Goal: Task Accomplishment & Management: Use online tool/utility

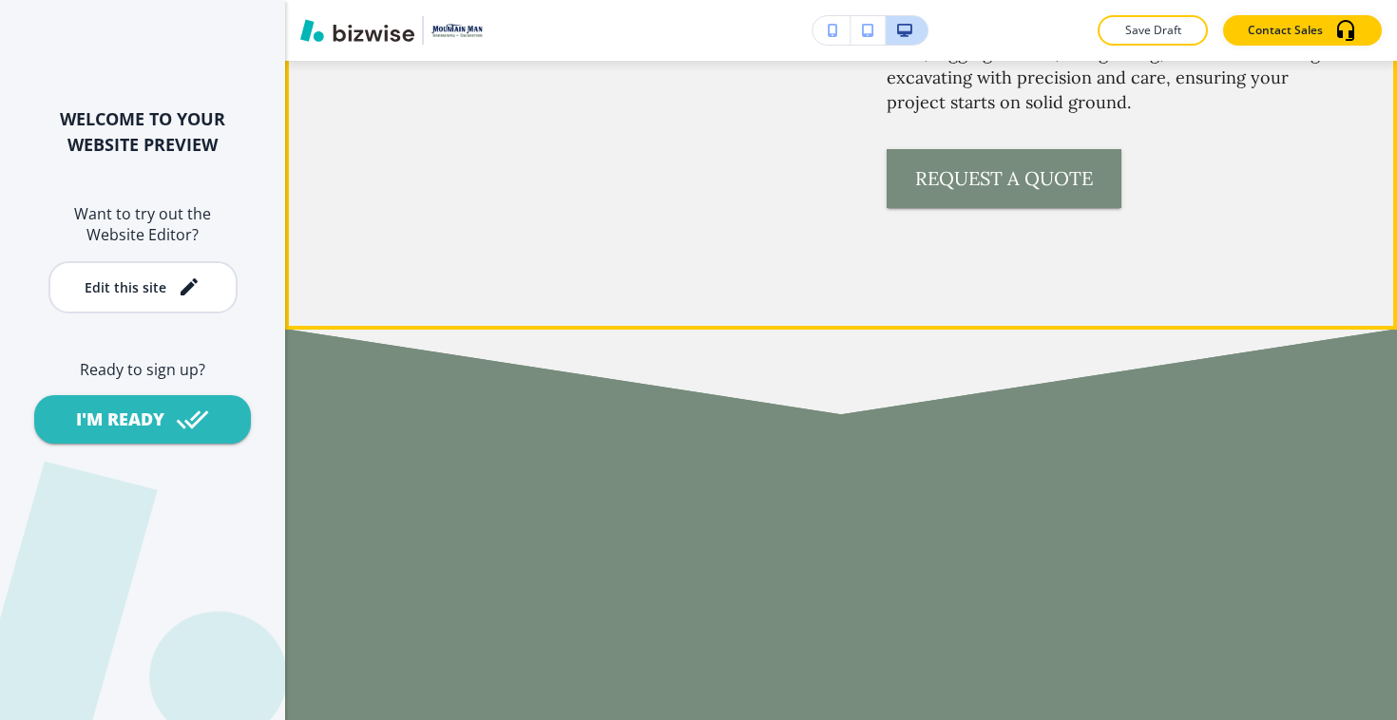
scroll to position [4357, 0]
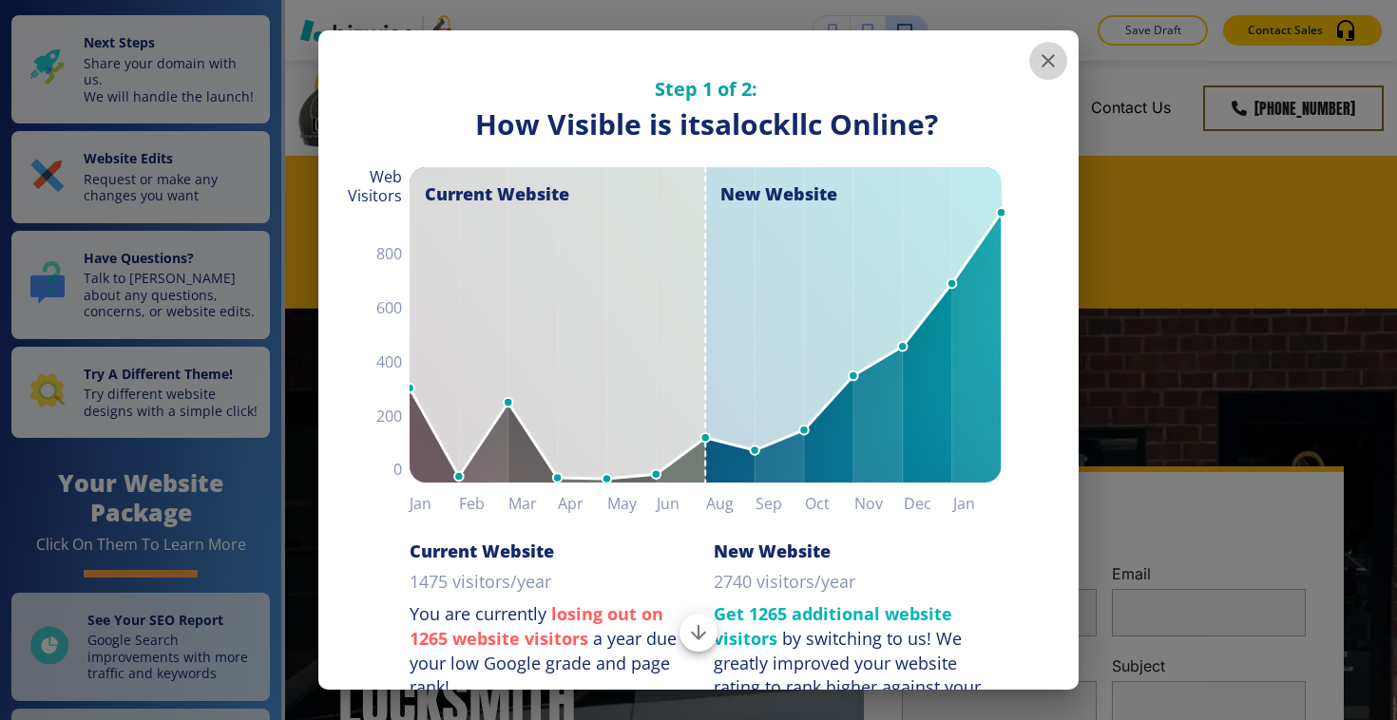
click at [1057, 63] on icon "button" at bounding box center [1048, 60] width 23 height 23
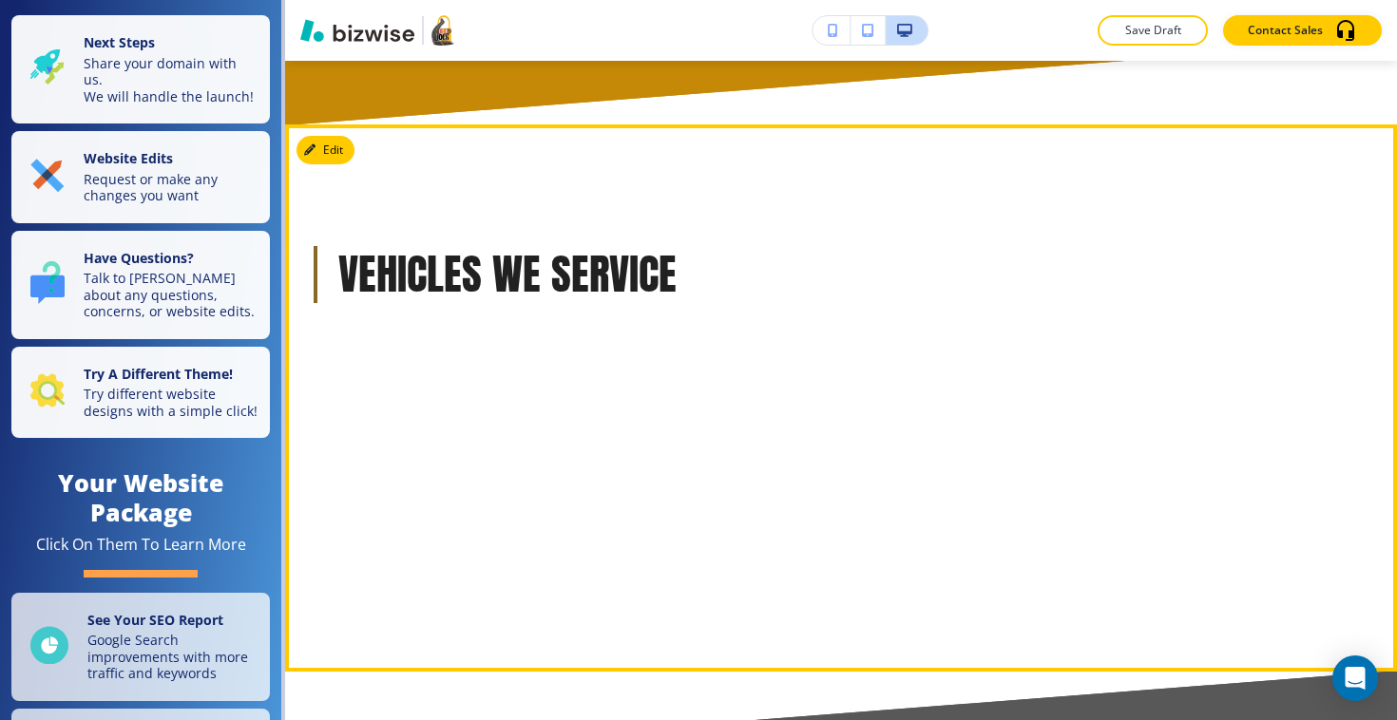
scroll to position [6027, 0]
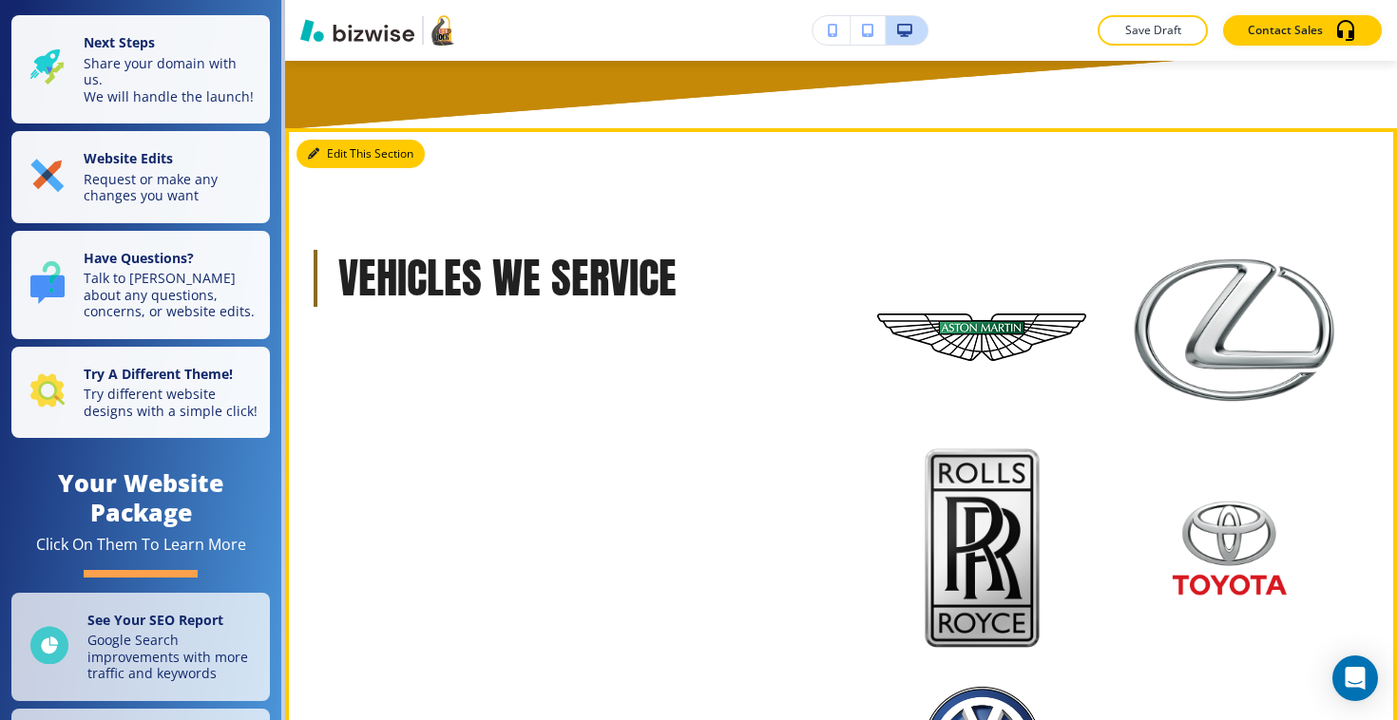
click at [316, 150] on icon "button" at bounding box center [313, 153] width 11 height 11
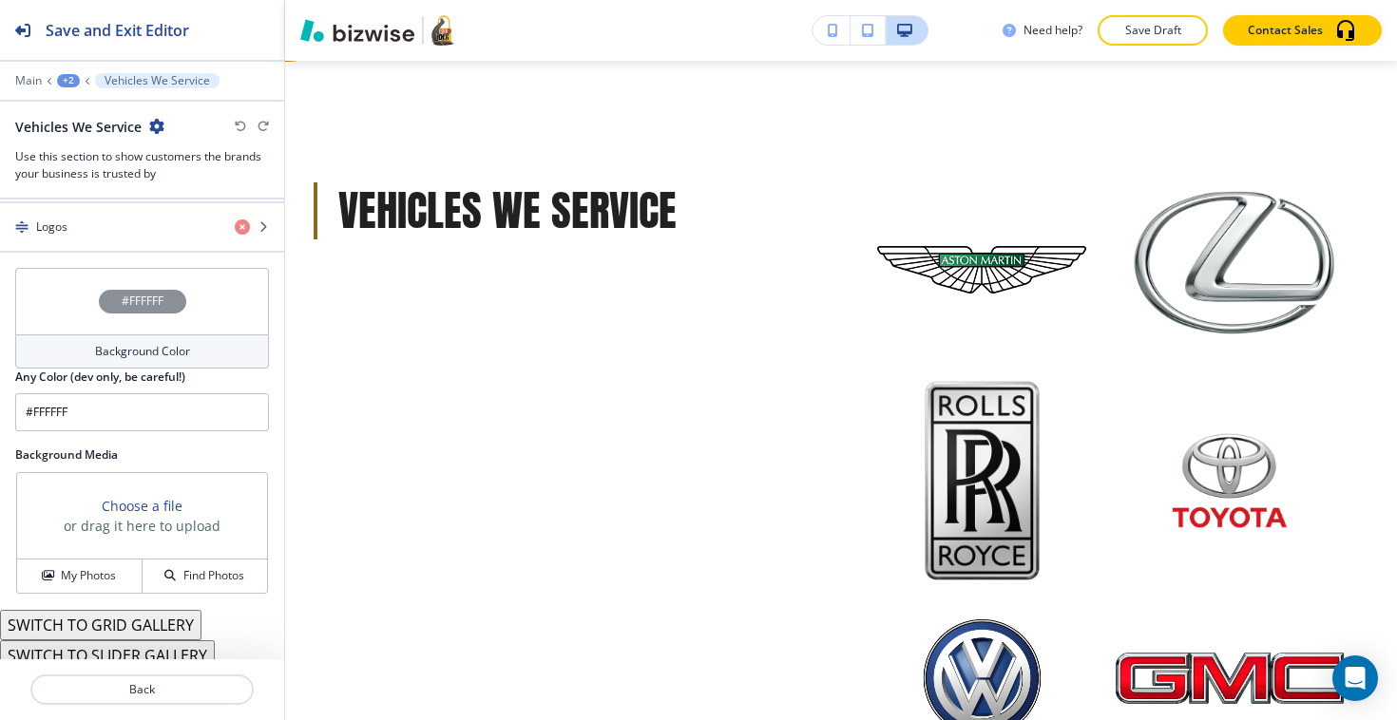
scroll to position [2704, 0]
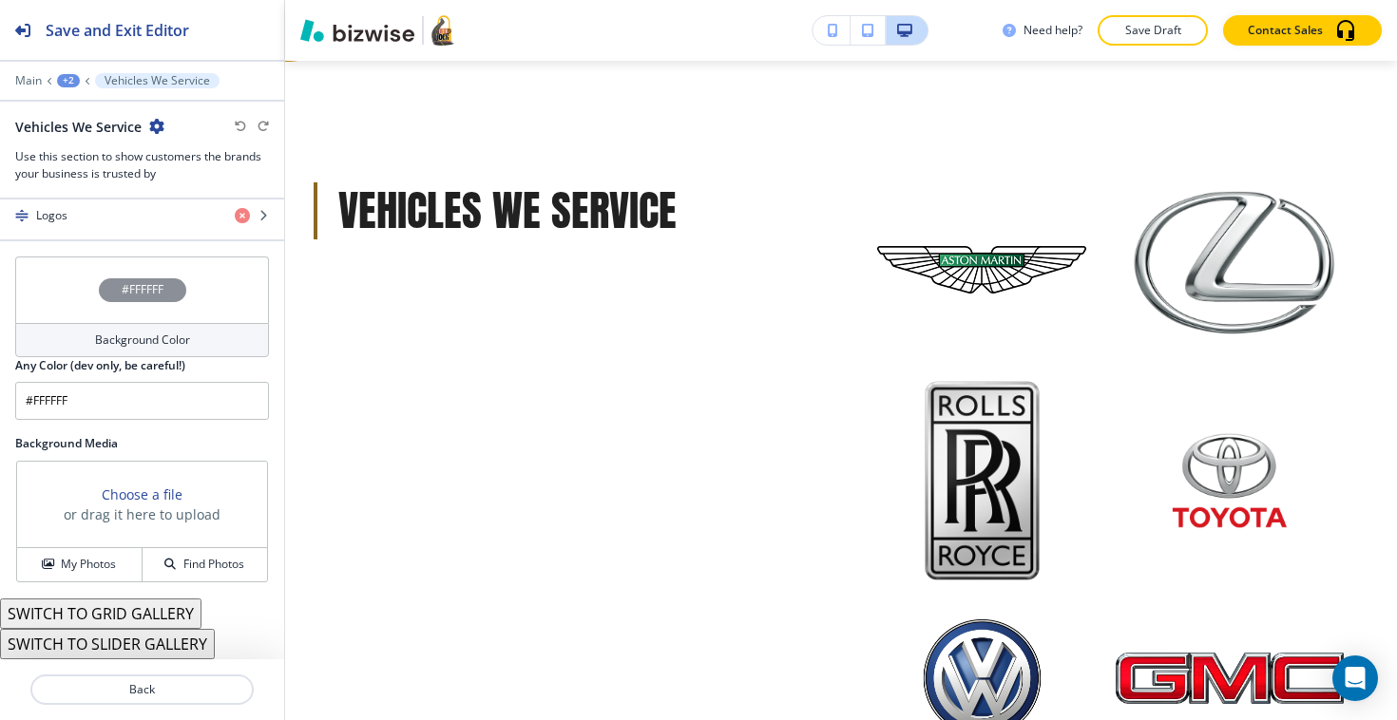
click at [100, 649] on button "SWITCH TO SLIDER GALLERY" at bounding box center [107, 644] width 215 height 30
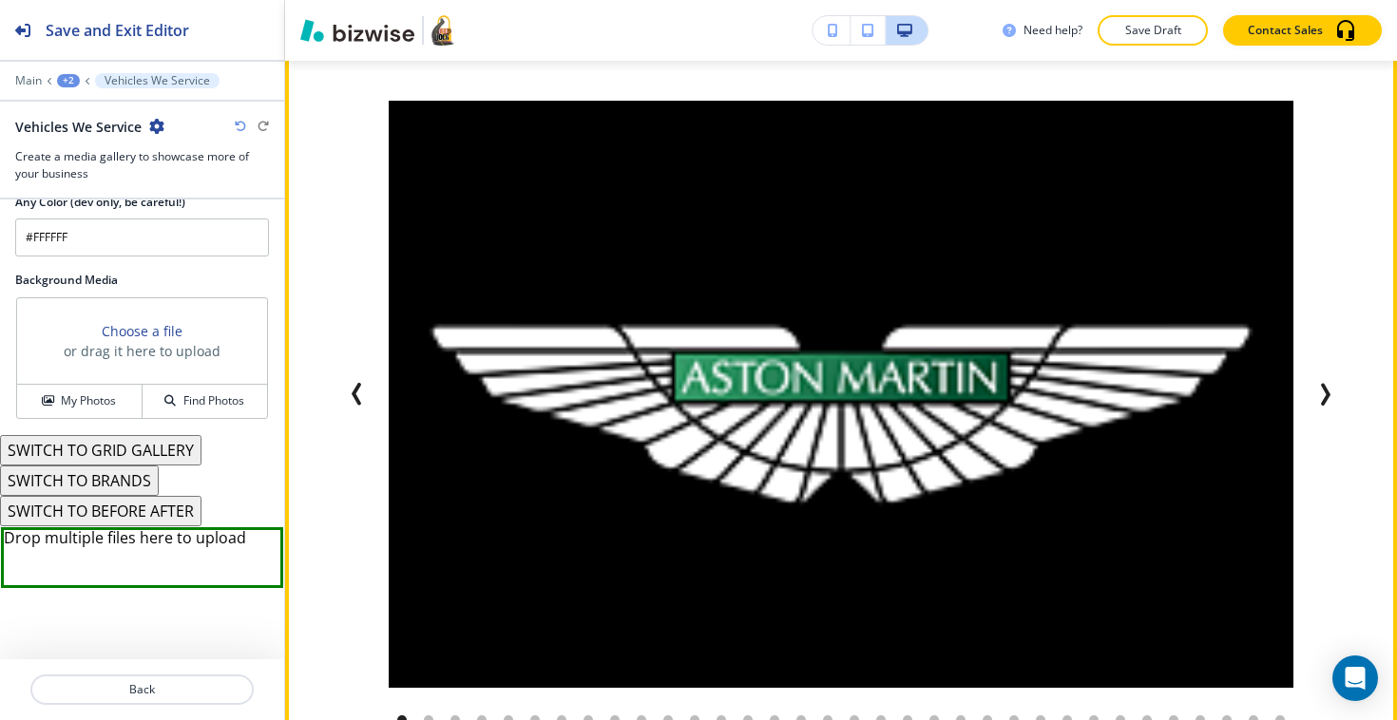
scroll to position [6252, 0]
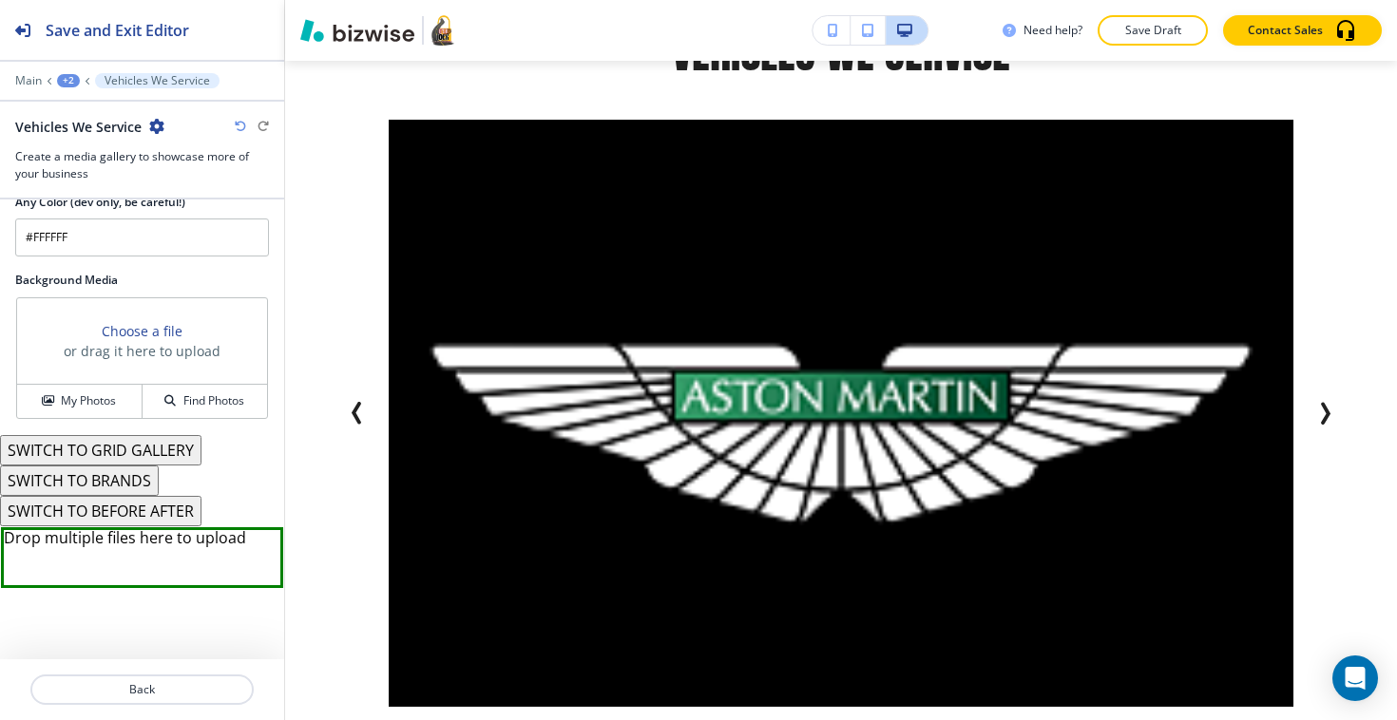
click at [142, 447] on button "SWITCH TO GRID GALLERY" at bounding box center [100, 450] width 201 height 30
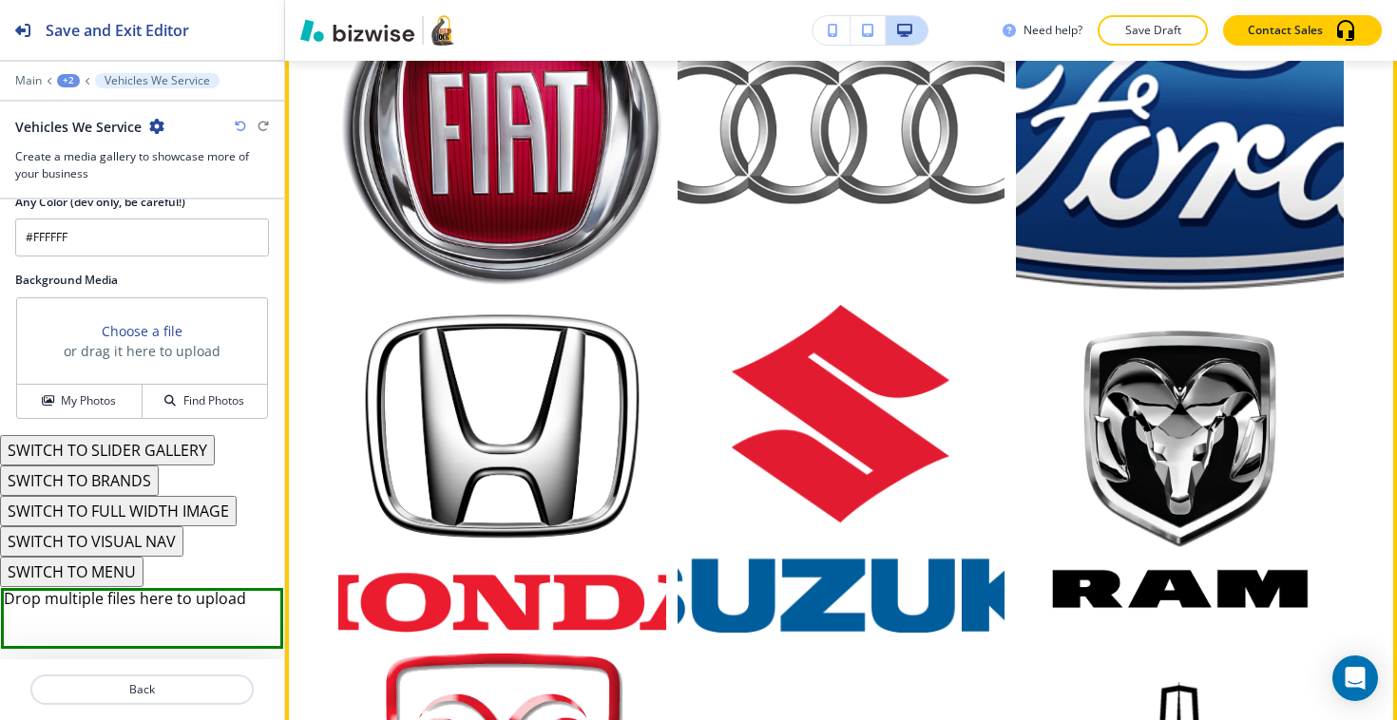
scroll to position [8798, 0]
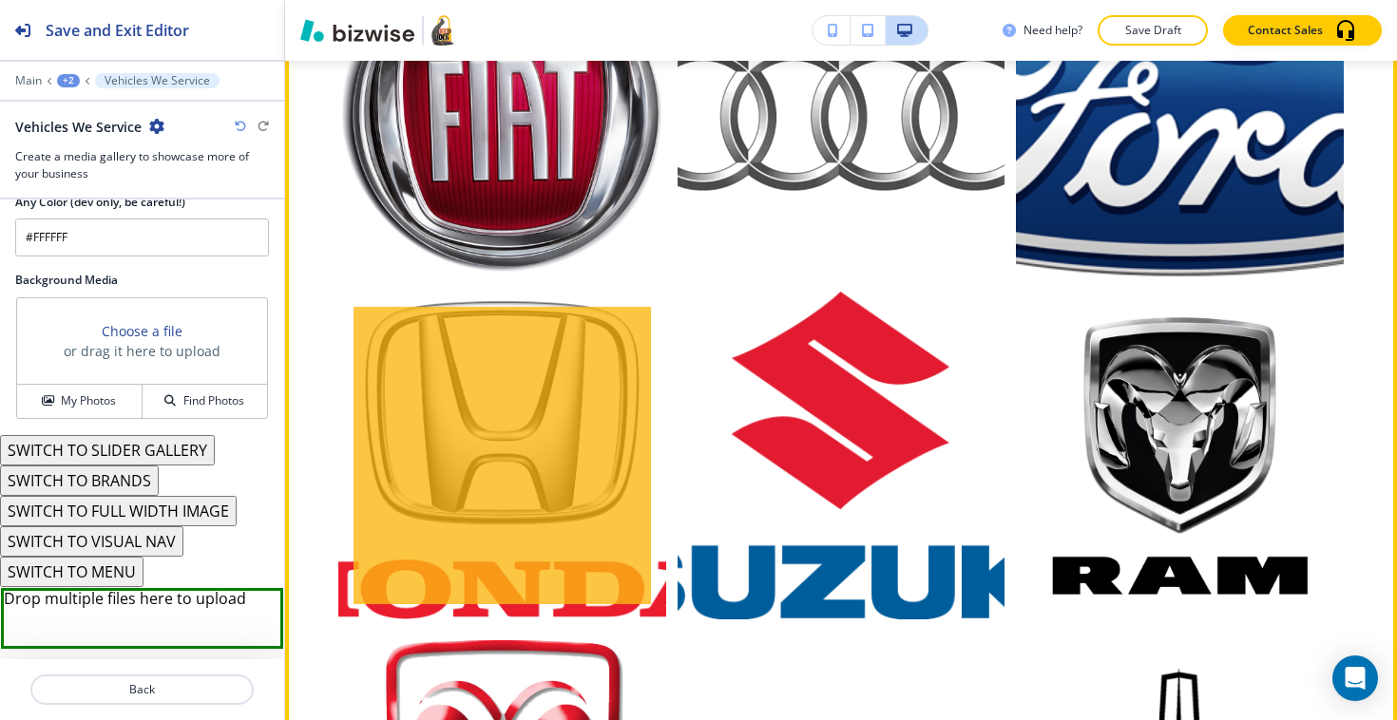
click at [558, 364] on div "button" at bounding box center [501, 455] width 297 height 297
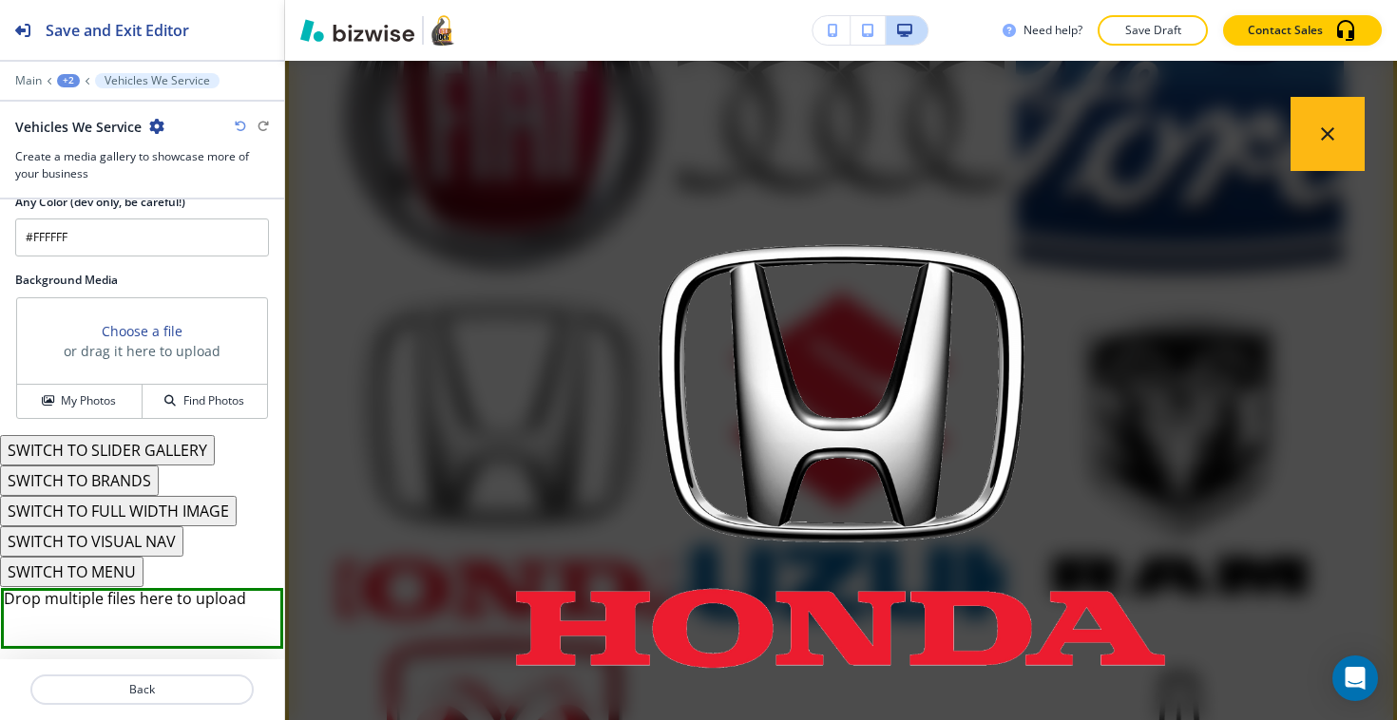
click at [1322, 137] on icon "button" at bounding box center [1327, 134] width 23 height 23
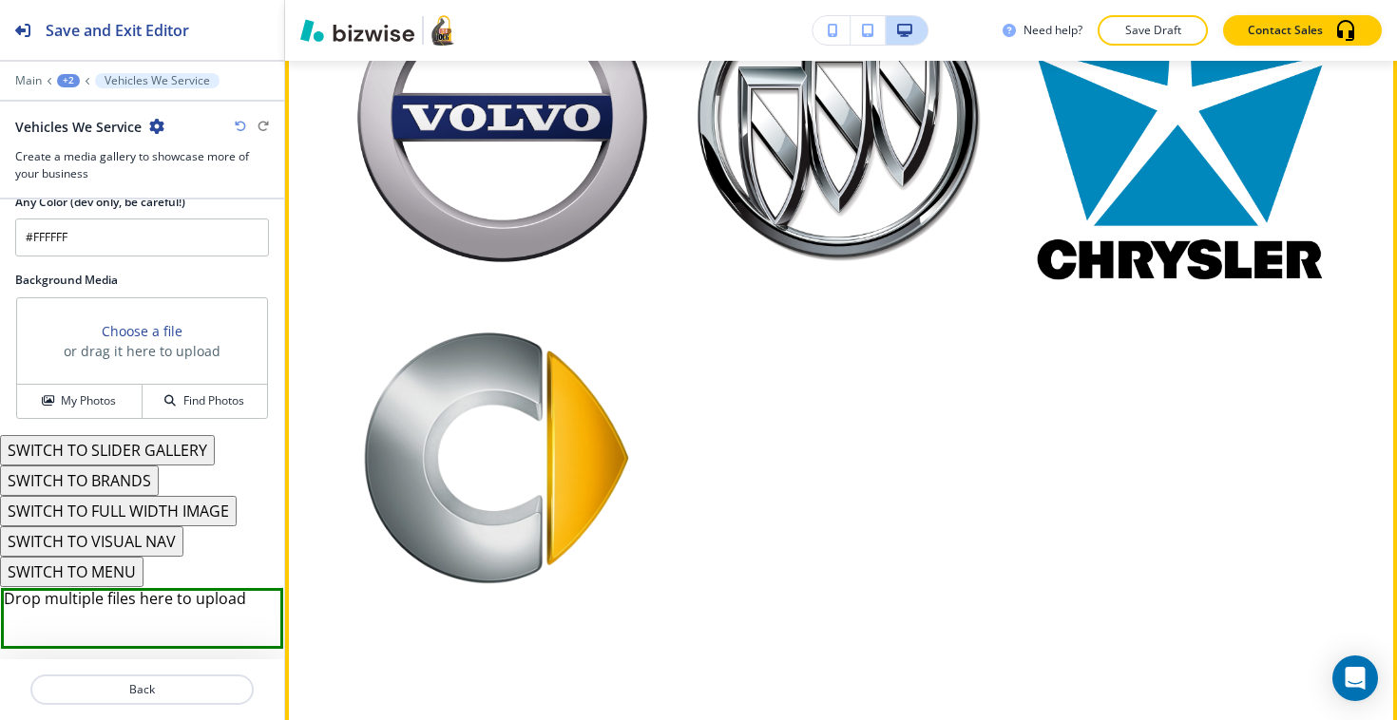
scroll to position [9883, 0]
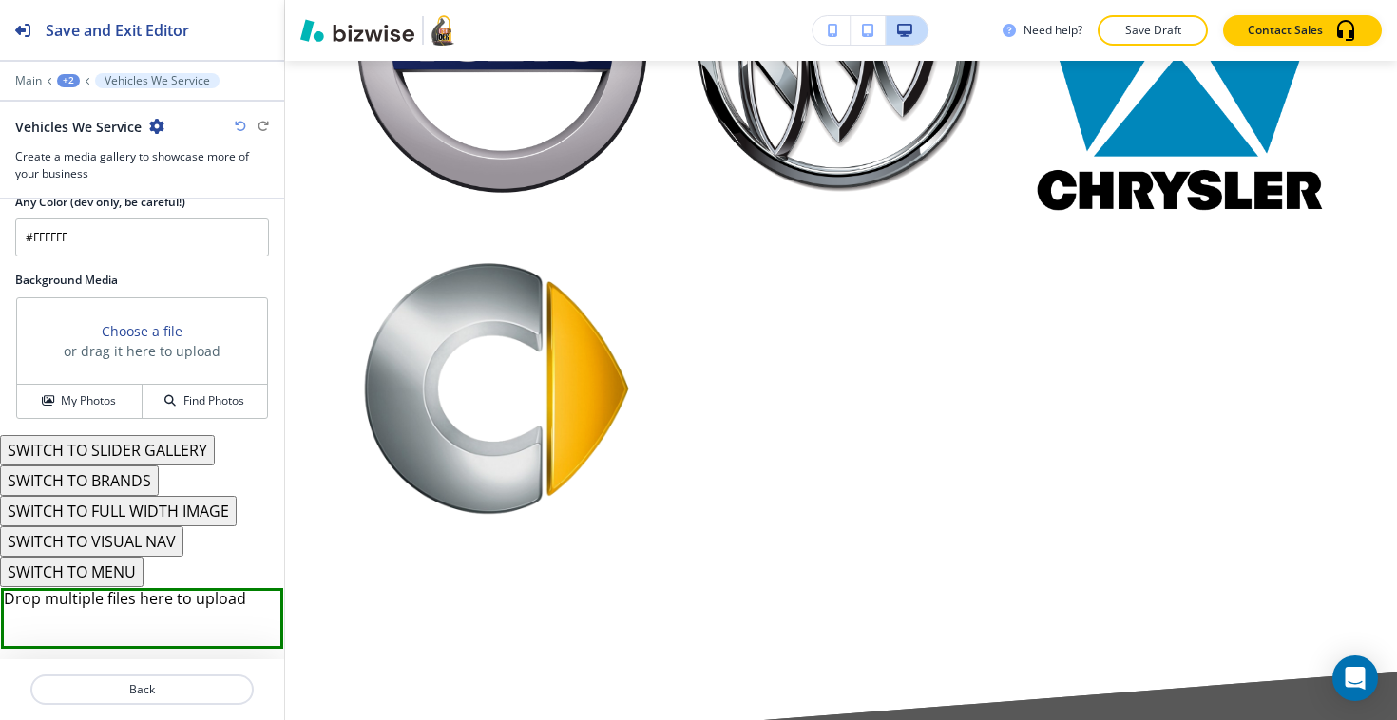
click at [144, 540] on button "SWITCH TO VISUAL NAV" at bounding box center [91, 541] width 183 height 30
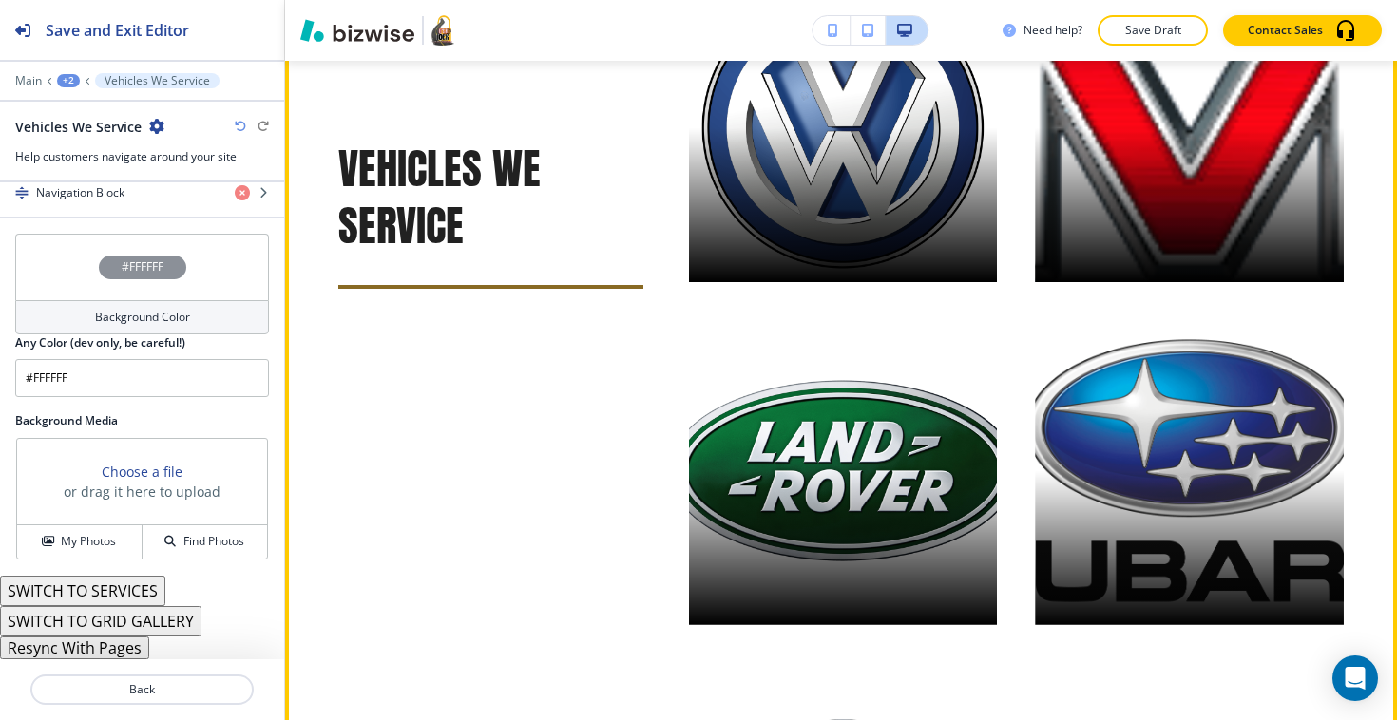
scroll to position [7025, 0]
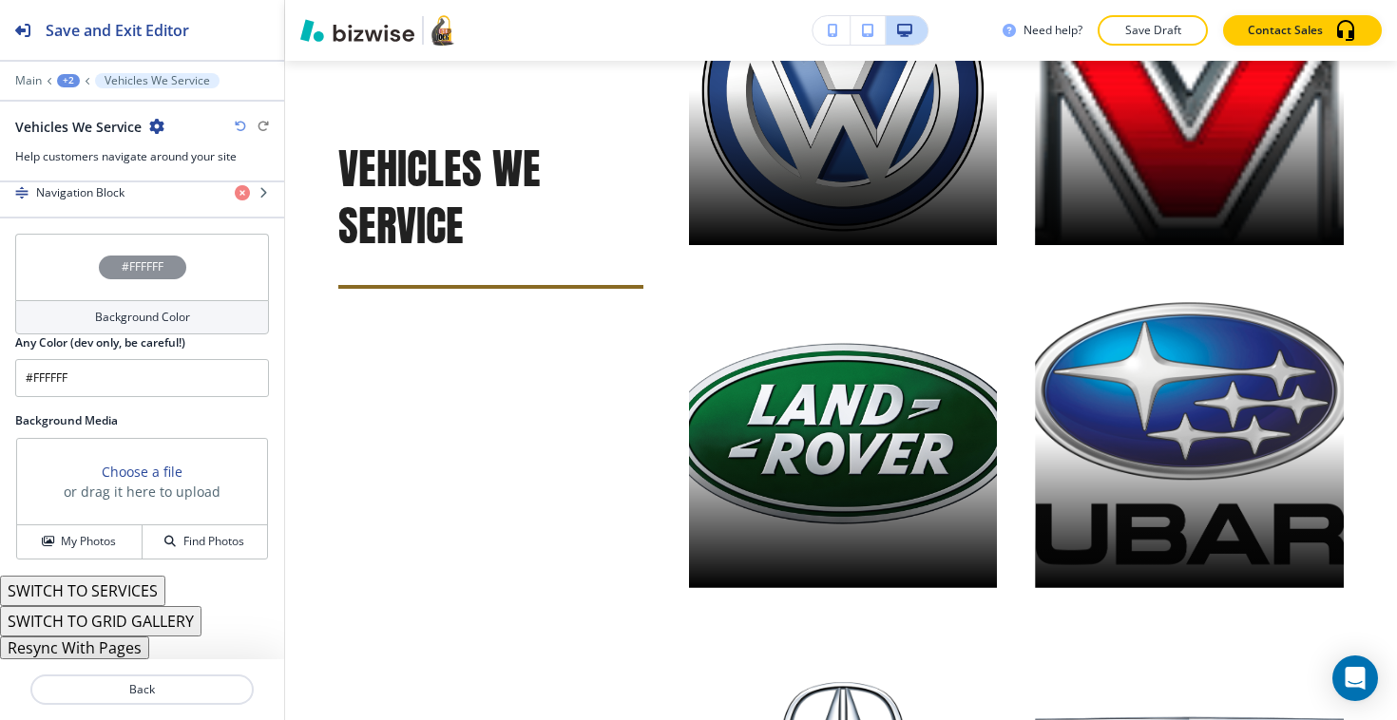
click at [139, 588] on button "SWITCH TO SERVICES" at bounding box center [82, 591] width 165 height 30
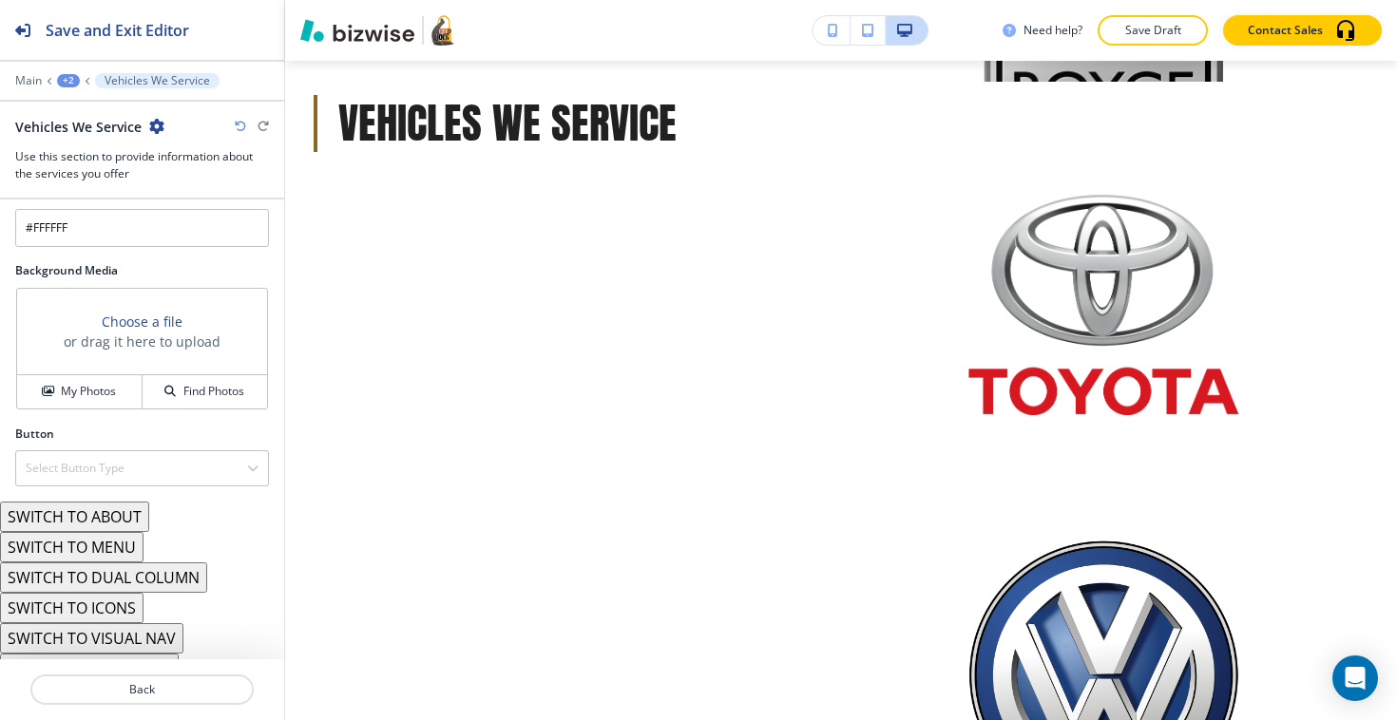
scroll to position [2617, 0]
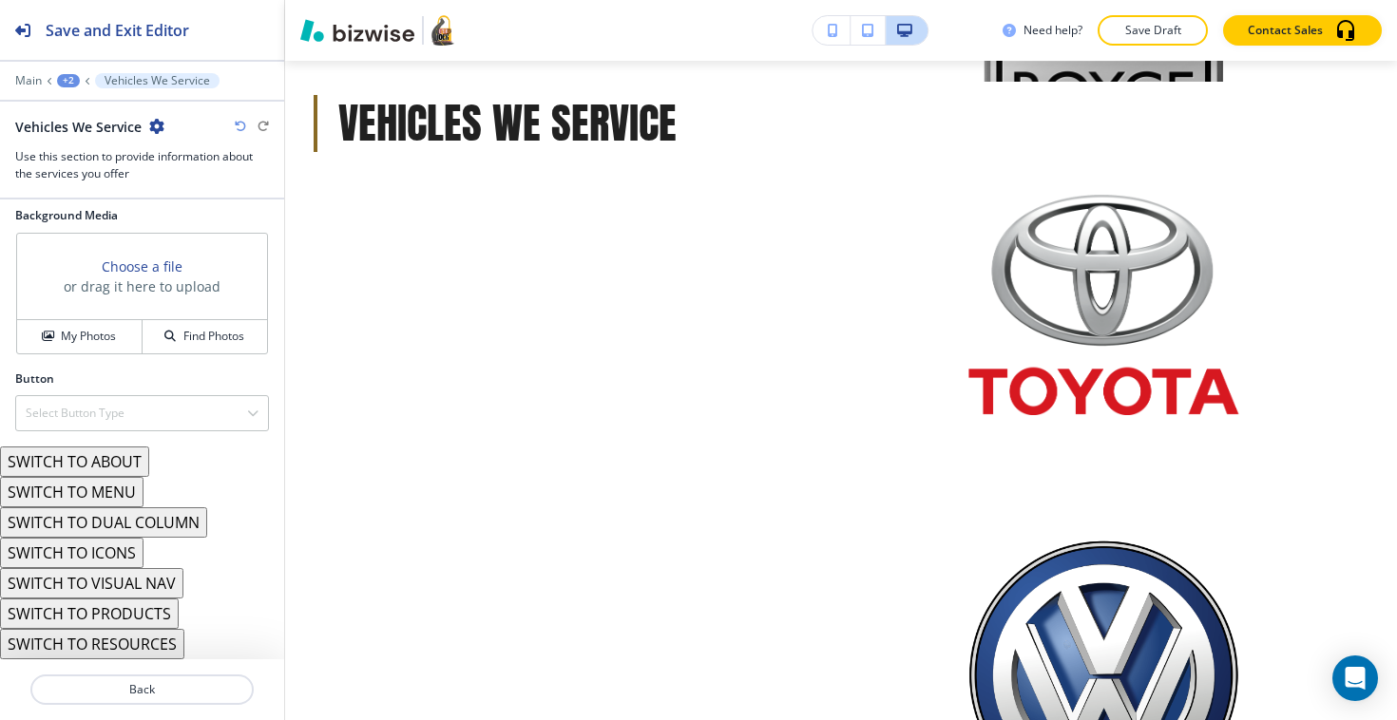
click at [124, 516] on button "SWITCH TO DUAL COLUMN" at bounding box center [103, 522] width 207 height 30
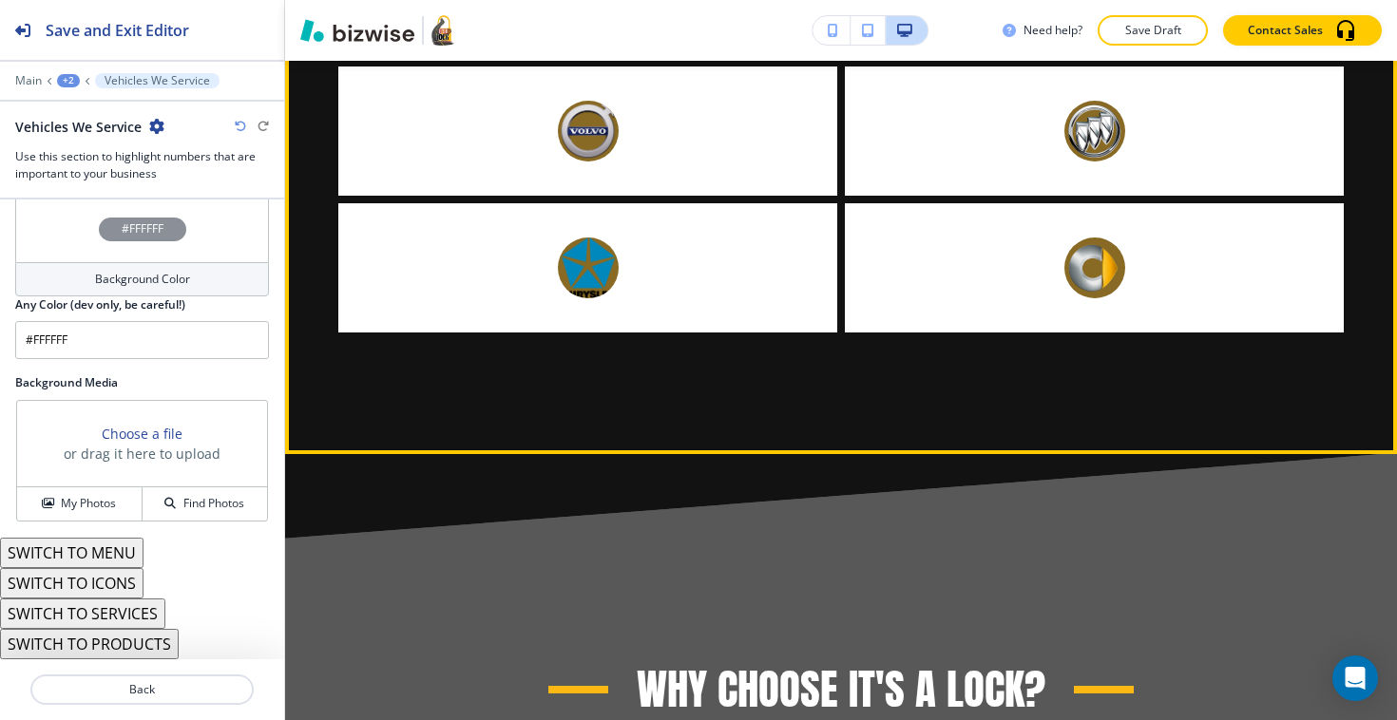
scroll to position [8713, 0]
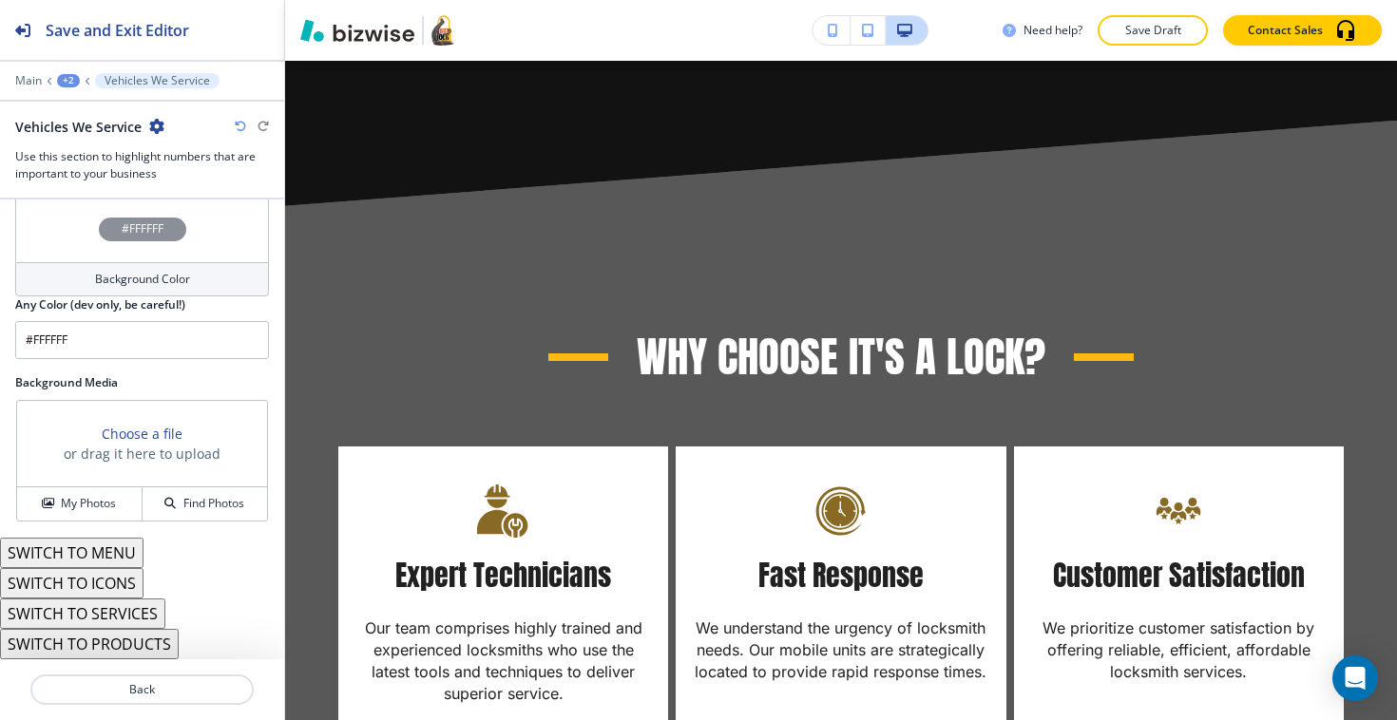
click at [124, 585] on button "SWITCH TO ICONS" at bounding box center [71, 583] width 143 height 30
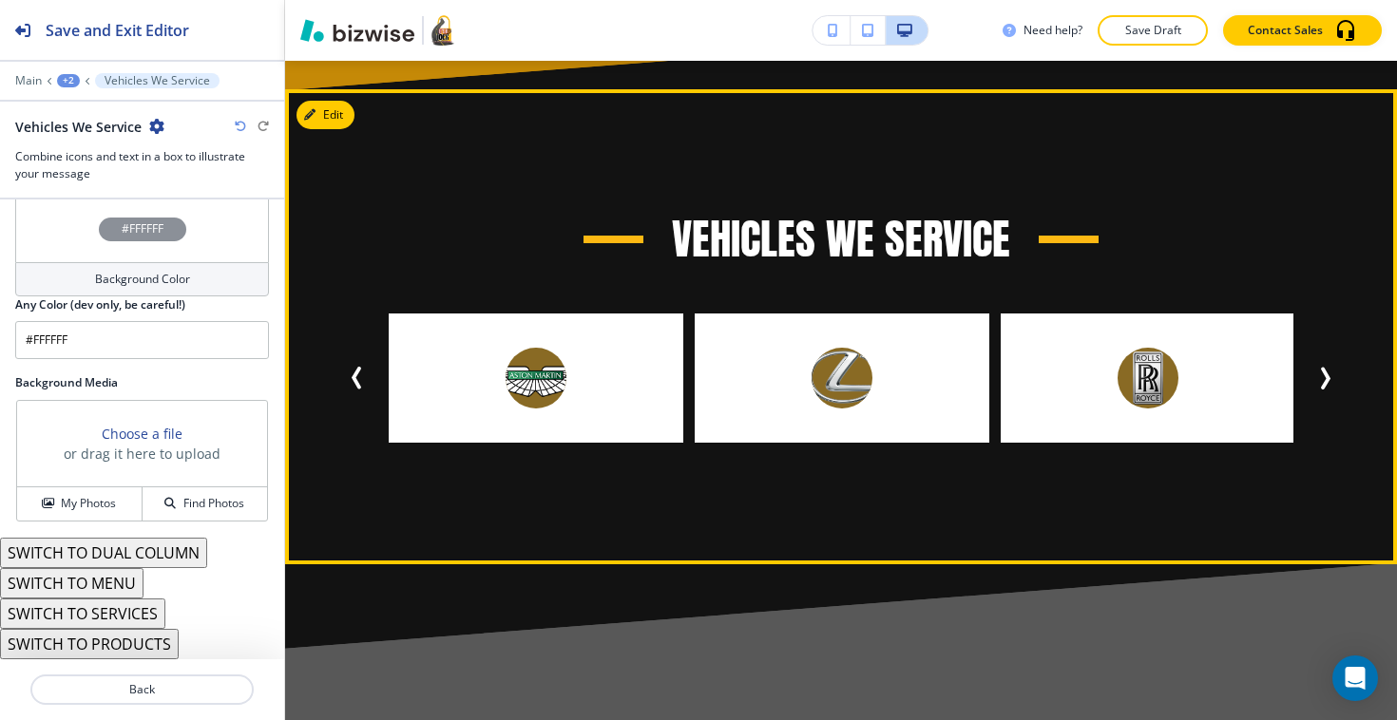
scroll to position [6066, 0]
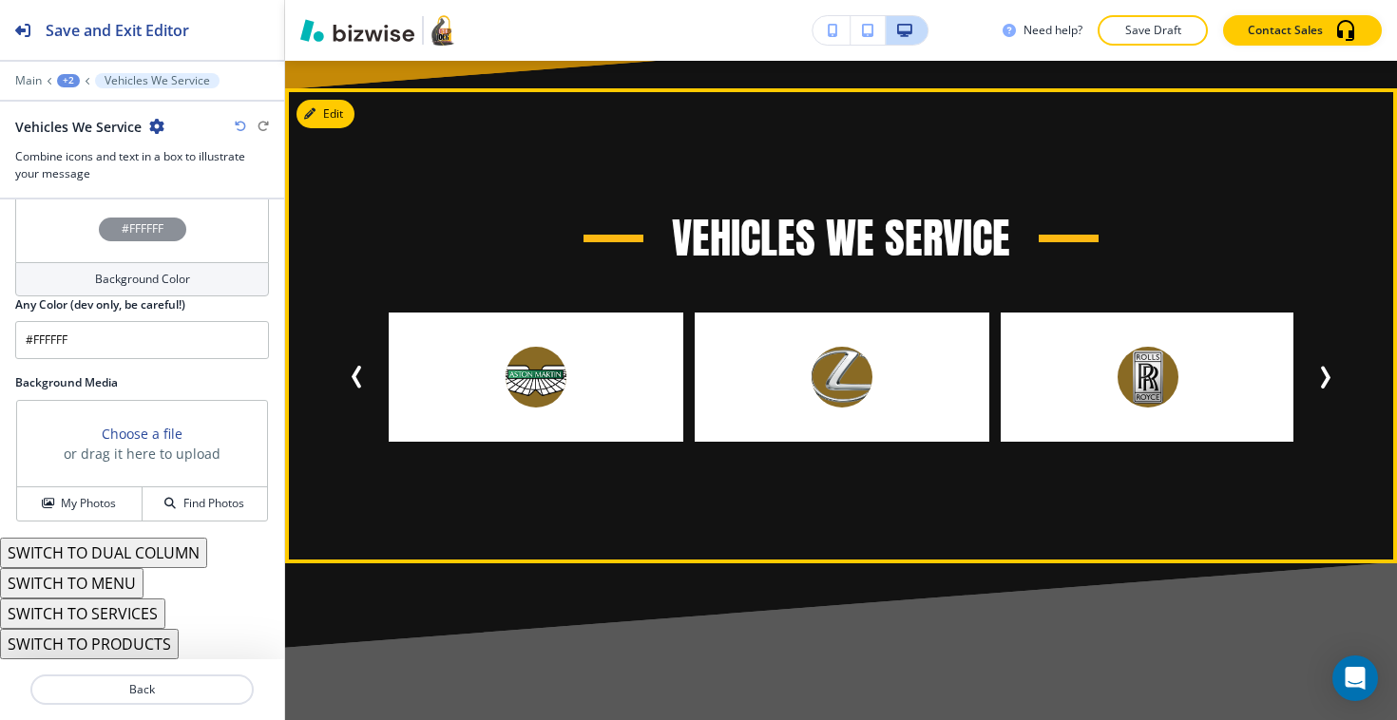
click at [1324, 379] on icon "Next Slide" at bounding box center [1326, 377] width 6 height 19
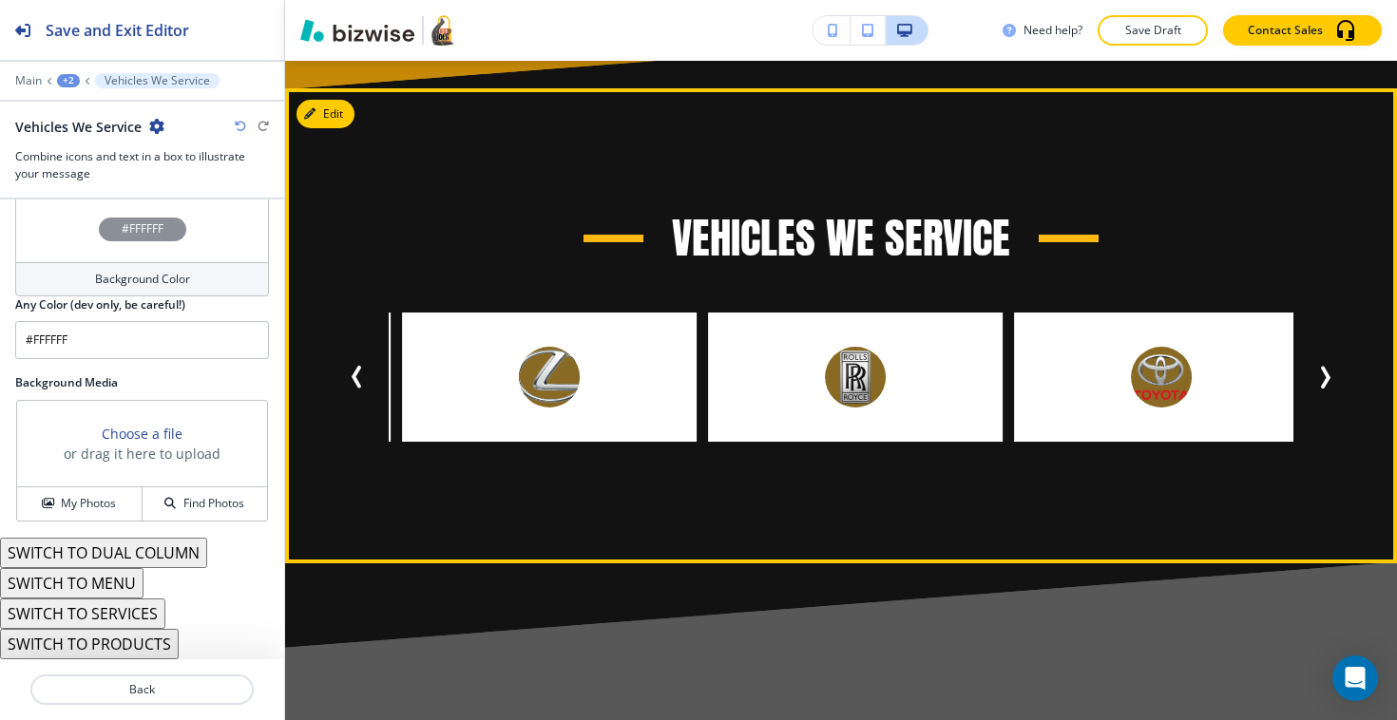
click at [1324, 379] on icon "Next Slide" at bounding box center [1326, 377] width 6 height 19
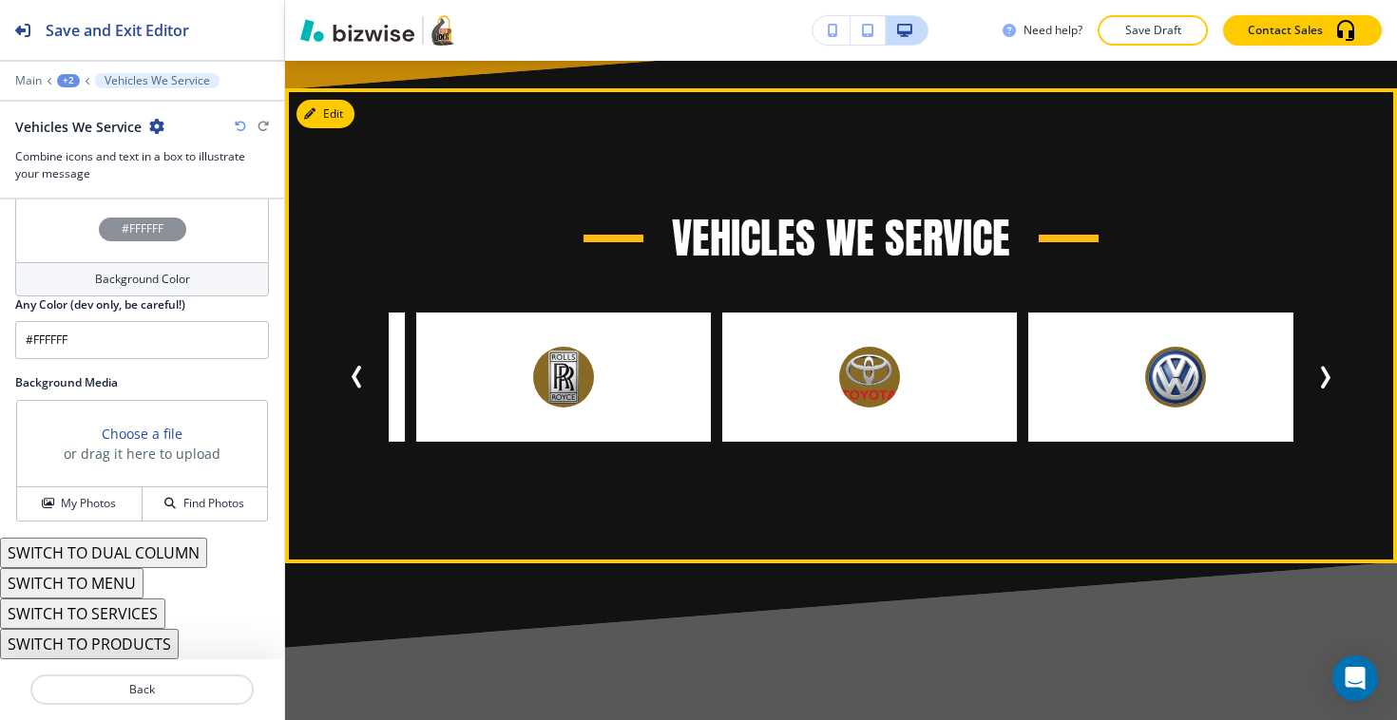
click at [1324, 379] on icon "Next Slide" at bounding box center [1326, 377] width 6 height 19
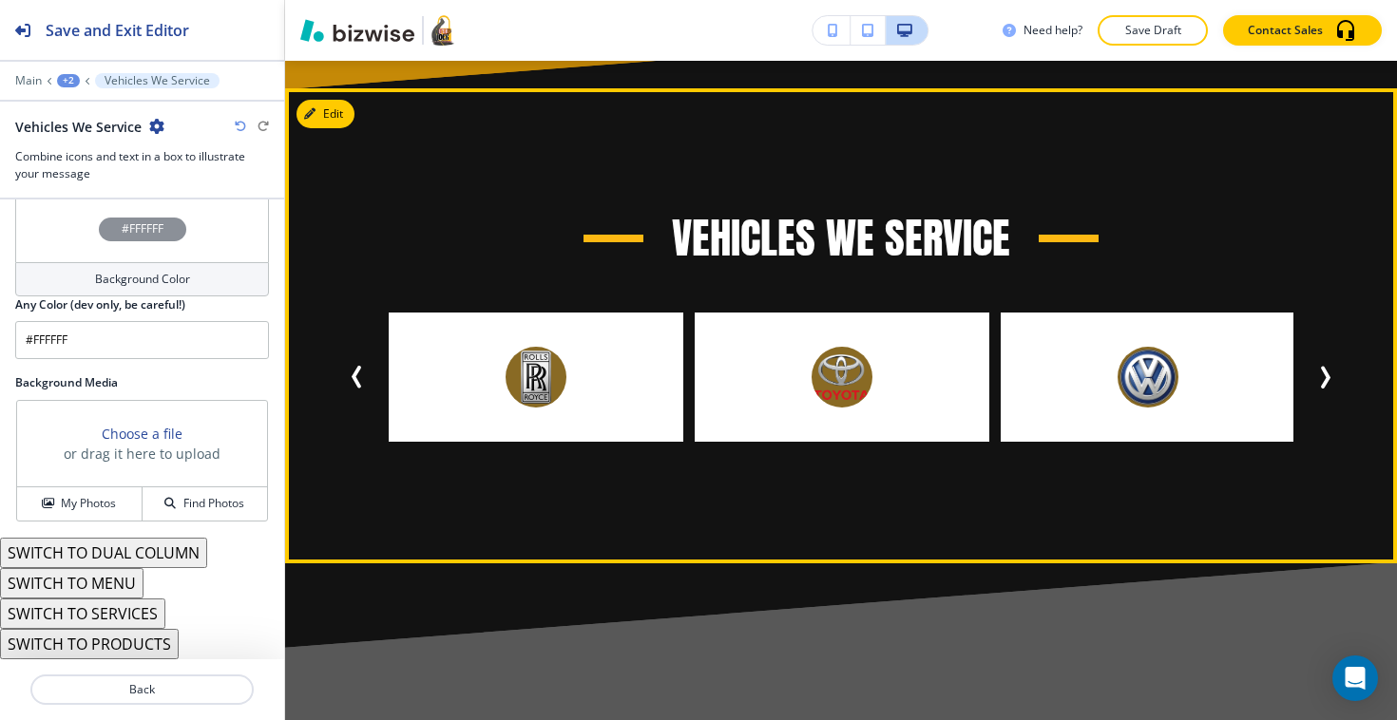
click at [1324, 379] on icon "Next Slide" at bounding box center [1326, 377] width 6 height 19
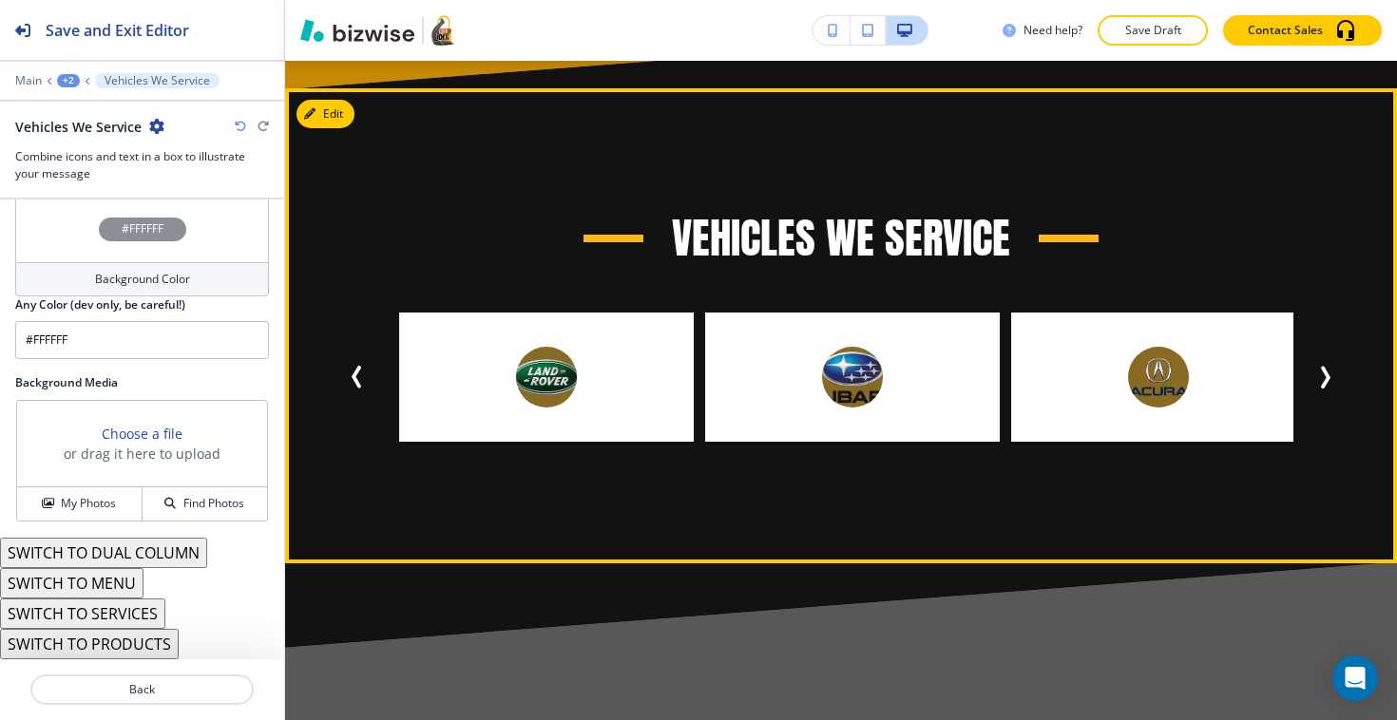
click at [1324, 379] on icon "Next Slide" at bounding box center [1326, 377] width 6 height 19
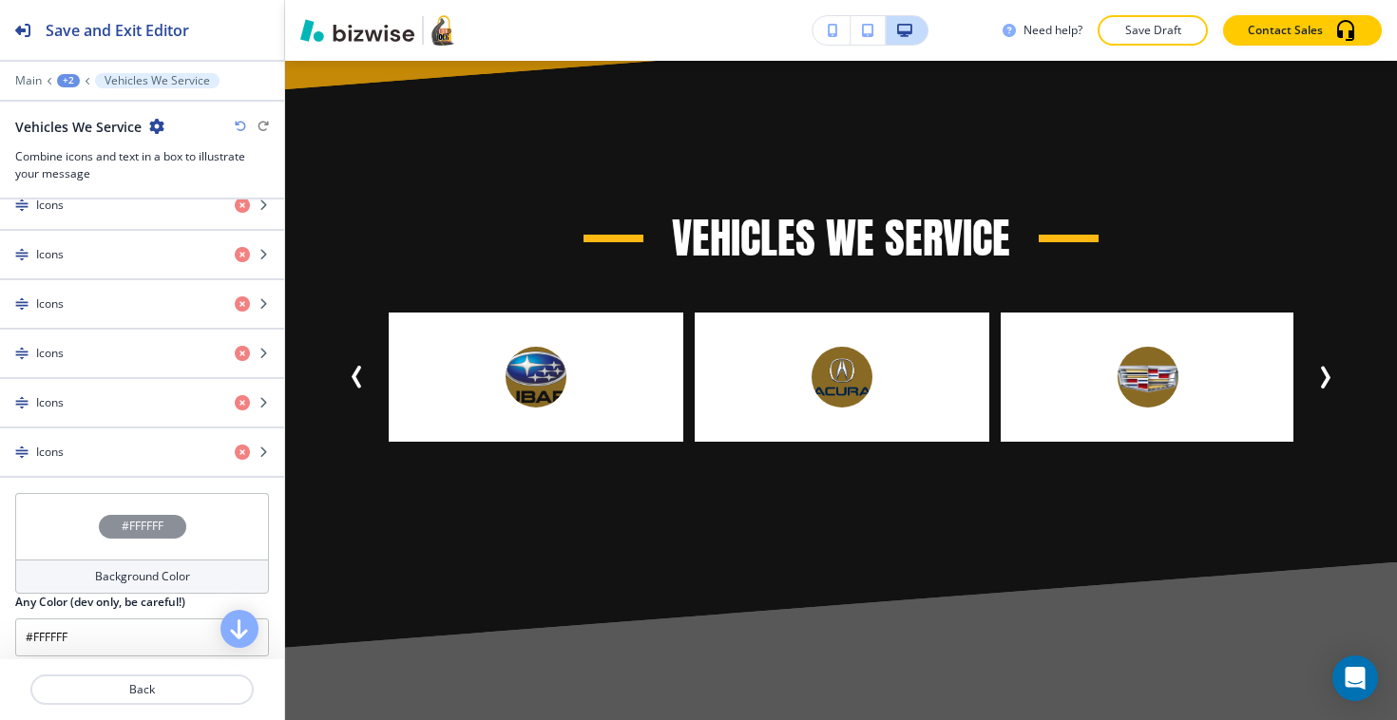
scroll to position [2291, 0]
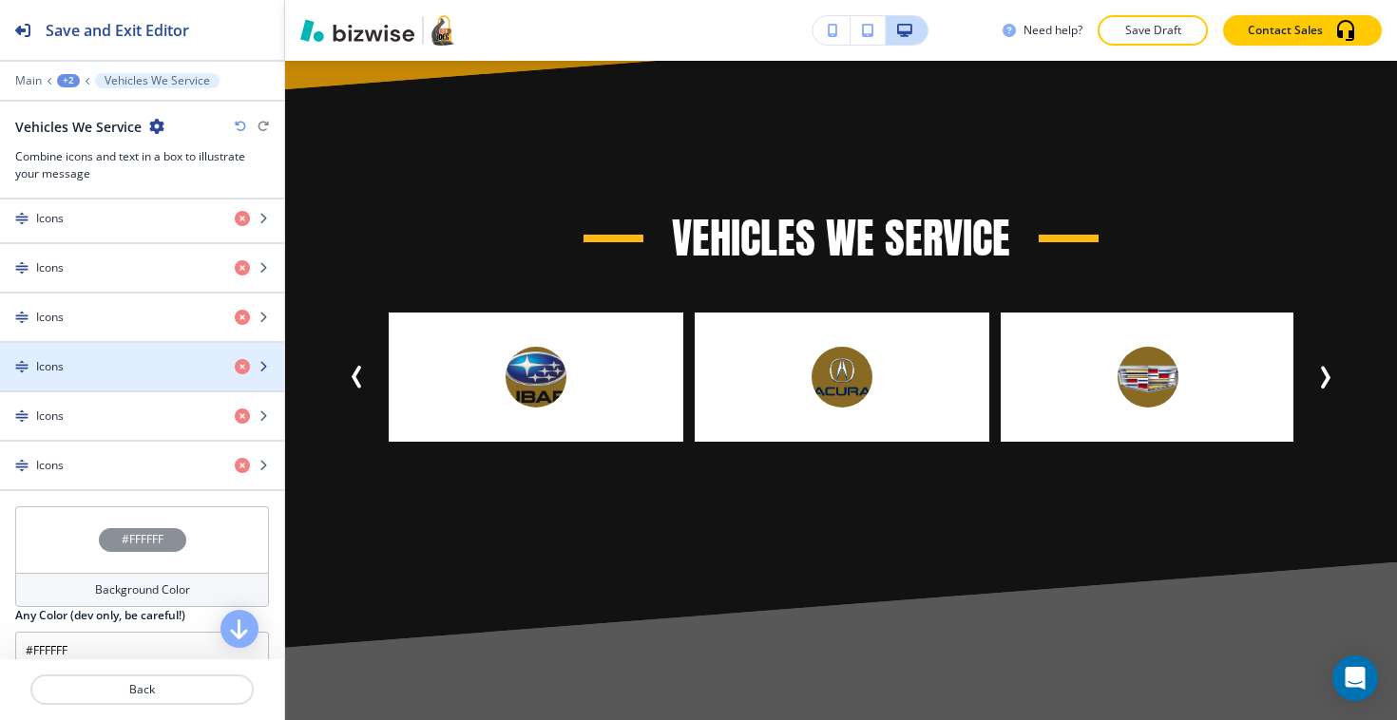
click at [59, 379] on div "button" at bounding box center [142, 382] width 284 height 15
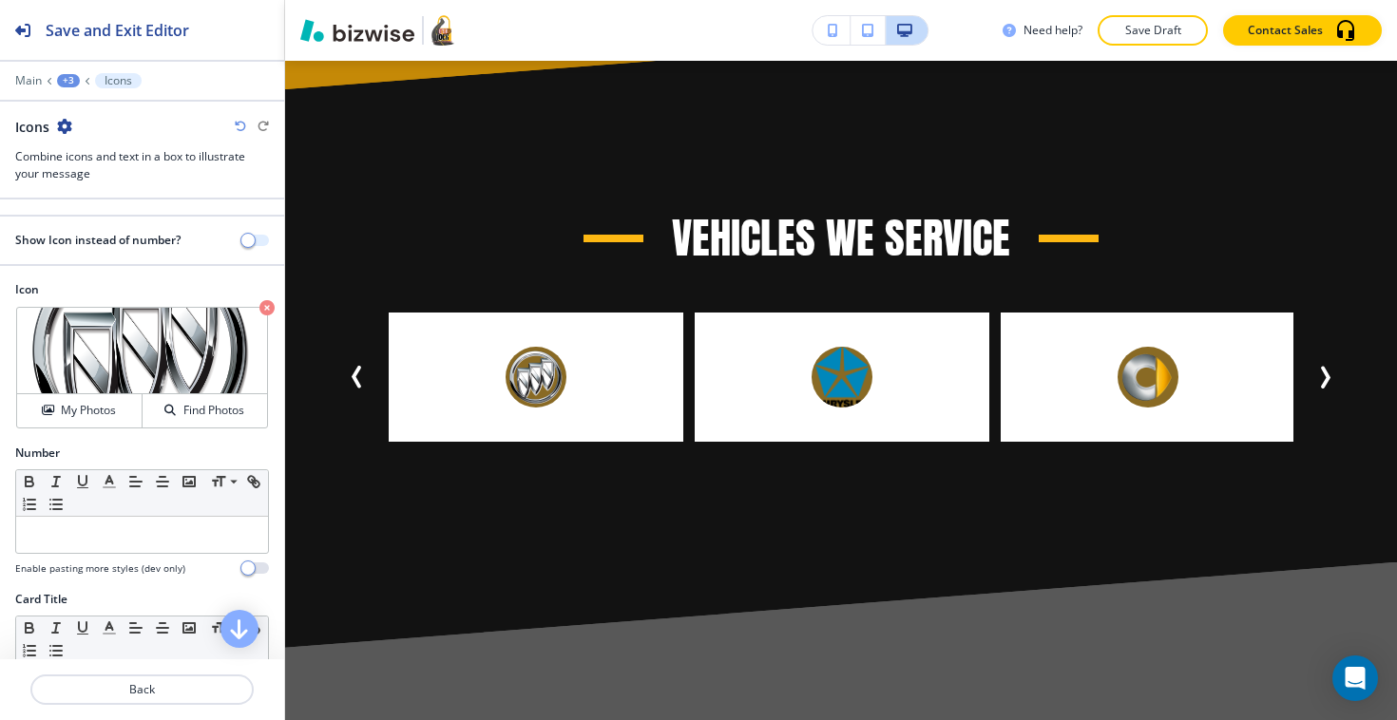
click at [251, 241] on span "button" at bounding box center [247, 240] width 15 height 15
click at [251, 241] on button "button" at bounding box center [255, 240] width 27 height 11
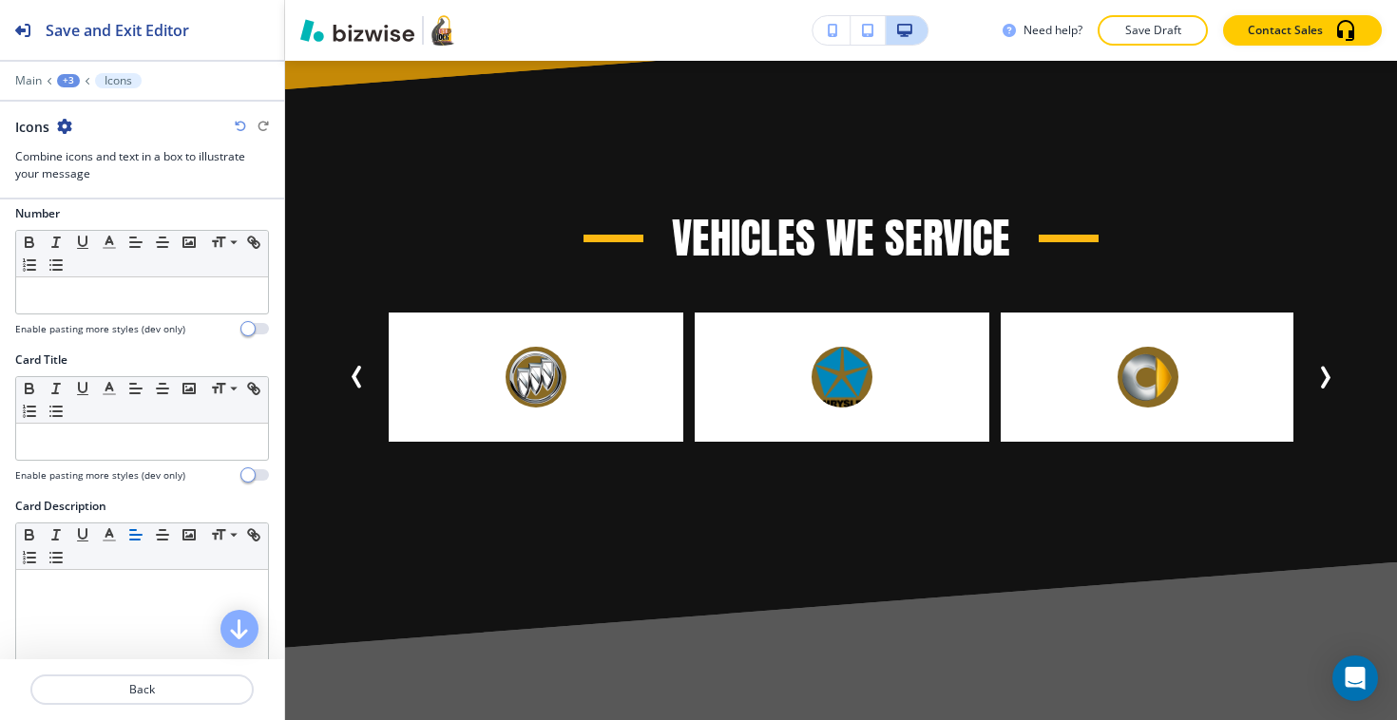
scroll to position [0, 0]
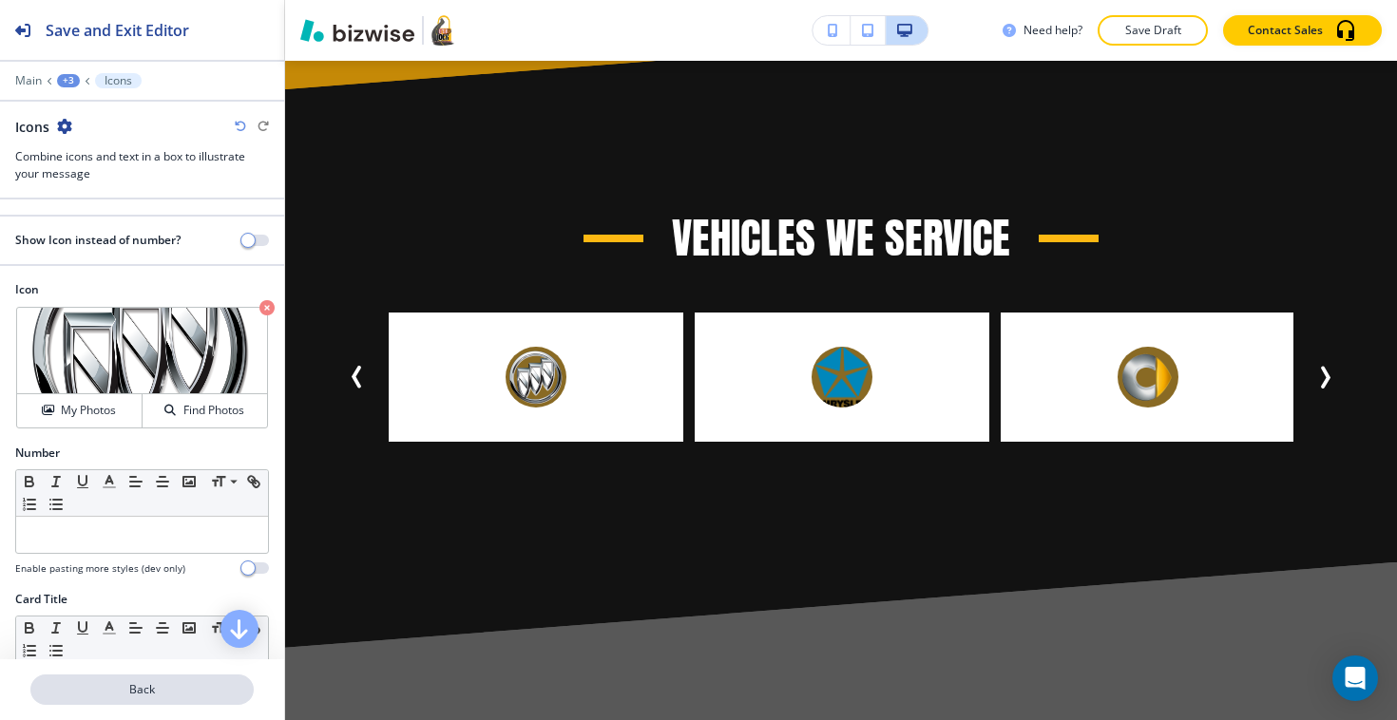
click at [148, 700] on button "Back" at bounding box center [141, 690] width 223 height 30
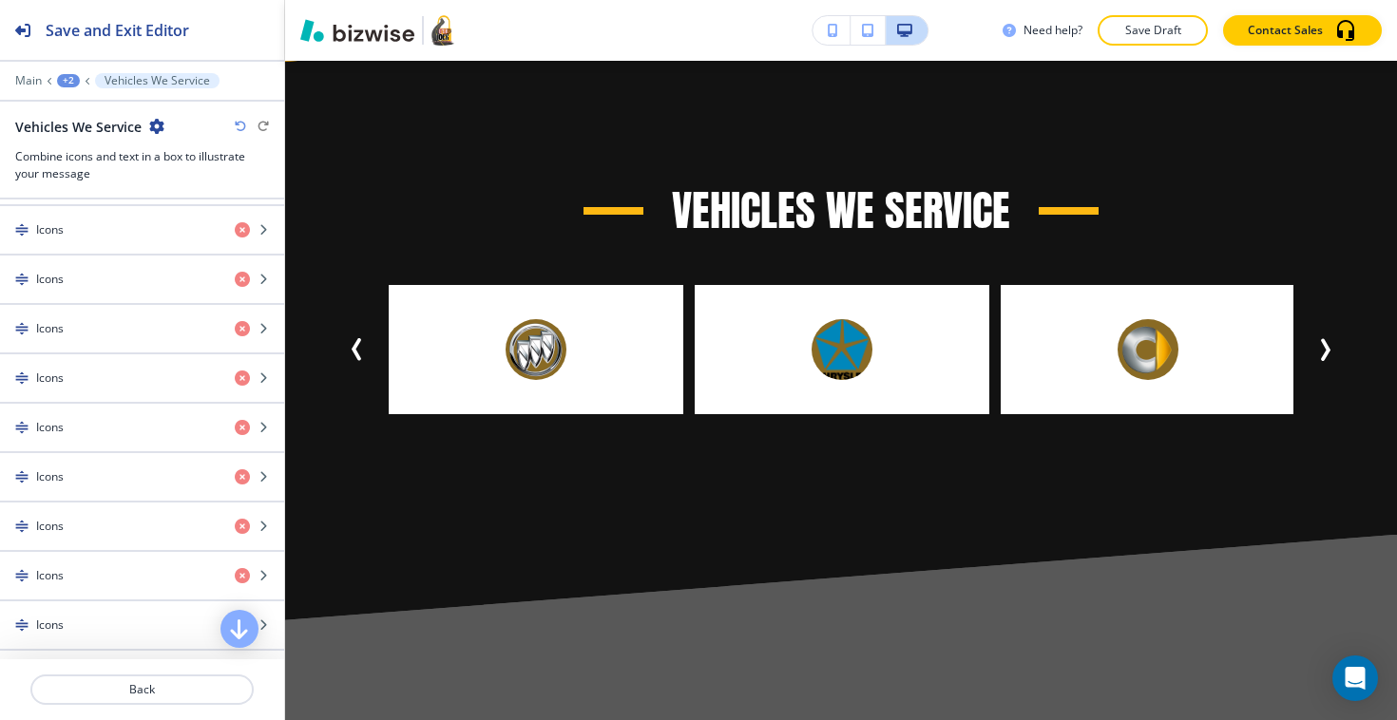
scroll to position [2601, 0]
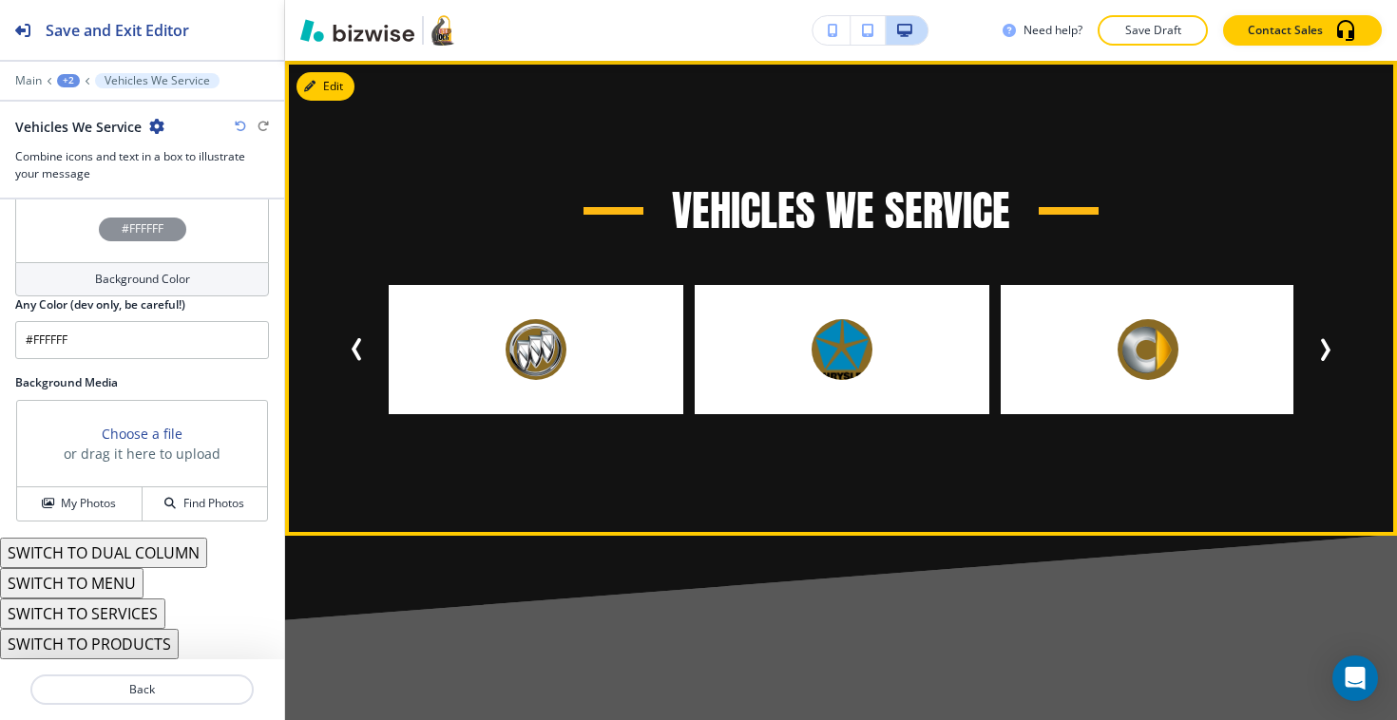
click at [1322, 352] on icon "Next Slide" at bounding box center [1324, 349] width 23 height 23
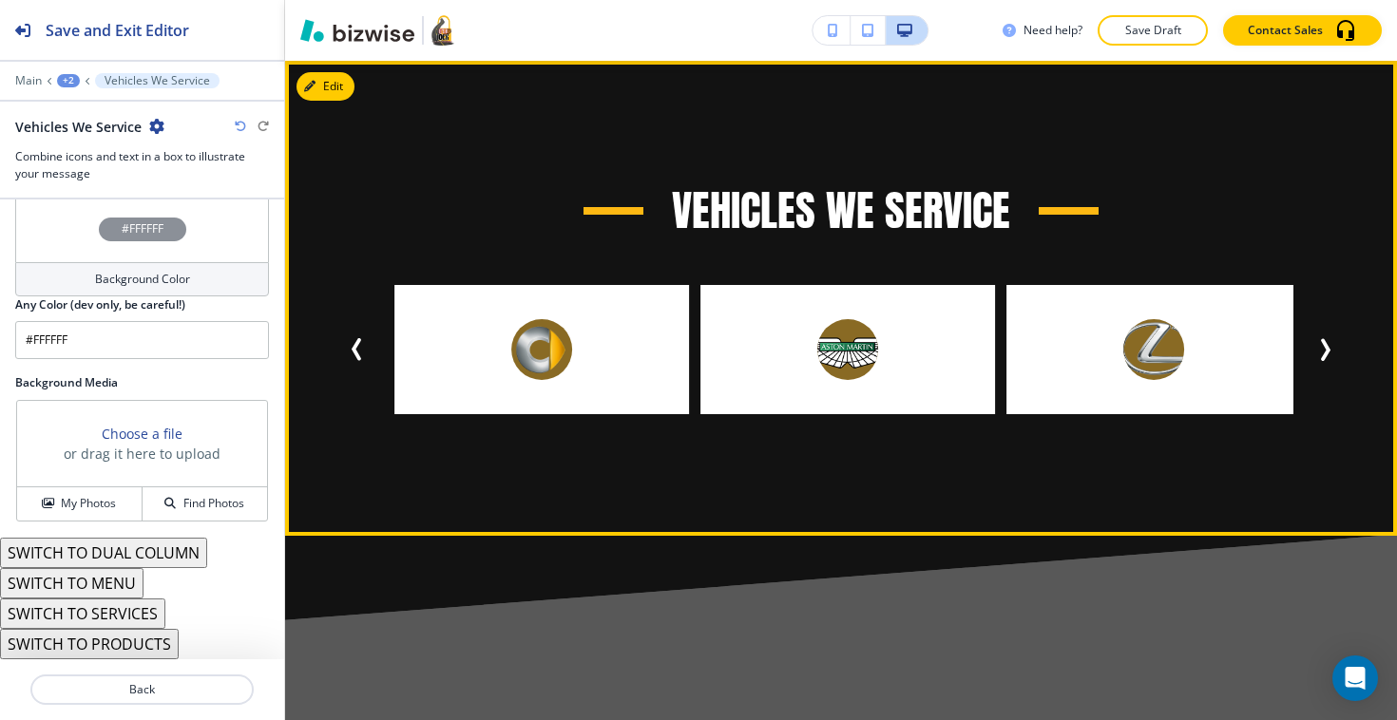
click at [1322, 352] on icon "Next Slide" at bounding box center [1324, 349] width 23 height 23
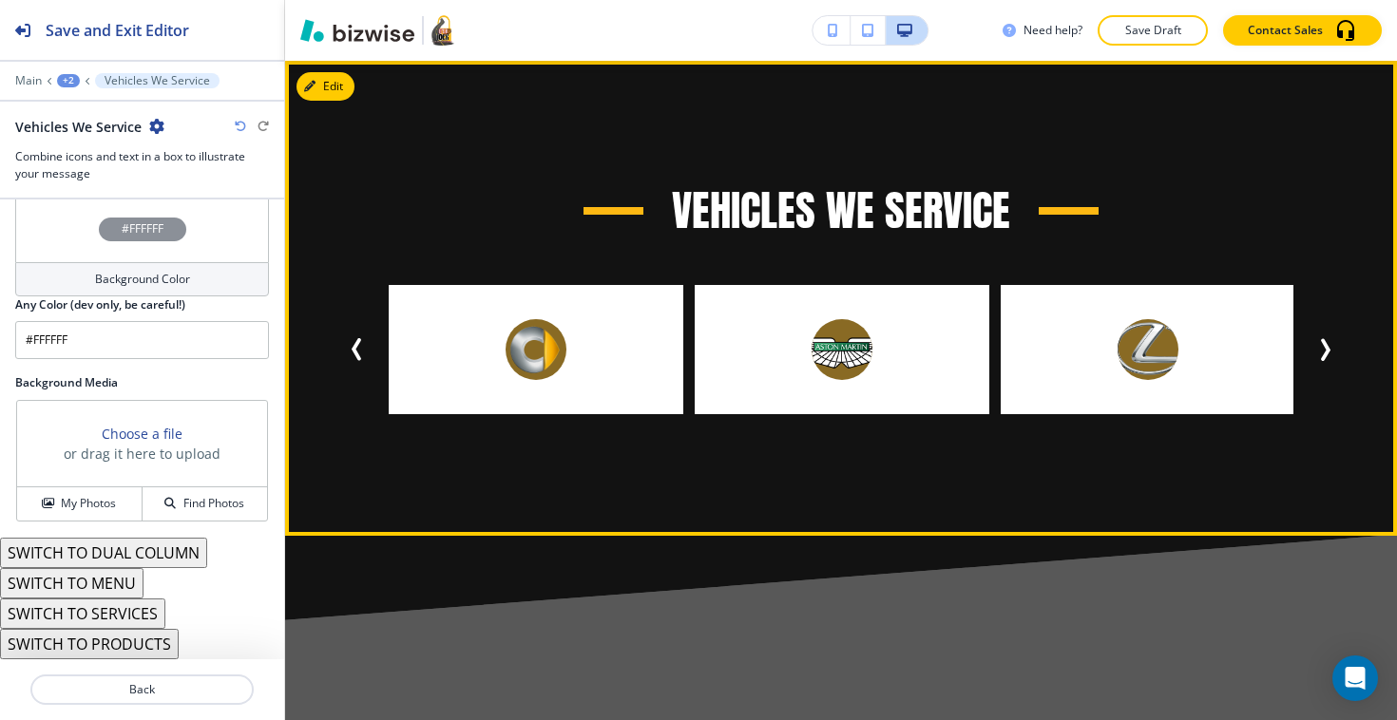
click at [1322, 352] on icon "Next Slide" at bounding box center [1324, 349] width 23 height 23
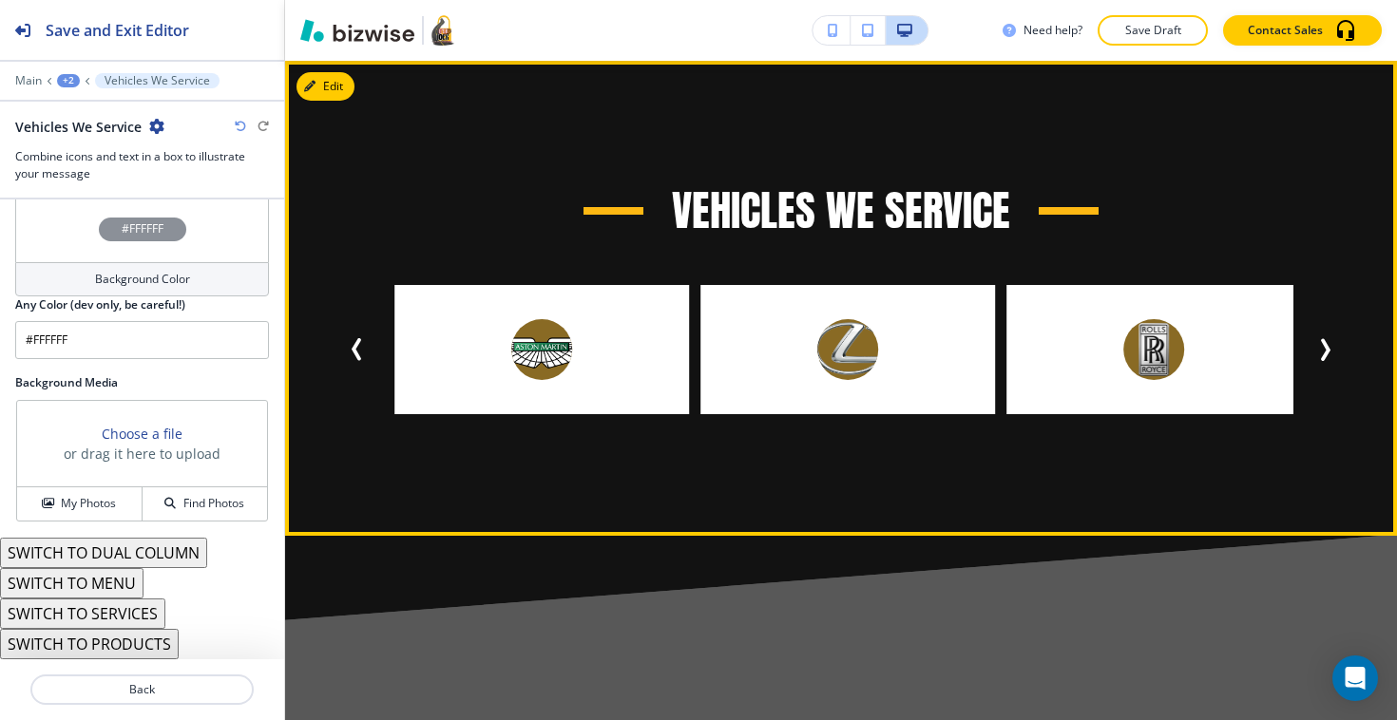
click at [1322, 352] on icon "Next Slide" at bounding box center [1324, 349] width 23 height 23
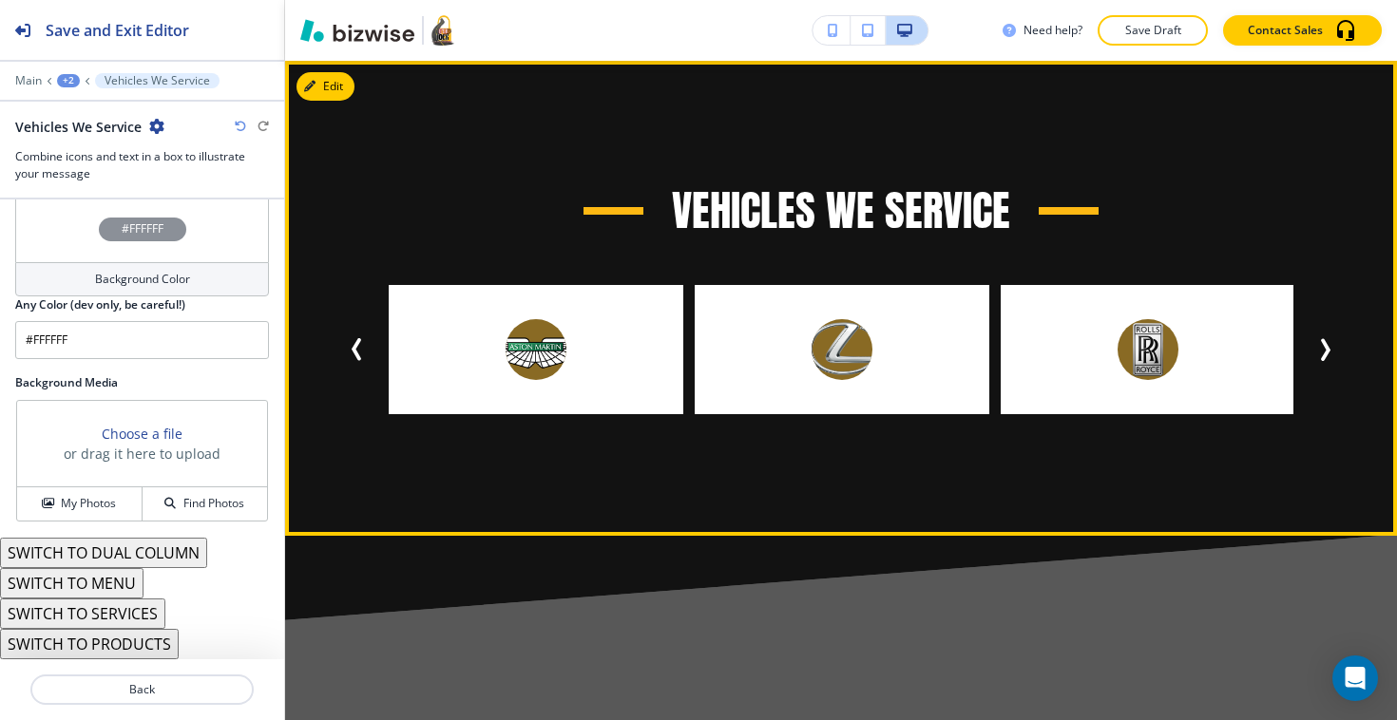
click at [1322, 352] on icon "Next Slide" at bounding box center [1324, 349] width 23 height 23
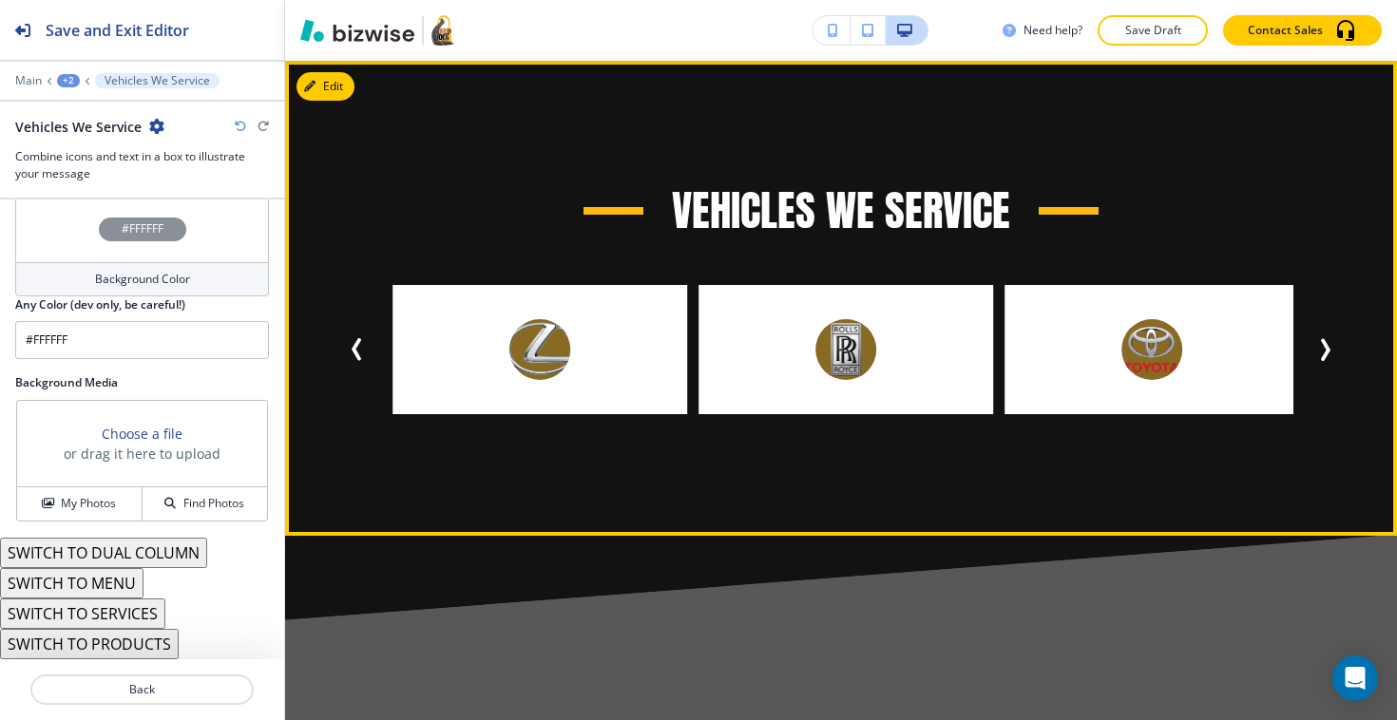
click at [1322, 352] on icon "Next Slide" at bounding box center [1324, 349] width 23 height 23
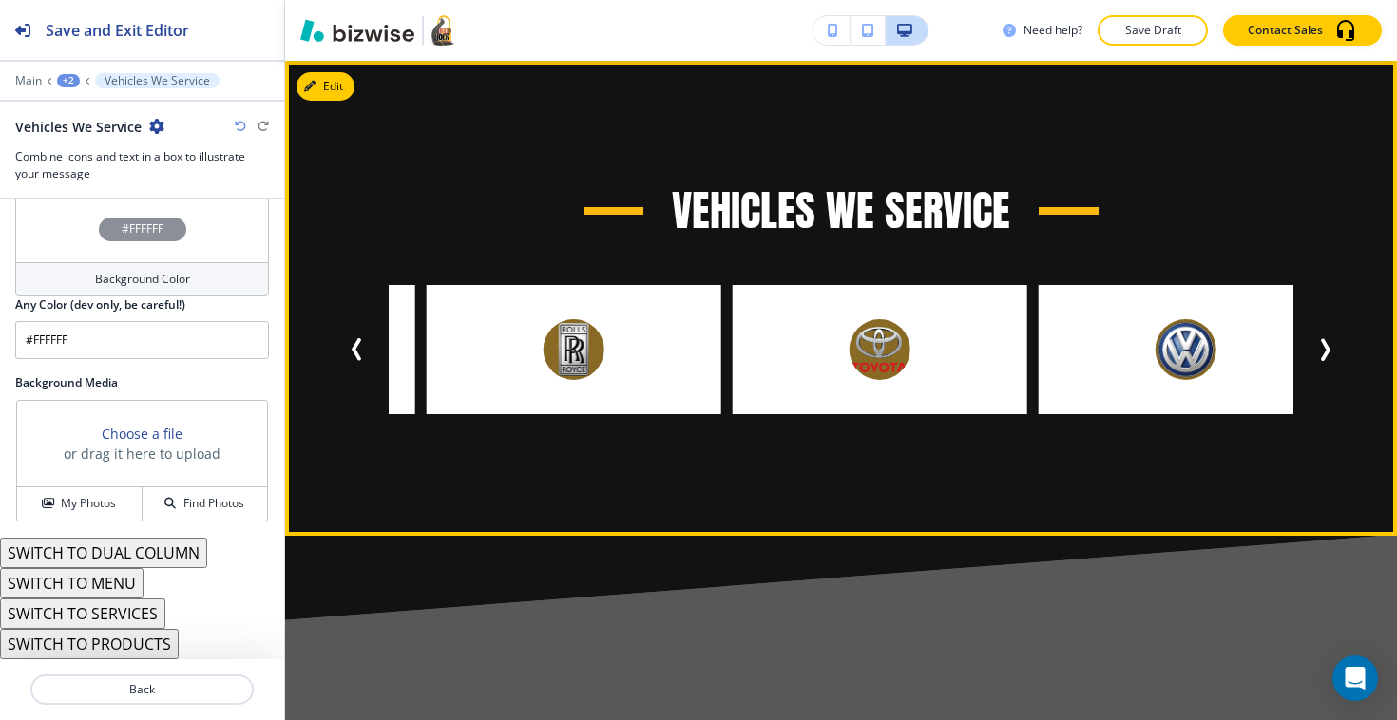
click at [1322, 352] on icon "Next Slide" at bounding box center [1324, 349] width 23 height 23
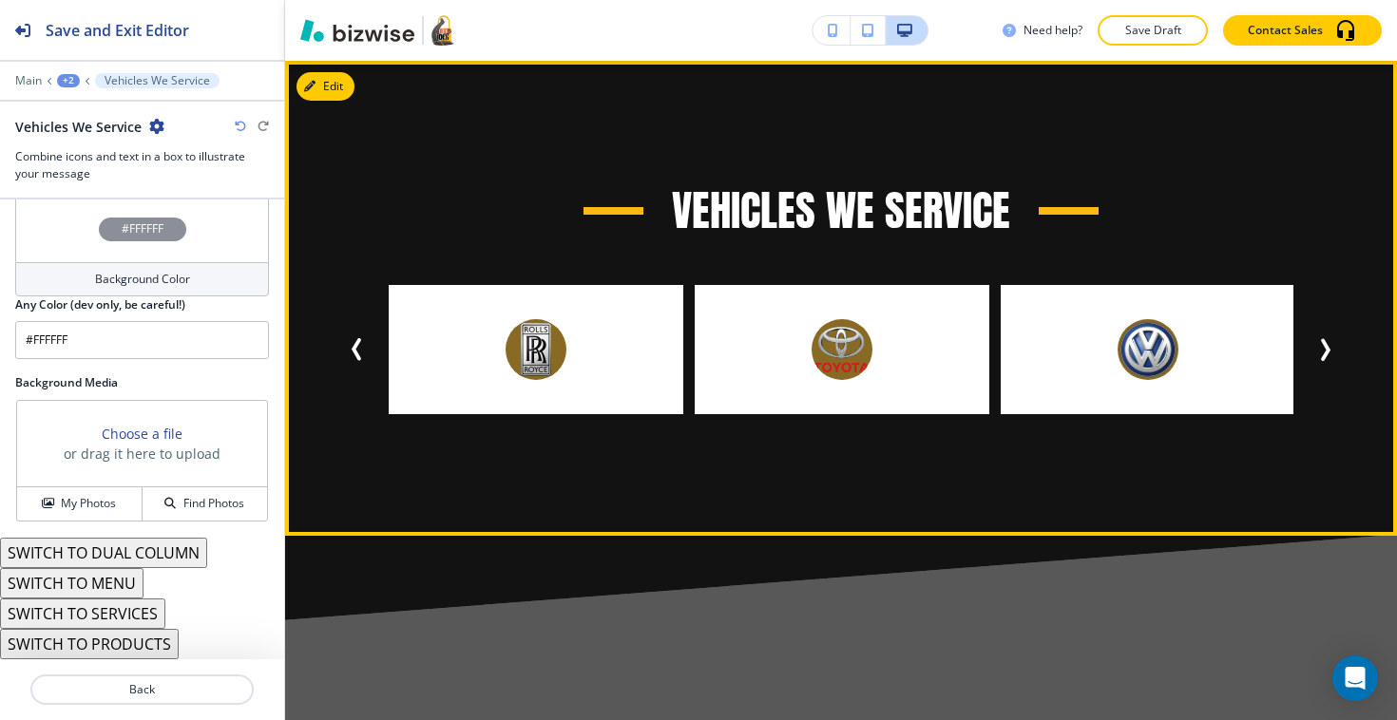
click at [1322, 352] on icon "Next Slide" at bounding box center [1324, 349] width 23 height 23
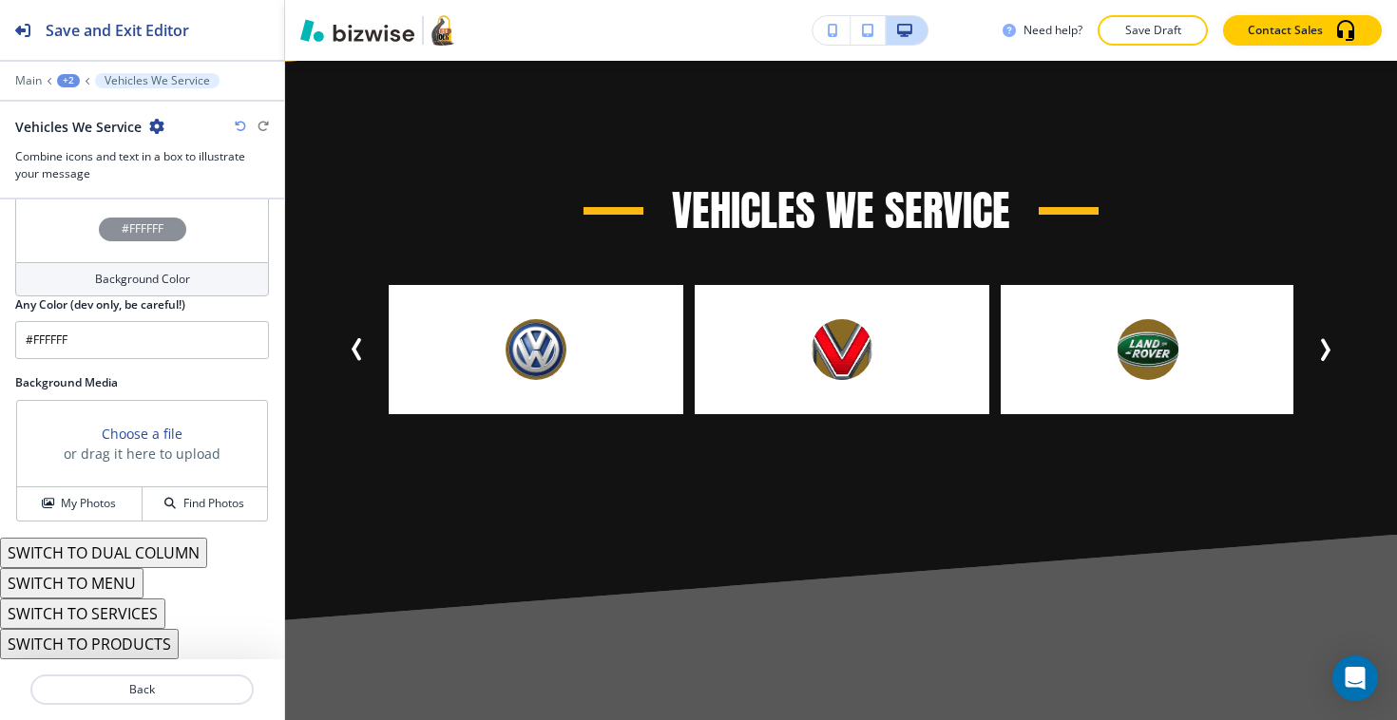
click at [348, 88] on div "Edit Vehicles We Service" at bounding box center [841, 298] width 1112 height 475
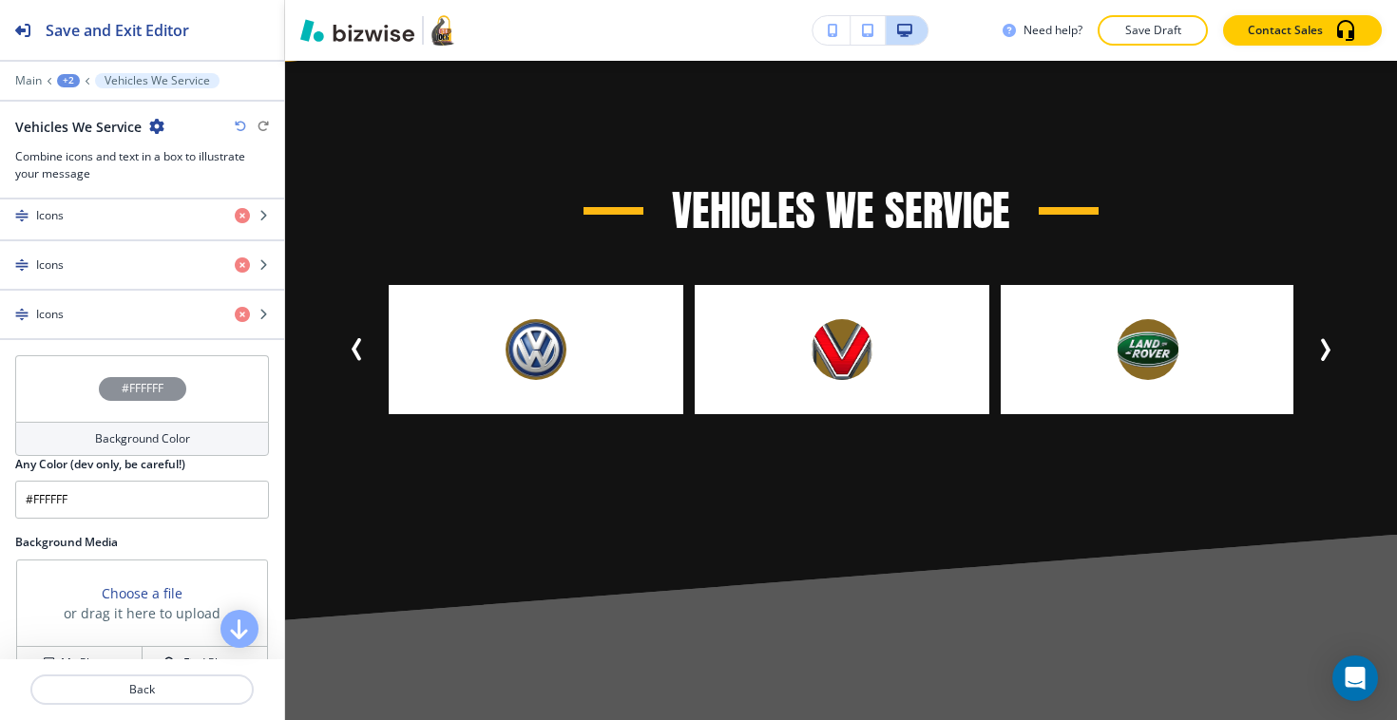
scroll to position [2418, 0]
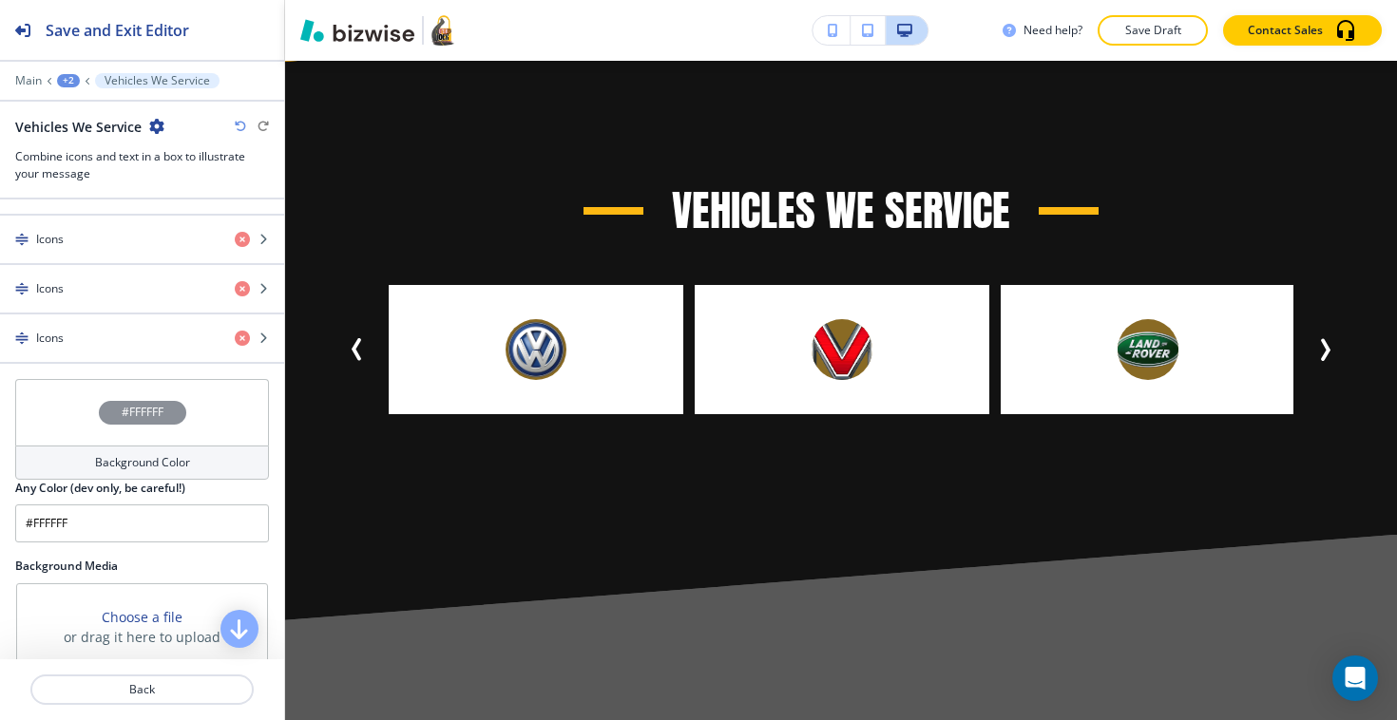
click at [178, 454] on h4 "Background Color" at bounding box center [142, 462] width 95 height 17
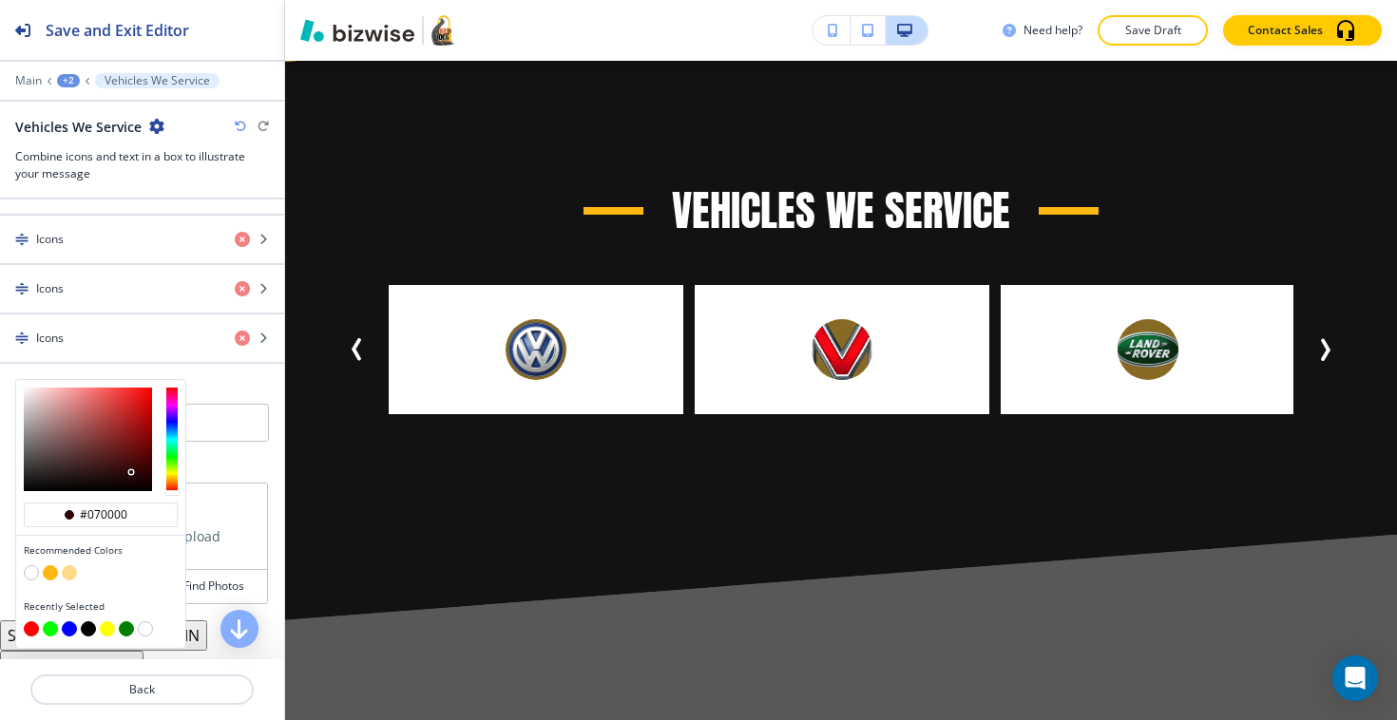
type input "#020000"
drag, startPoint x: 107, startPoint y: 449, endPoint x: 165, endPoint y: 508, distance: 82.6
click at [165, 508] on div "#020000 Recommended Colors Recently Selected" at bounding box center [100, 514] width 169 height 268
type input "#020000"
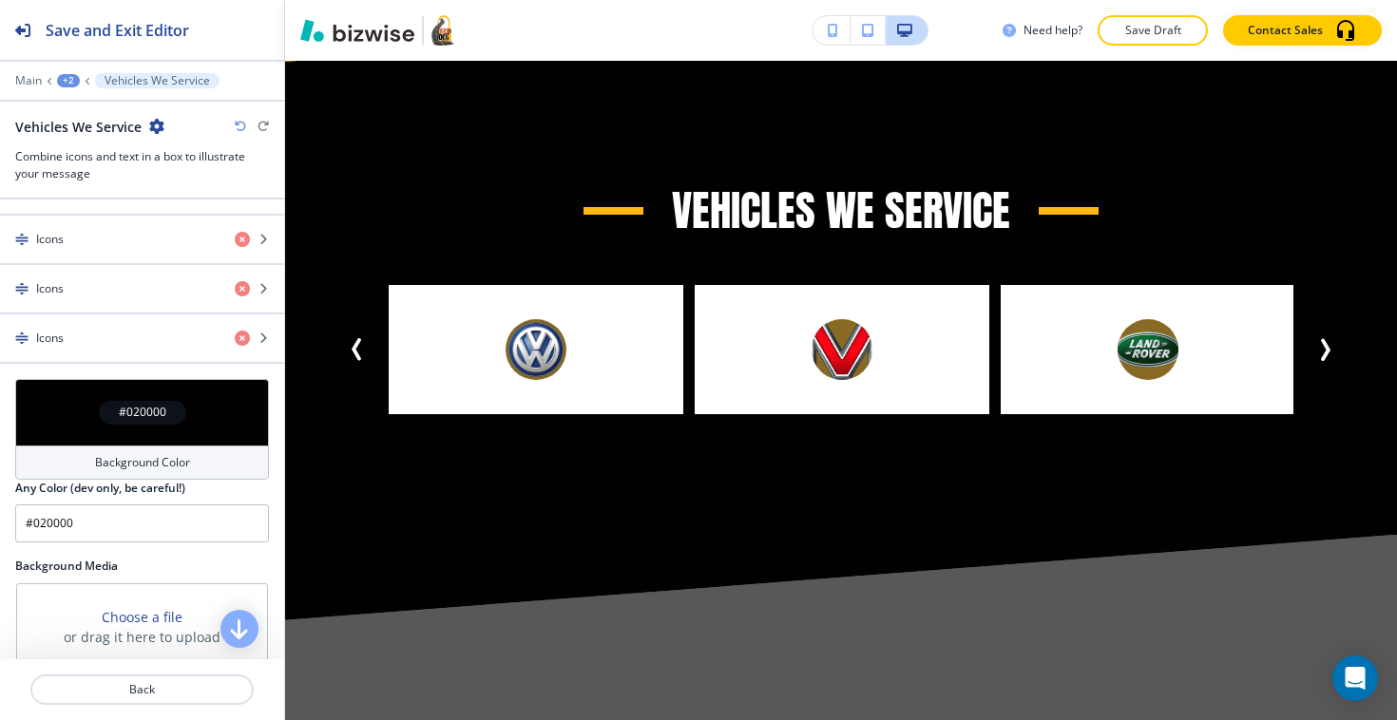
click at [249, 389] on div "#020000 Background Color Any Color (dev only, be careful!) #020000" at bounding box center [142, 460] width 254 height 163
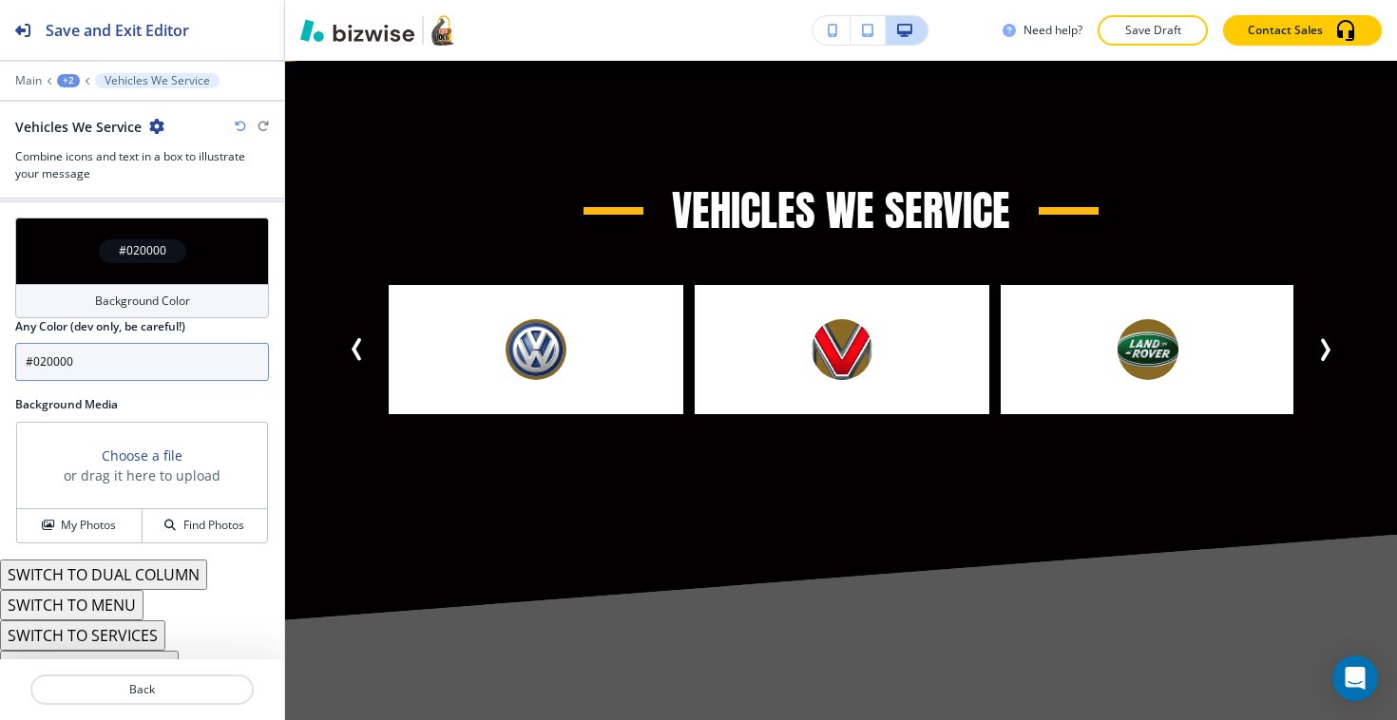
scroll to position [2601, 0]
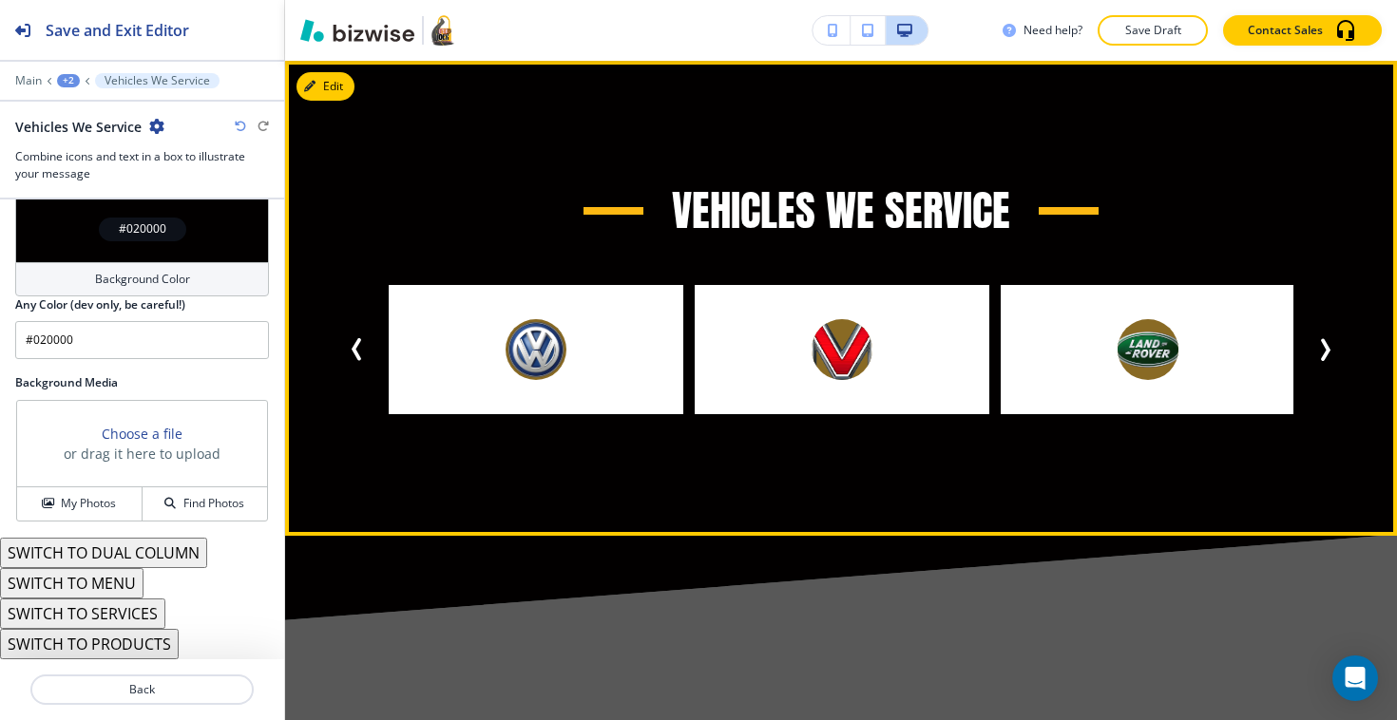
click at [361, 346] on icon "Previous Slide" at bounding box center [357, 349] width 23 height 23
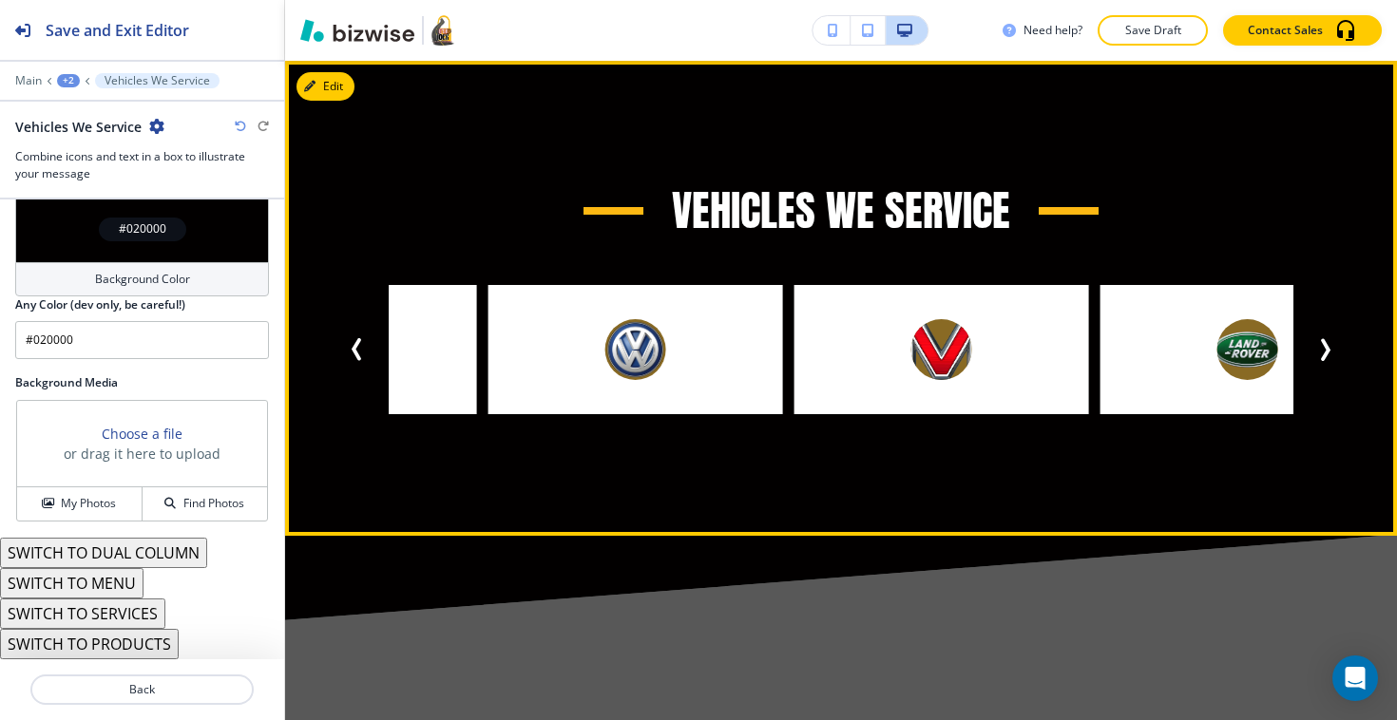
click at [361, 346] on icon "Previous Slide" at bounding box center [357, 349] width 23 height 23
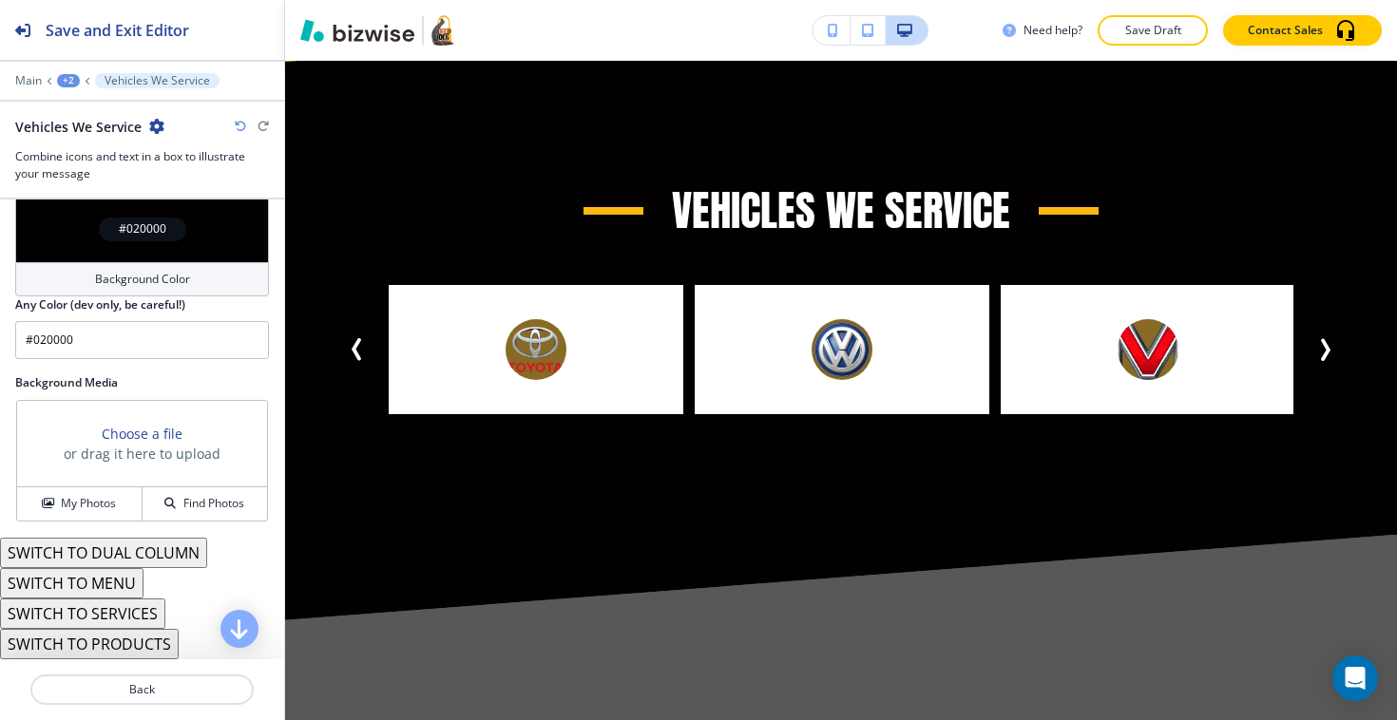
scroll to position [2540, 0]
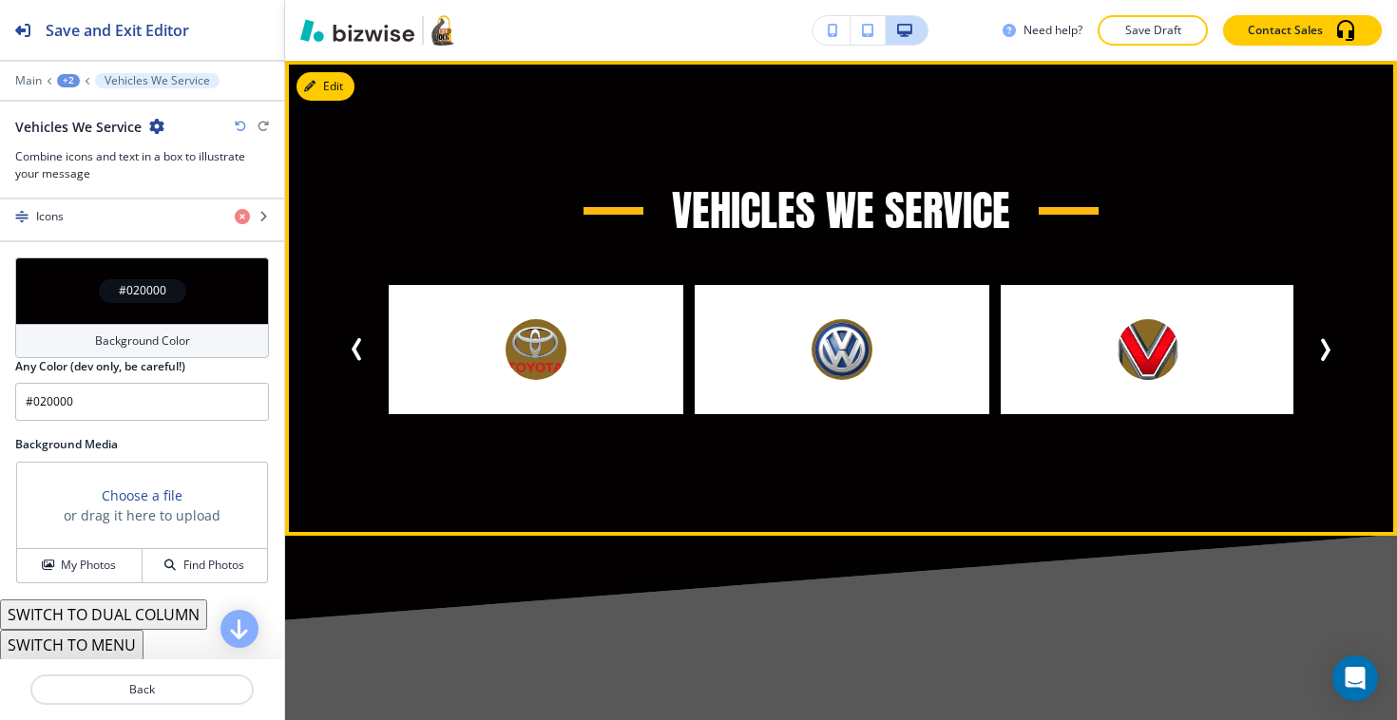
click at [557, 330] on img at bounding box center [535, 349] width 61 height 61
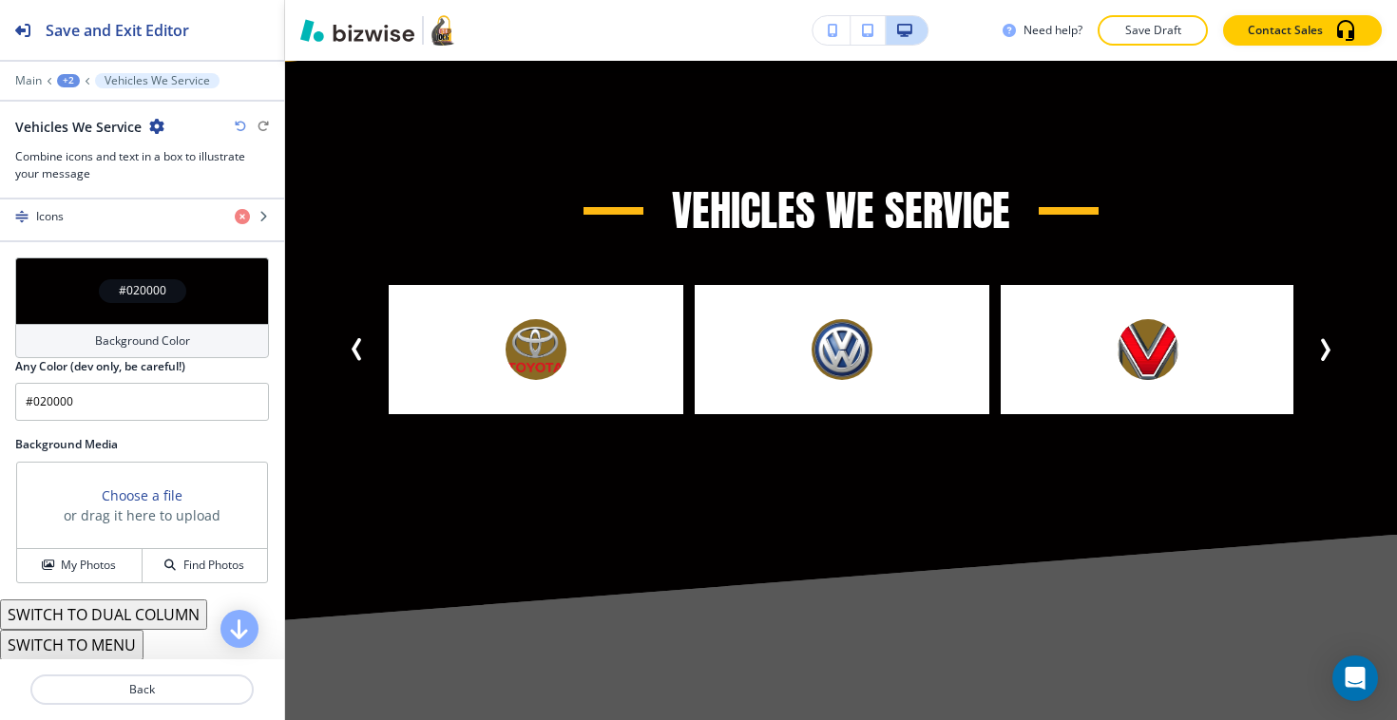
click at [599, 341] on div at bounding box center [536, 349] width 295 height 129
click at [525, 344] on img at bounding box center [535, 349] width 61 height 61
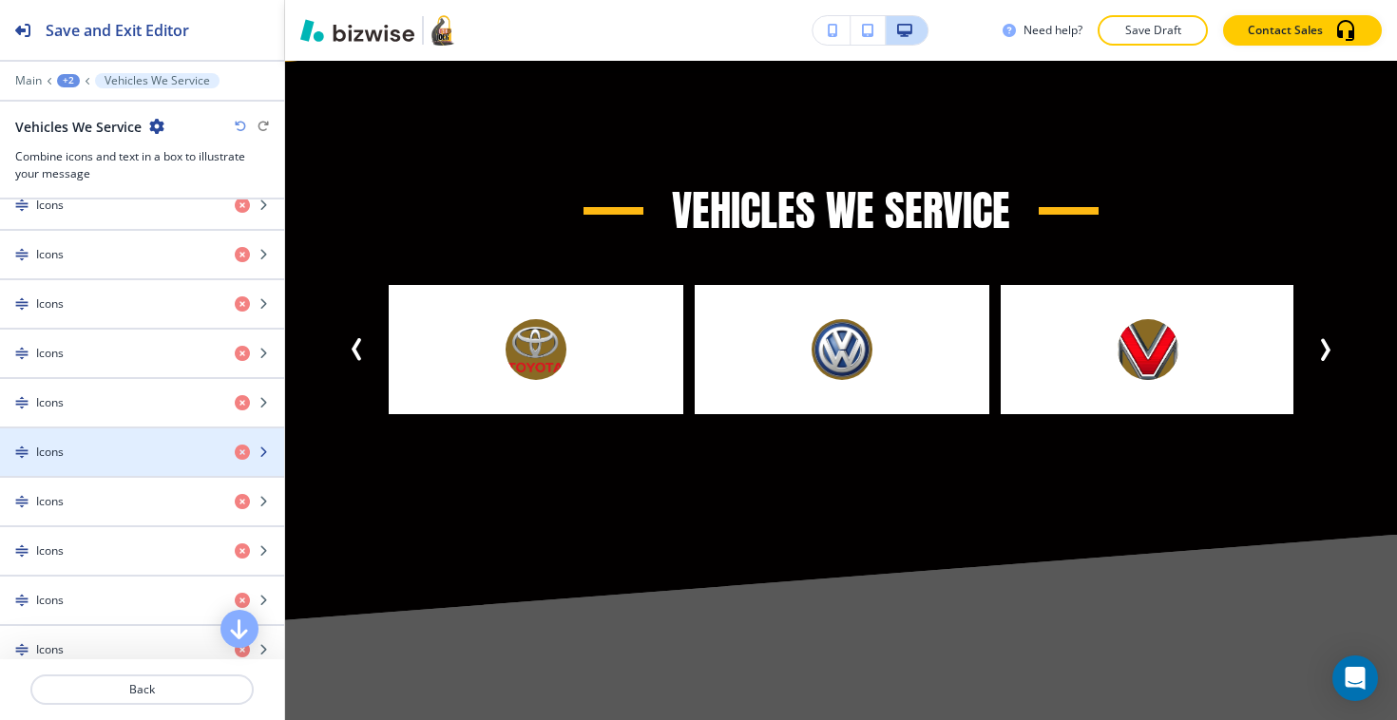
scroll to position [2601, 0]
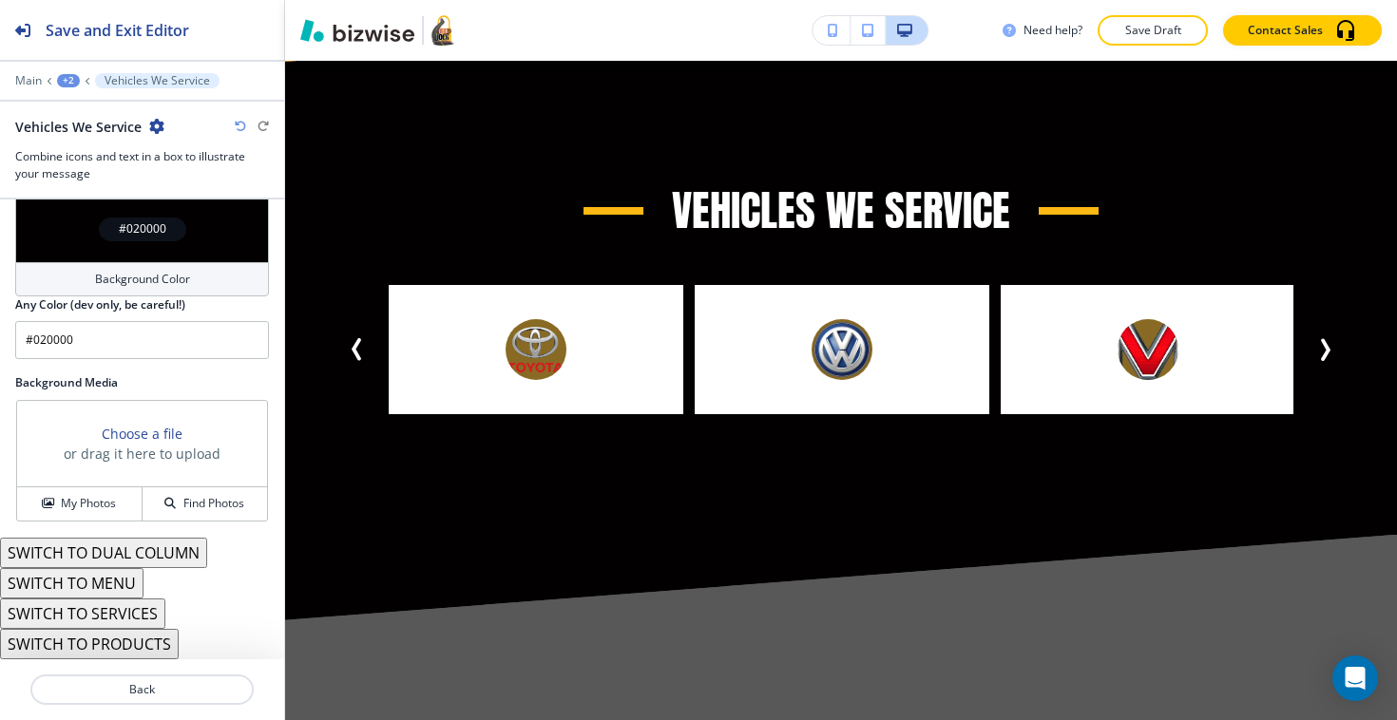
click at [124, 585] on button "SWITCH TO MENU" at bounding box center [71, 583] width 143 height 30
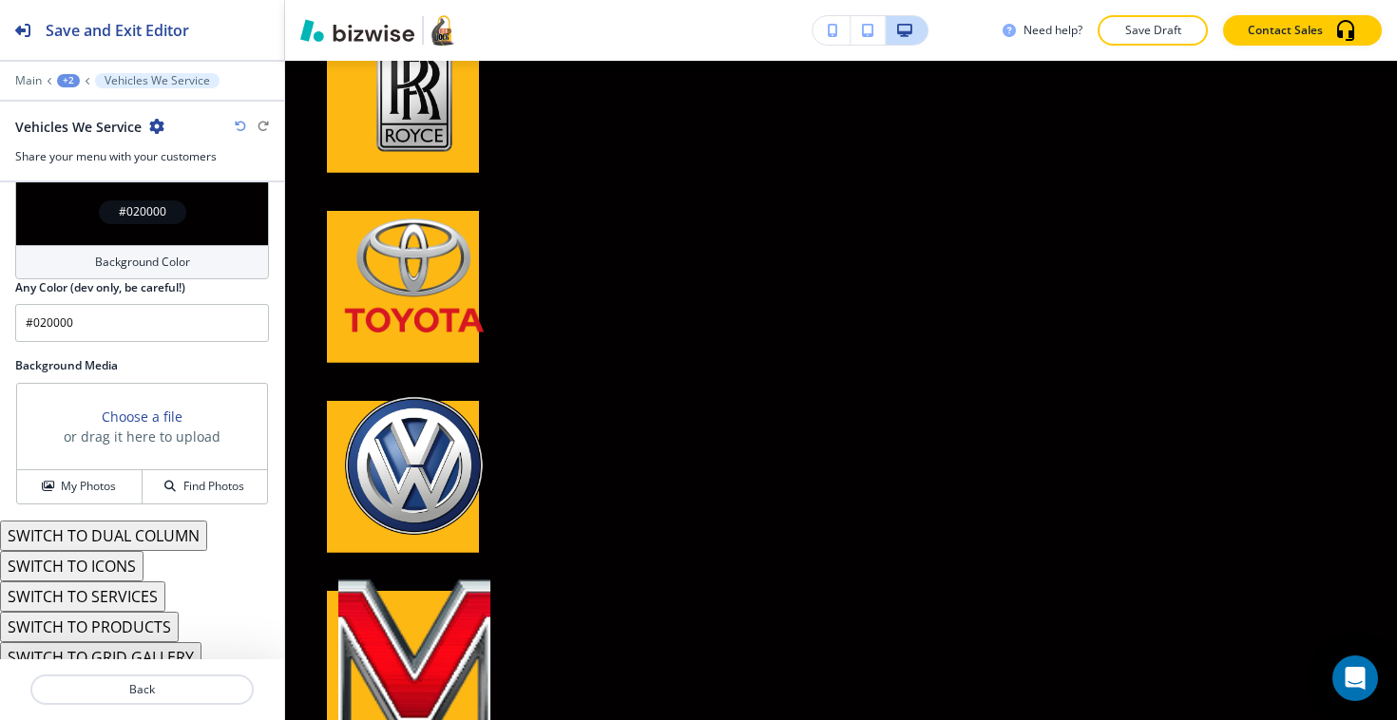
scroll to position [2744, 0]
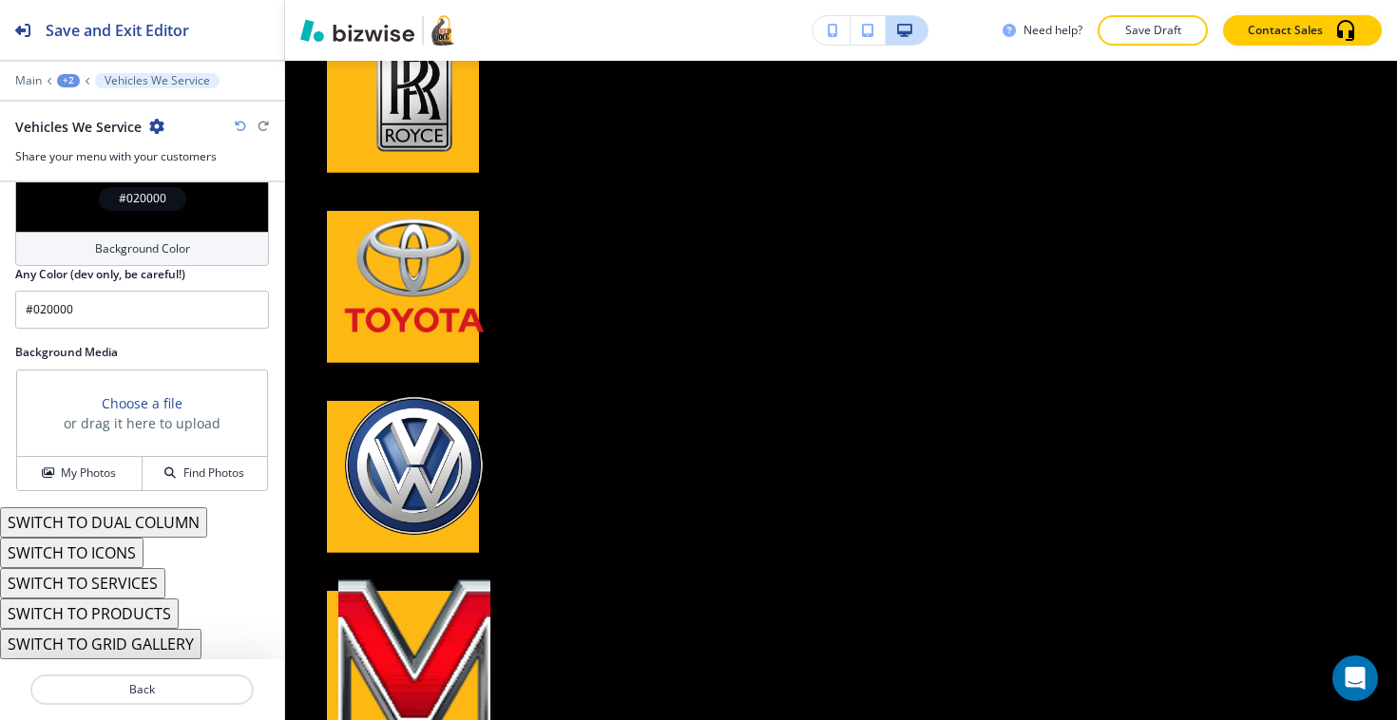
click at [126, 547] on button "SWITCH TO ICONS" at bounding box center [71, 553] width 143 height 30
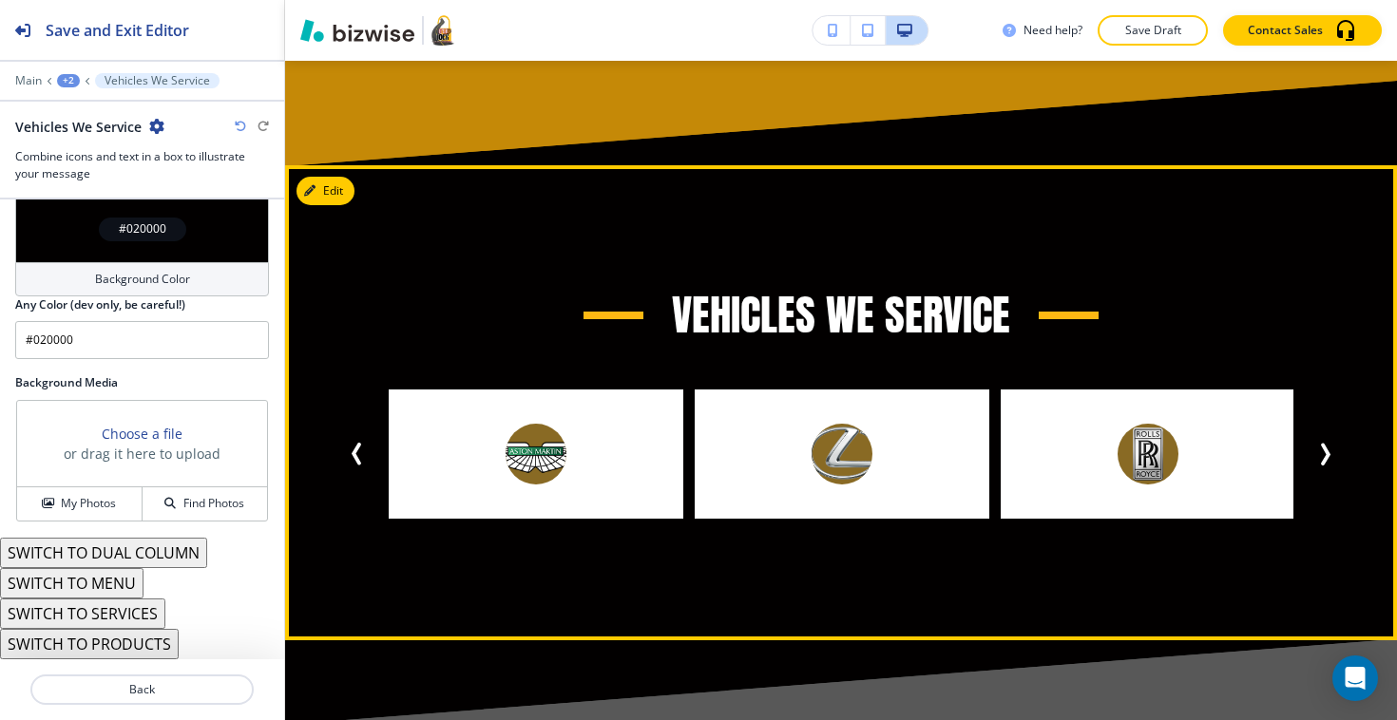
scroll to position [5995, 0]
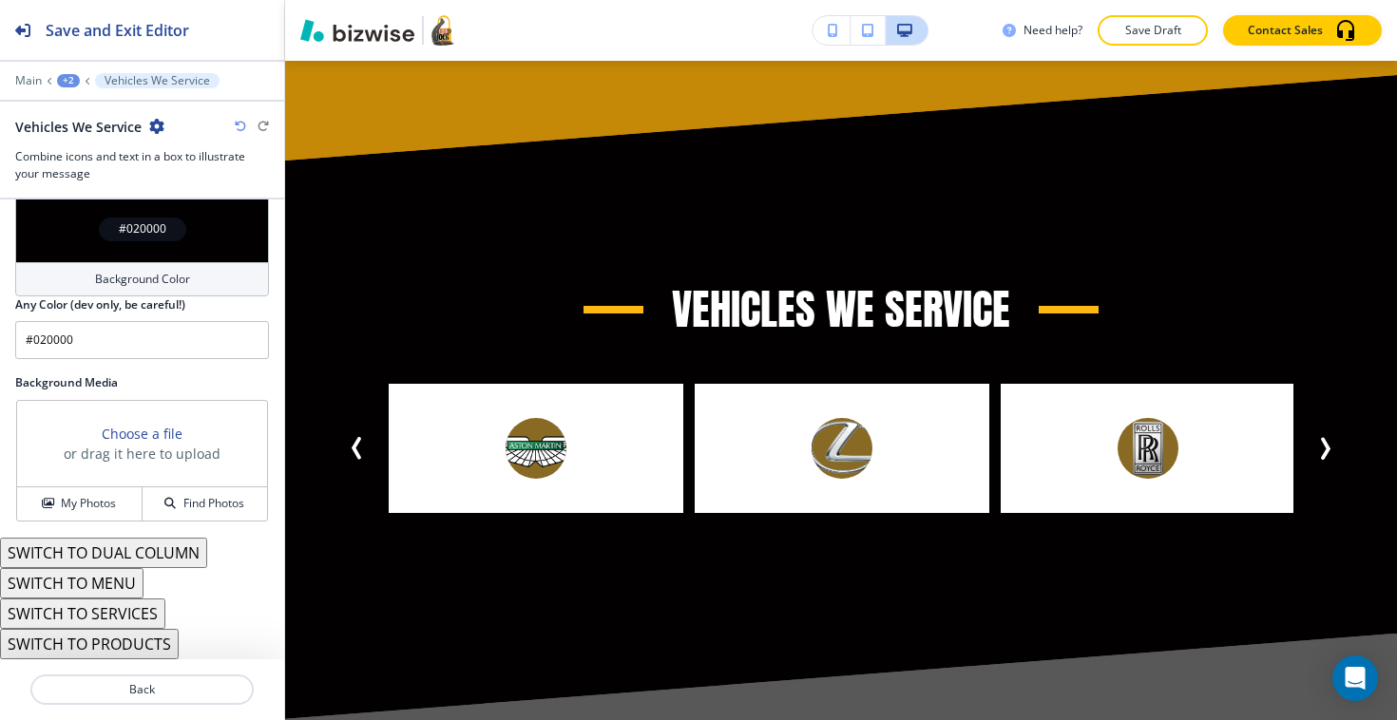
click at [107, 643] on button "SWITCH TO PRODUCTS" at bounding box center [89, 644] width 179 height 30
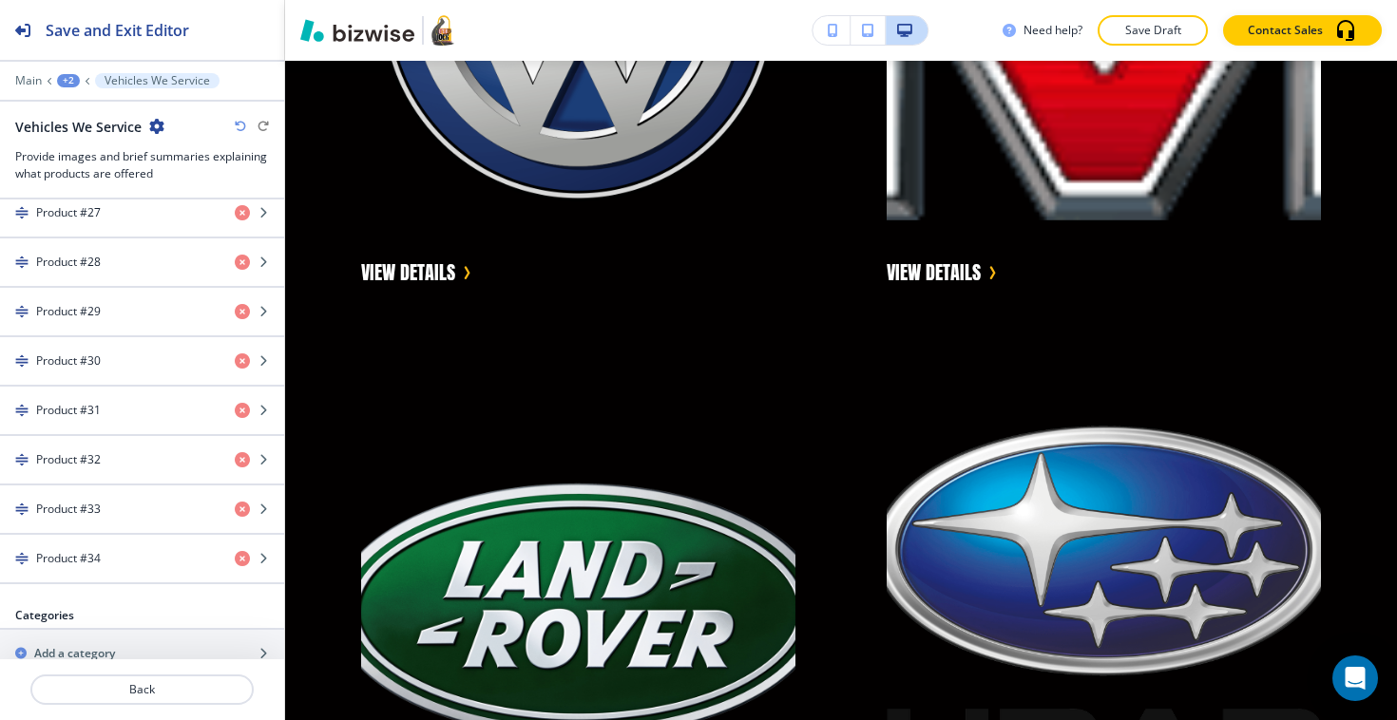
scroll to position [2430, 0]
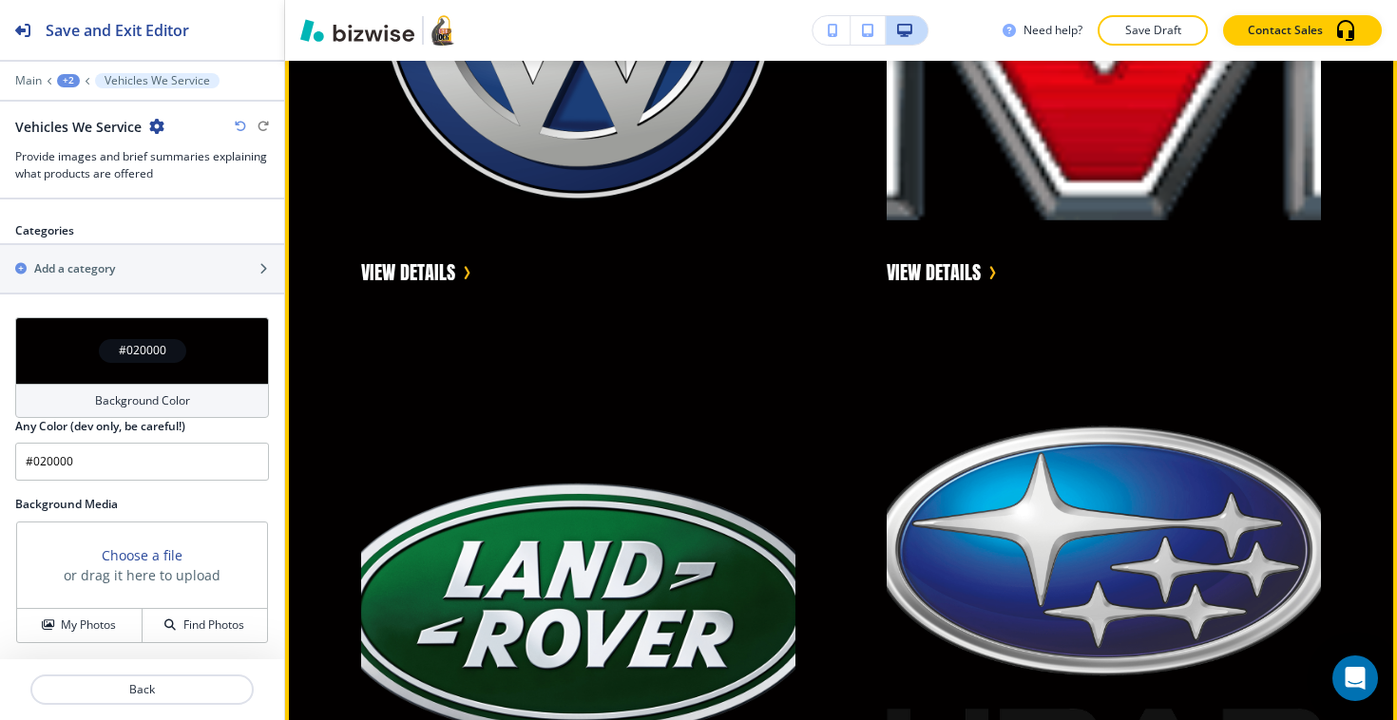
click at [510, 341] on div "VIEW DETAILS" at bounding box center [555, 613] width 525 height 607
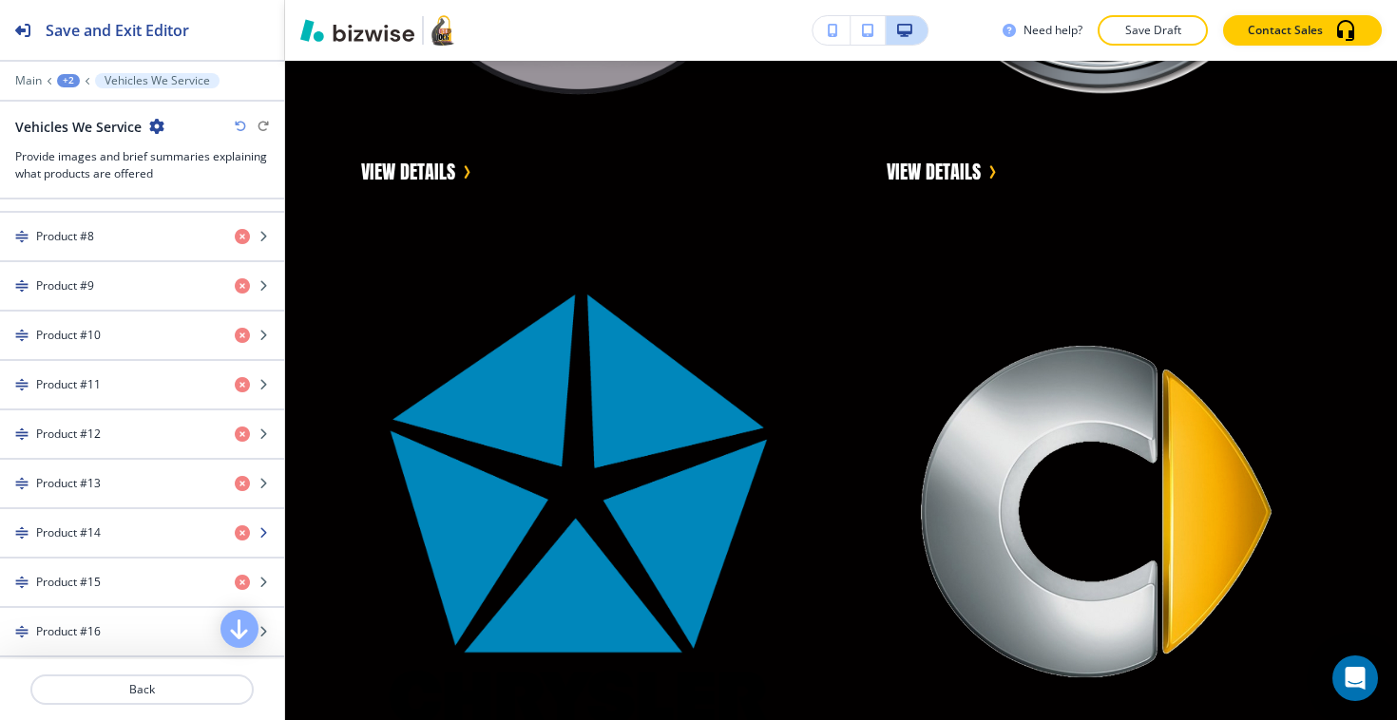
scroll to position [0, 0]
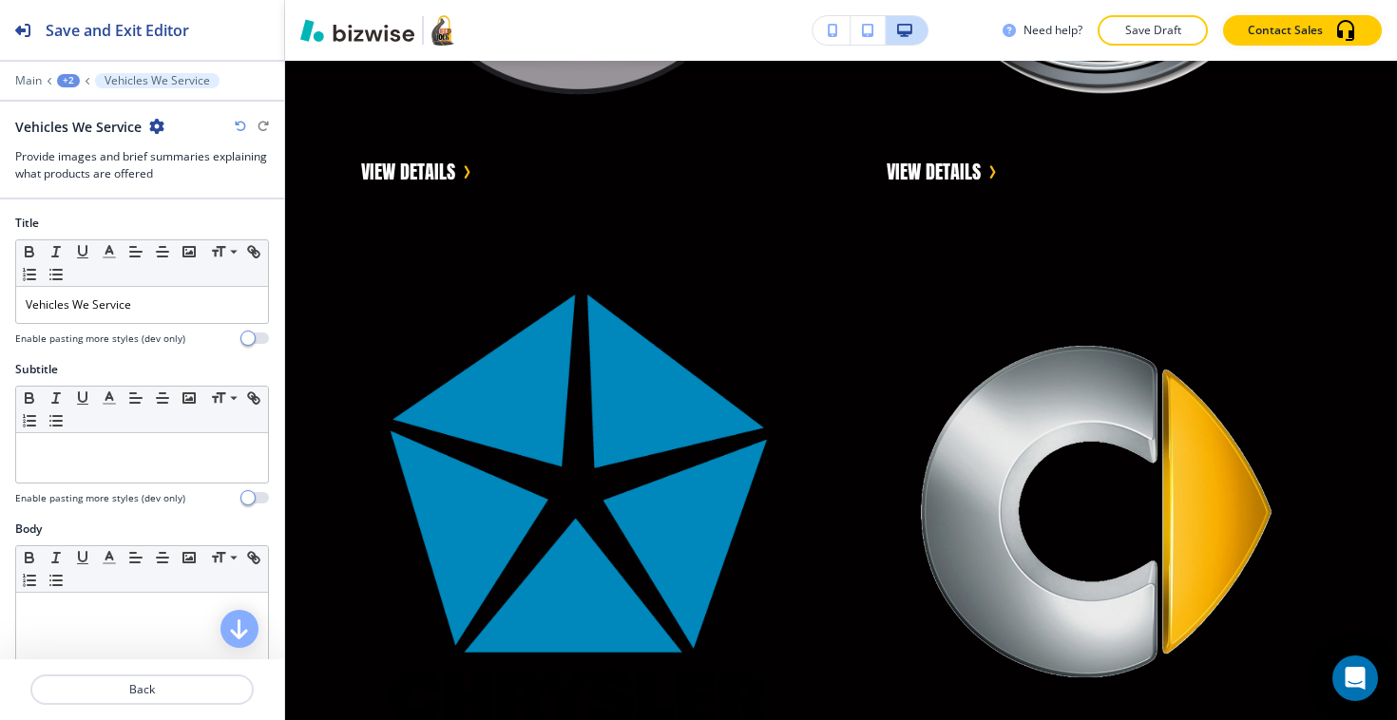
click at [160, 125] on icon "button" at bounding box center [156, 126] width 15 height 15
click at [79, 189] on div at bounding box center [142, 189] width 284 height 15
click at [239, 131] on icon "button" at bounding box center [240, 126] width 11 height 11
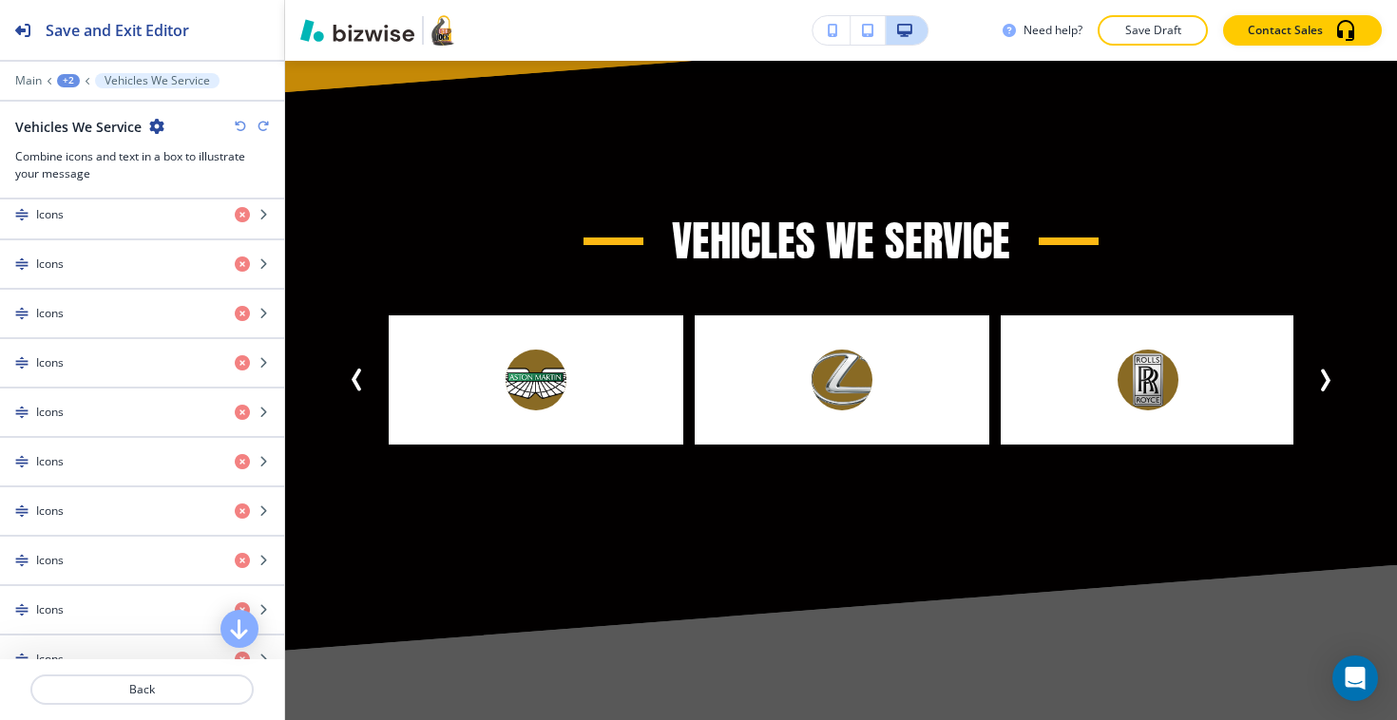
scroll to position [2601, 0]
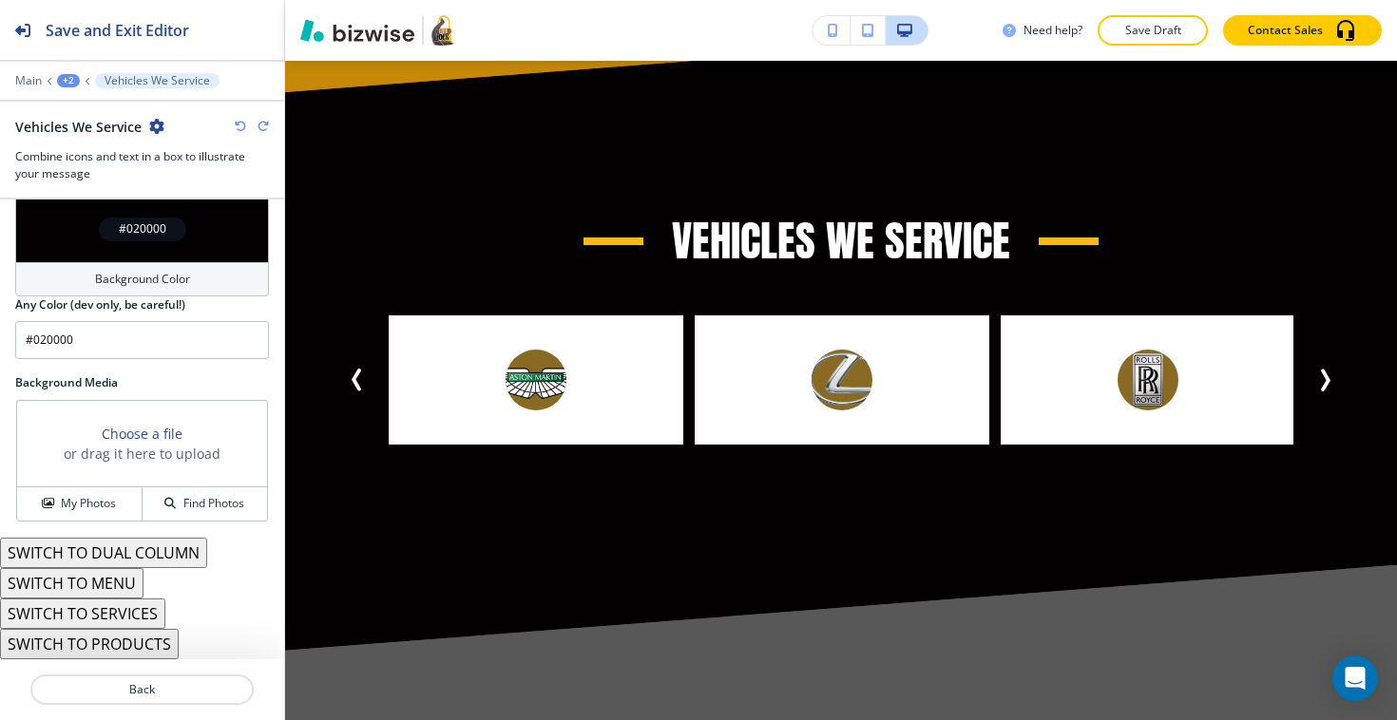
click at [126, 554] on button "SWITCH TO DUAL COLUMN" at bounding box center [103, 553] width 207 height 30
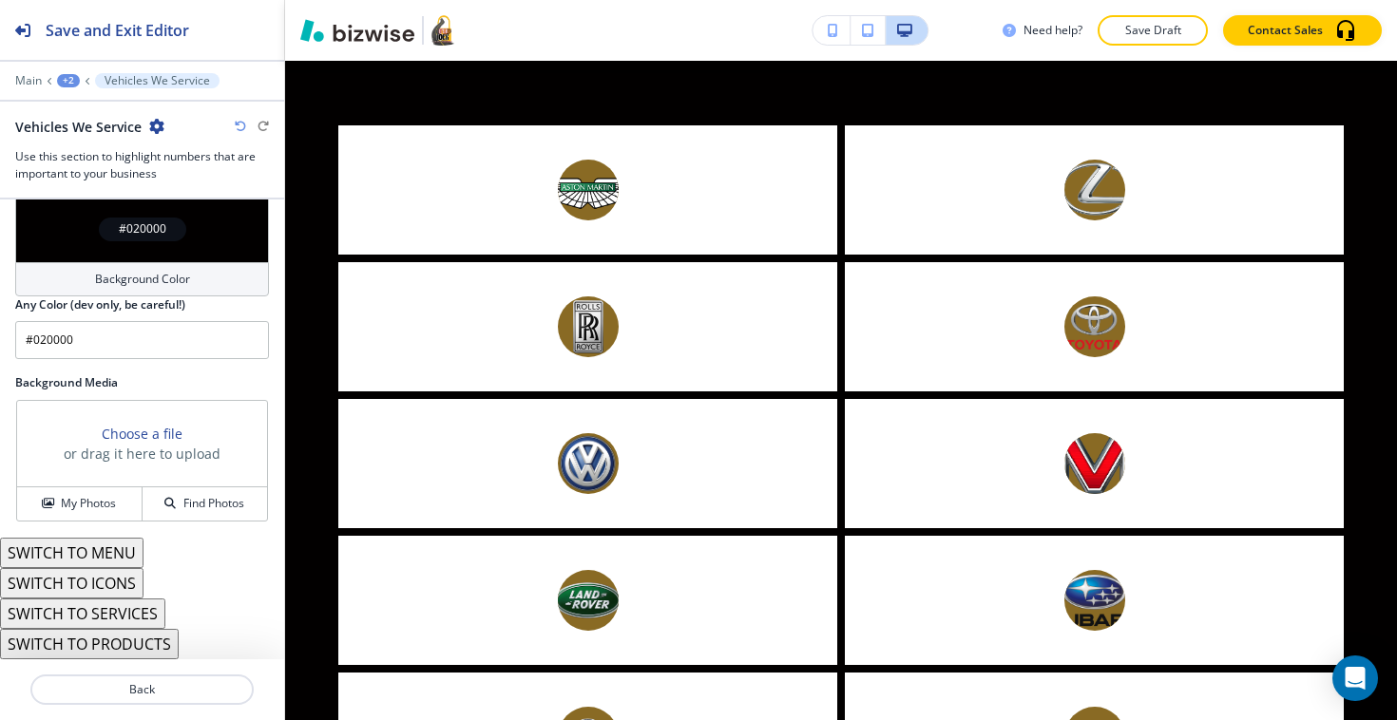
scroll to position [6273, 0]
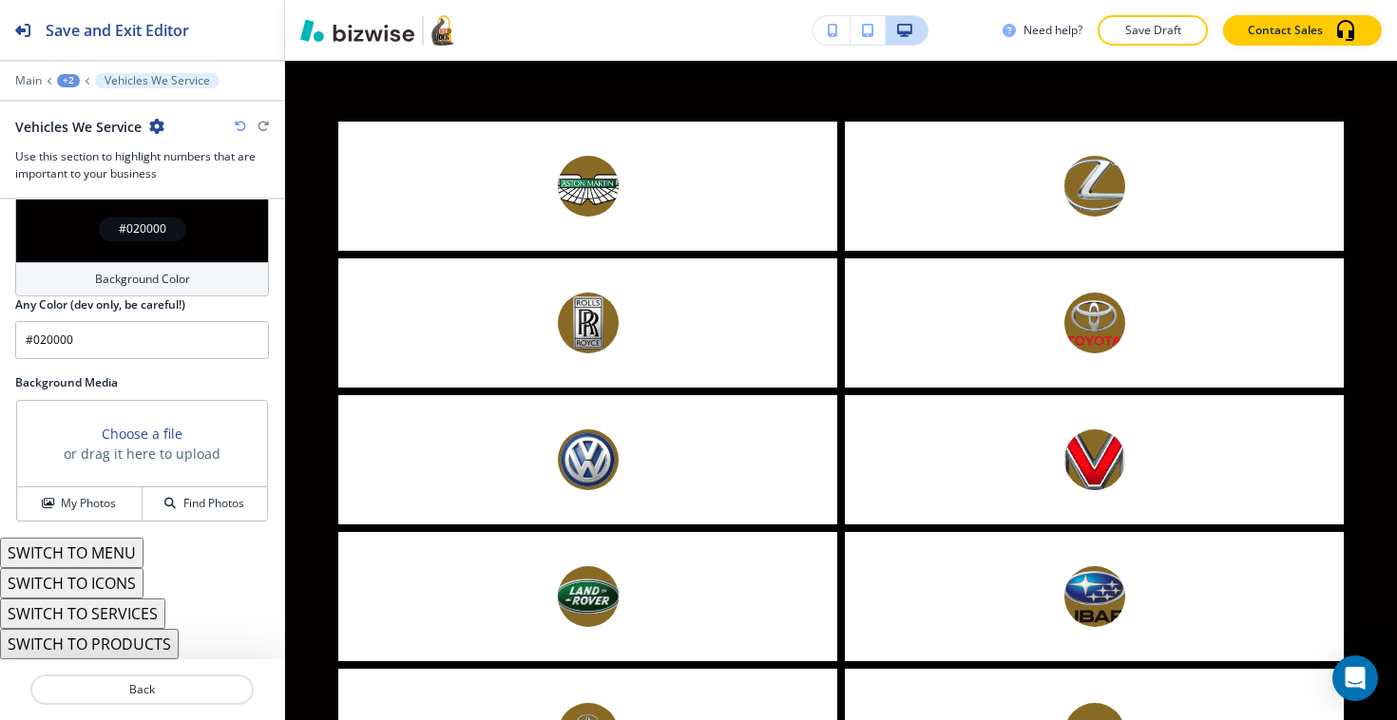
click at [91, 639] on button "SWITCH TO PRODUCTS" at bounding box center [89, 644] width 179 height 30
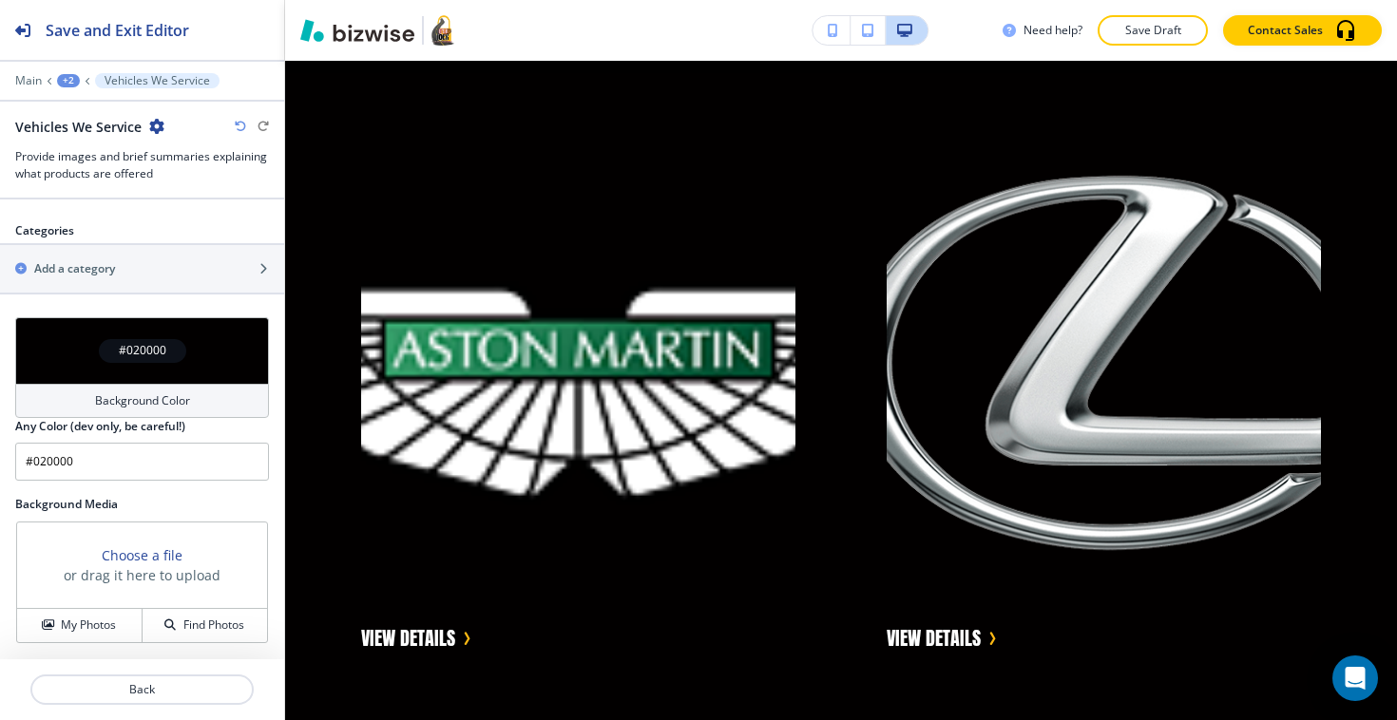
scroll to position [2430, 0]
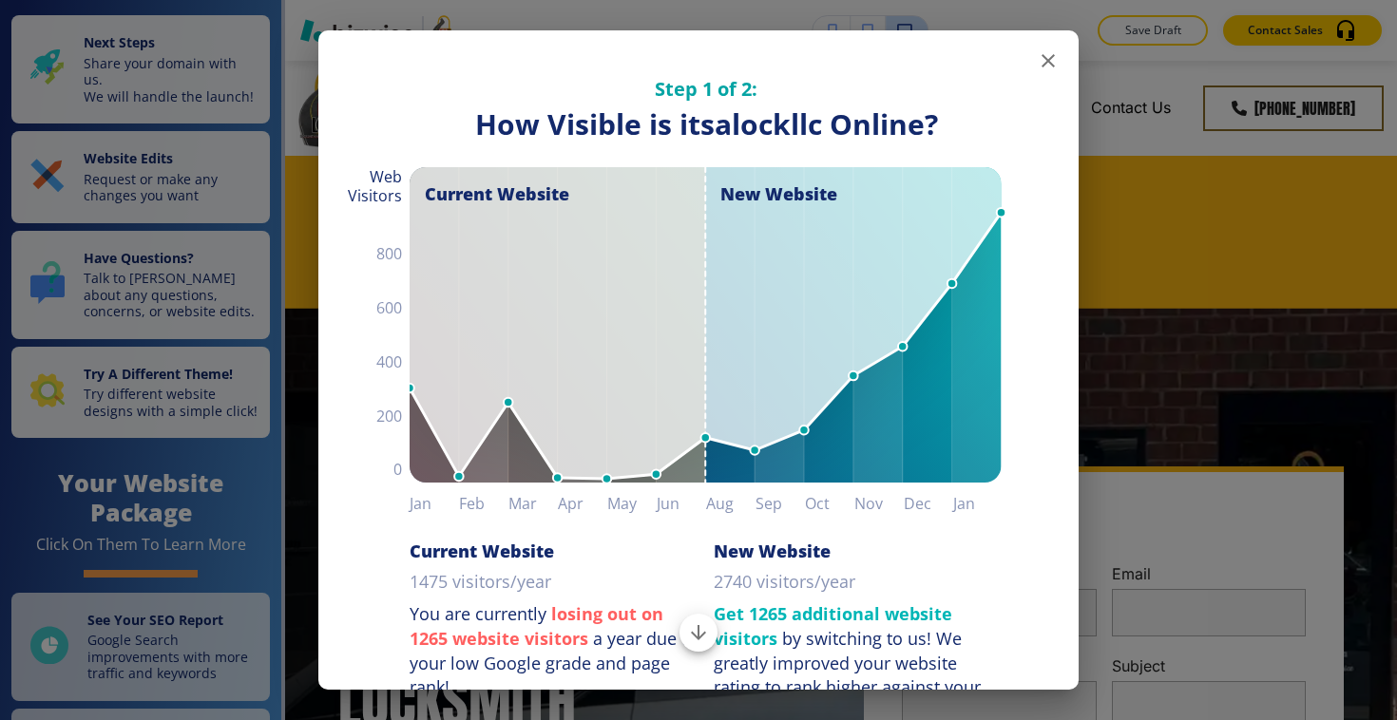
click at [1042, 55] on icon "button" at bounding box center [1047, 60] width 13 height 13
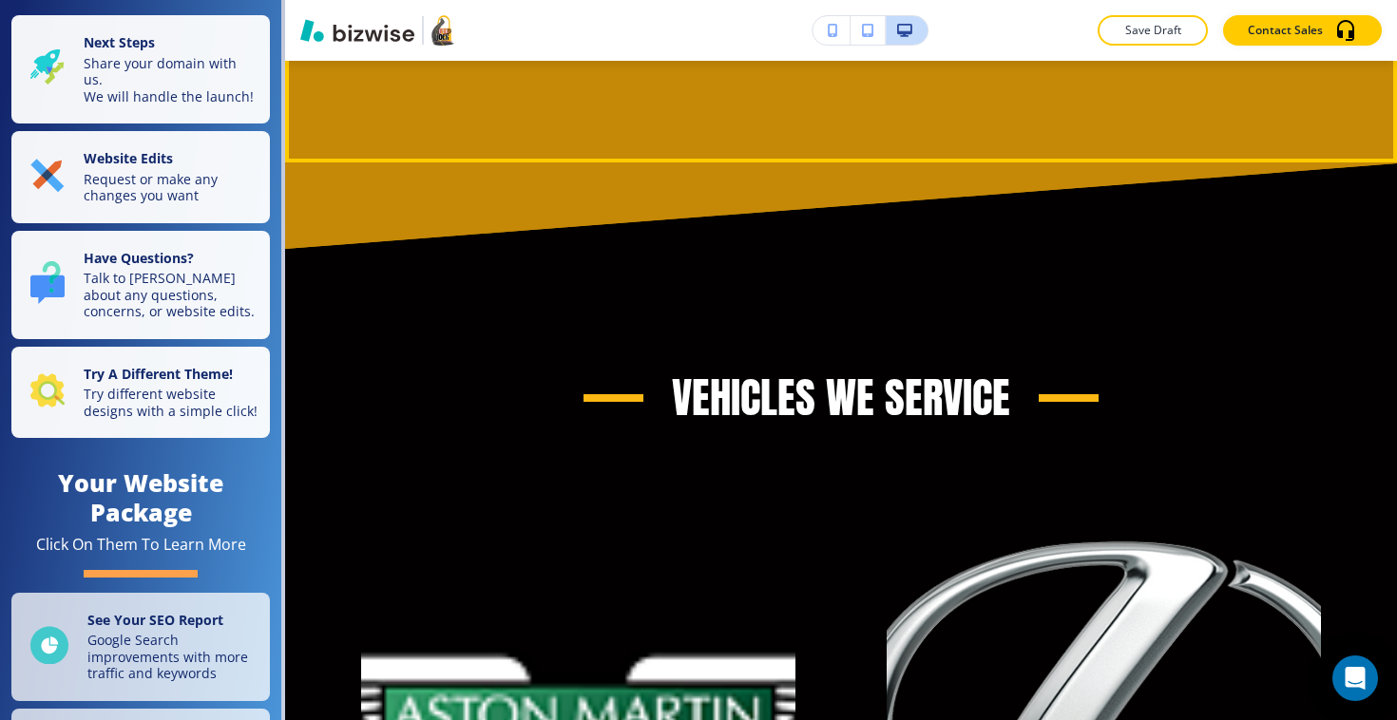
scroll to position [6013, 0]
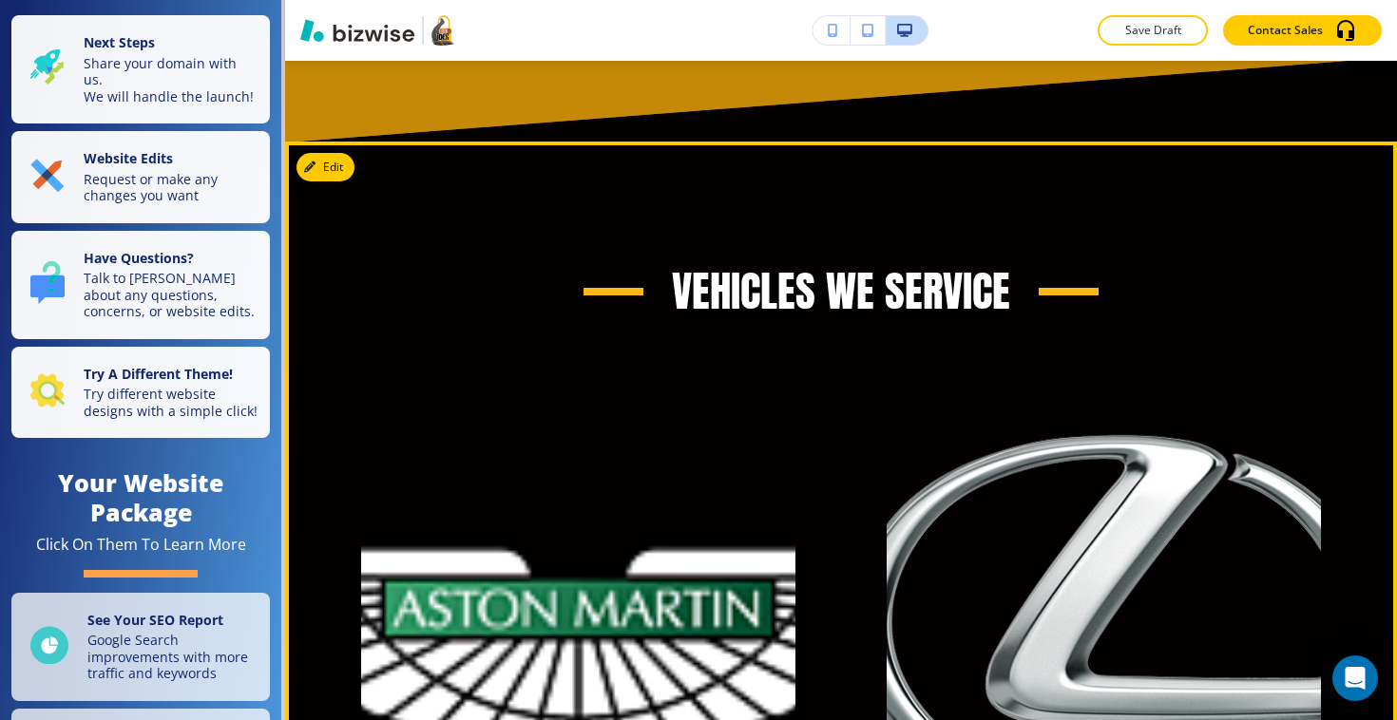
click at [690, 438] on img "button" at bounding box center [578, 628] width 434 height 434
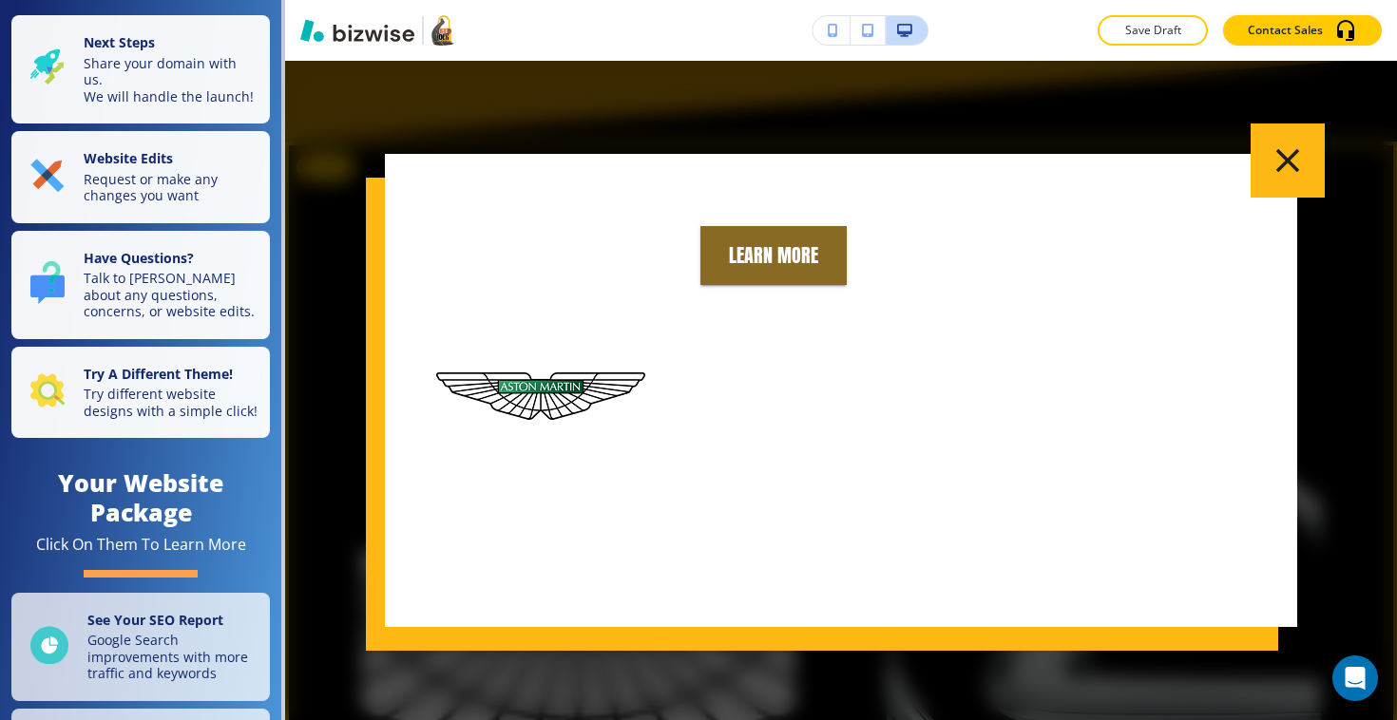
click at [1306, 160] on icon "button" at bounding box center [1287, 161] width 40 height 40
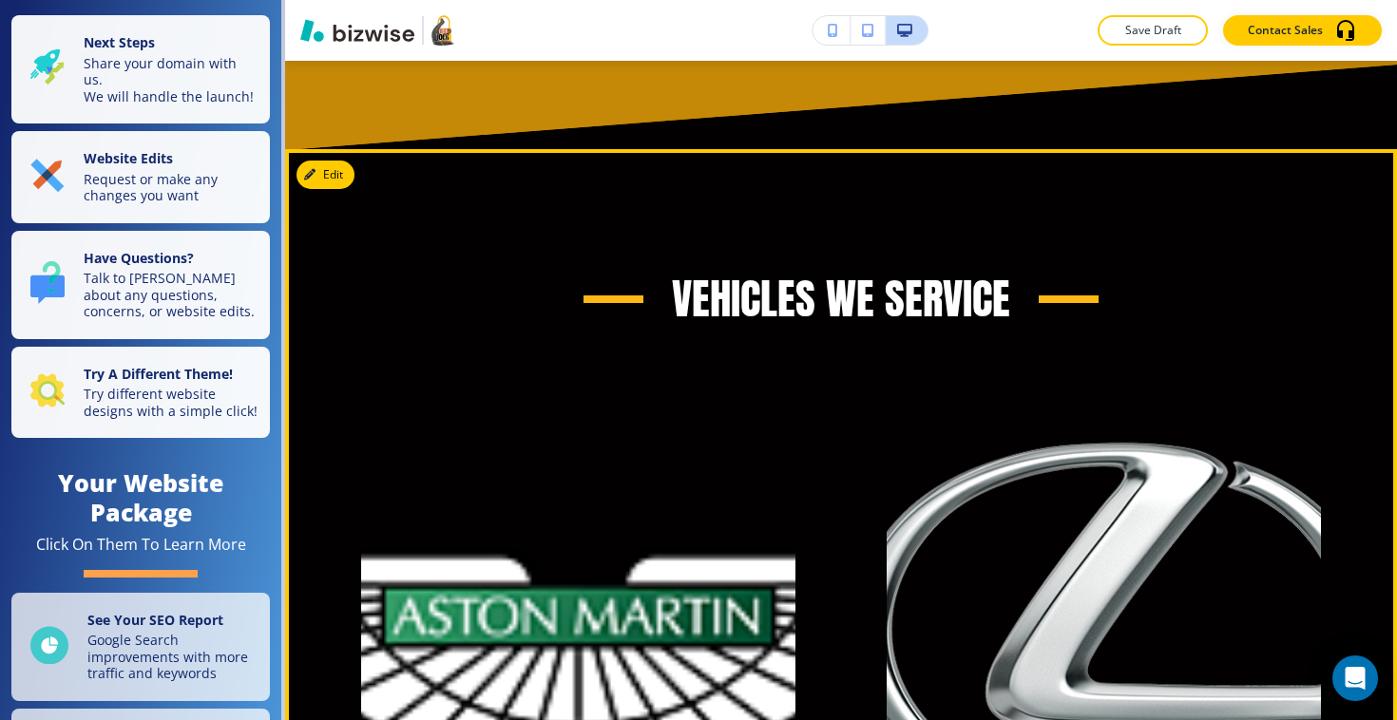
scroll to position [5997, 0]
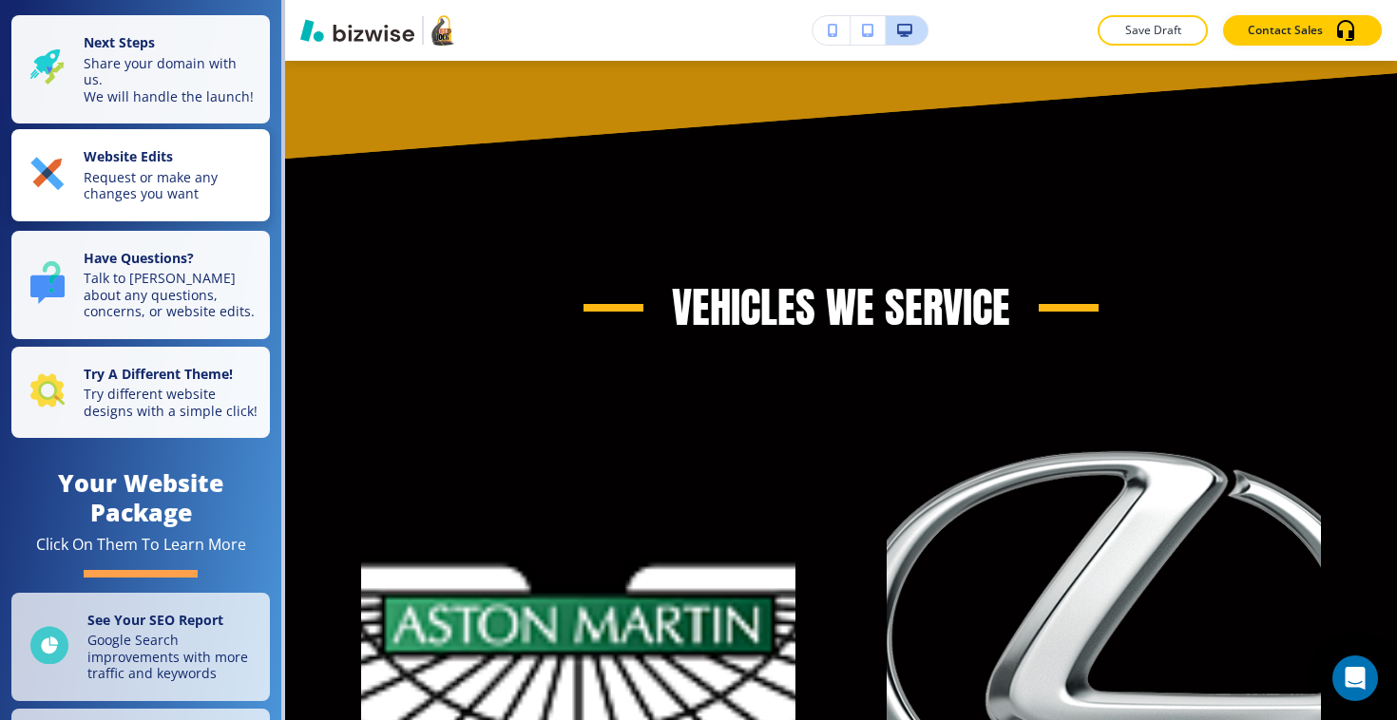
click at [182, 169] on p "Request or make any changes you want" at bounding box center [171, 185] width 175 height 33
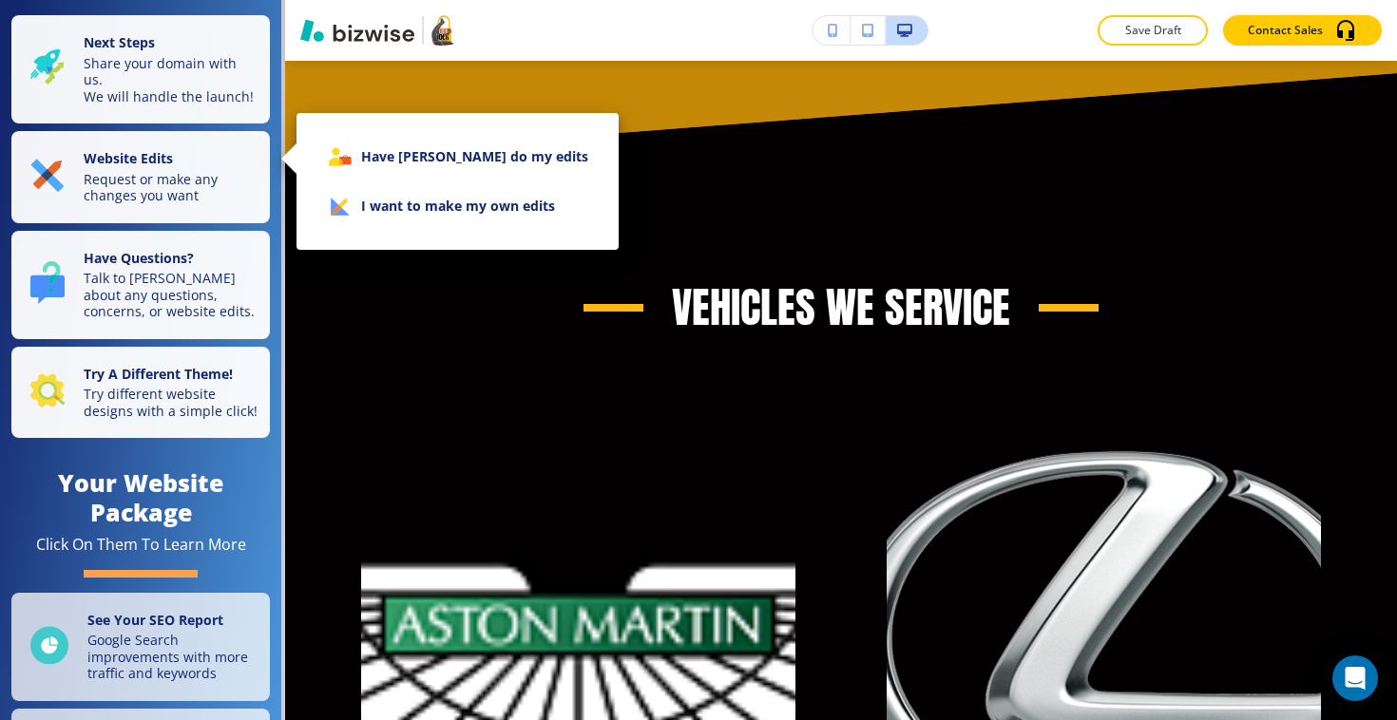
click at [376, 202] on li "I want to make my own edits" at bounding box center [458, 205] width 292 height 49
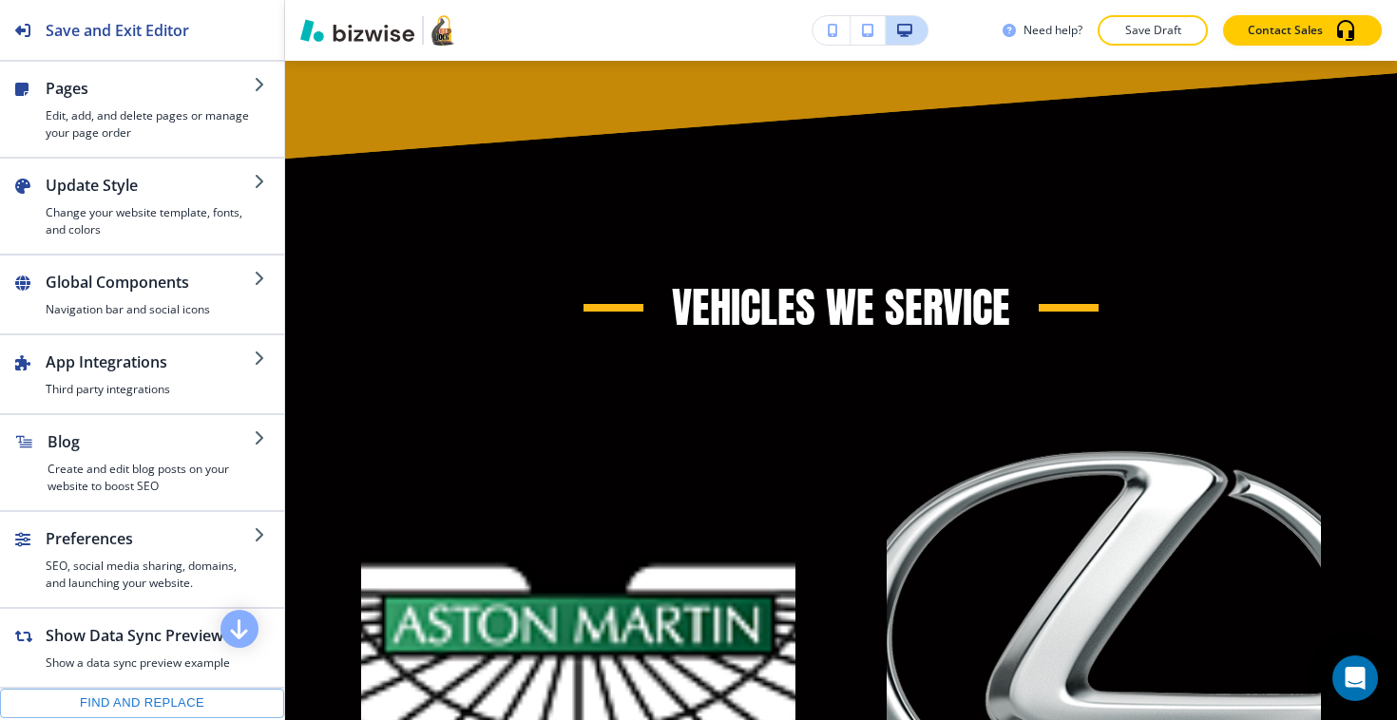
click at [431, 323] on div "Vehicles We Service" at bounding box center [840, 307] width 1005 height 57
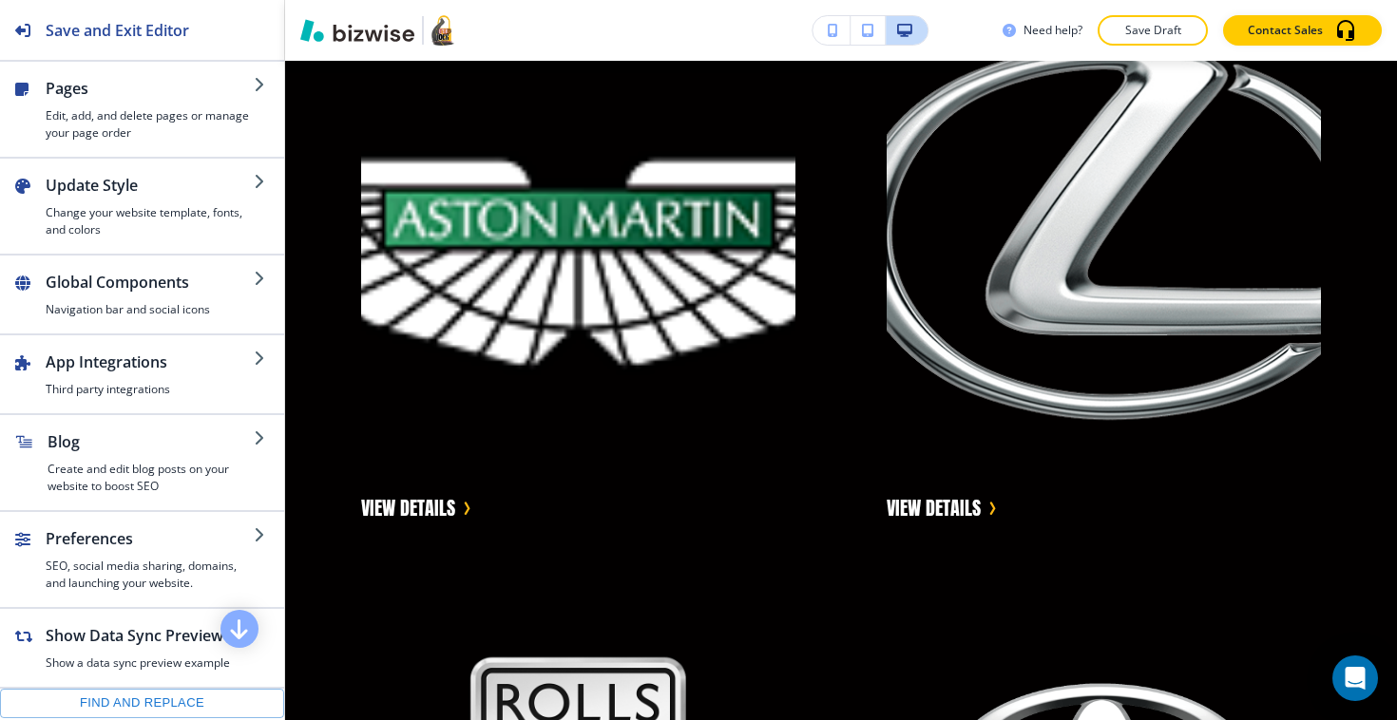
scroll to position [6659, 0]
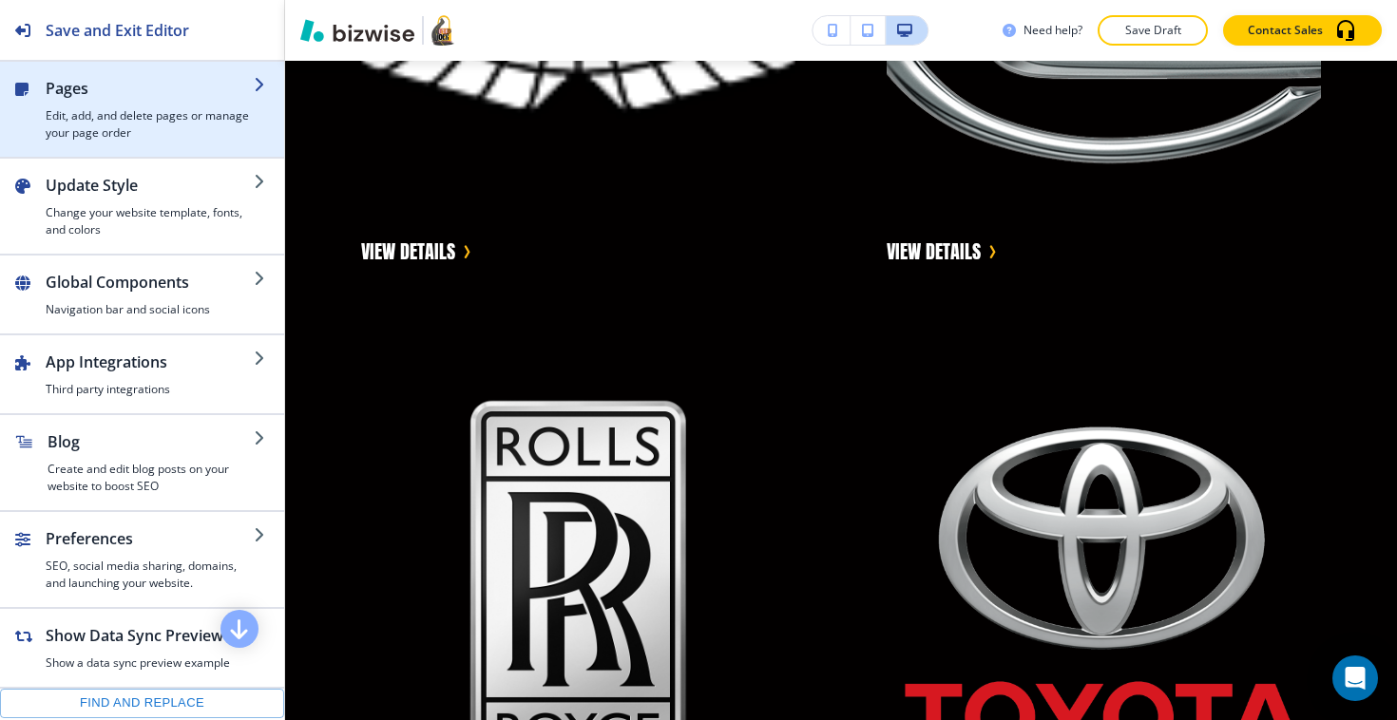
click at [106, 133] on h4 "Edit, add, and delete pages or manage your page order" at bounding box center [150, 124] width 208 height 34
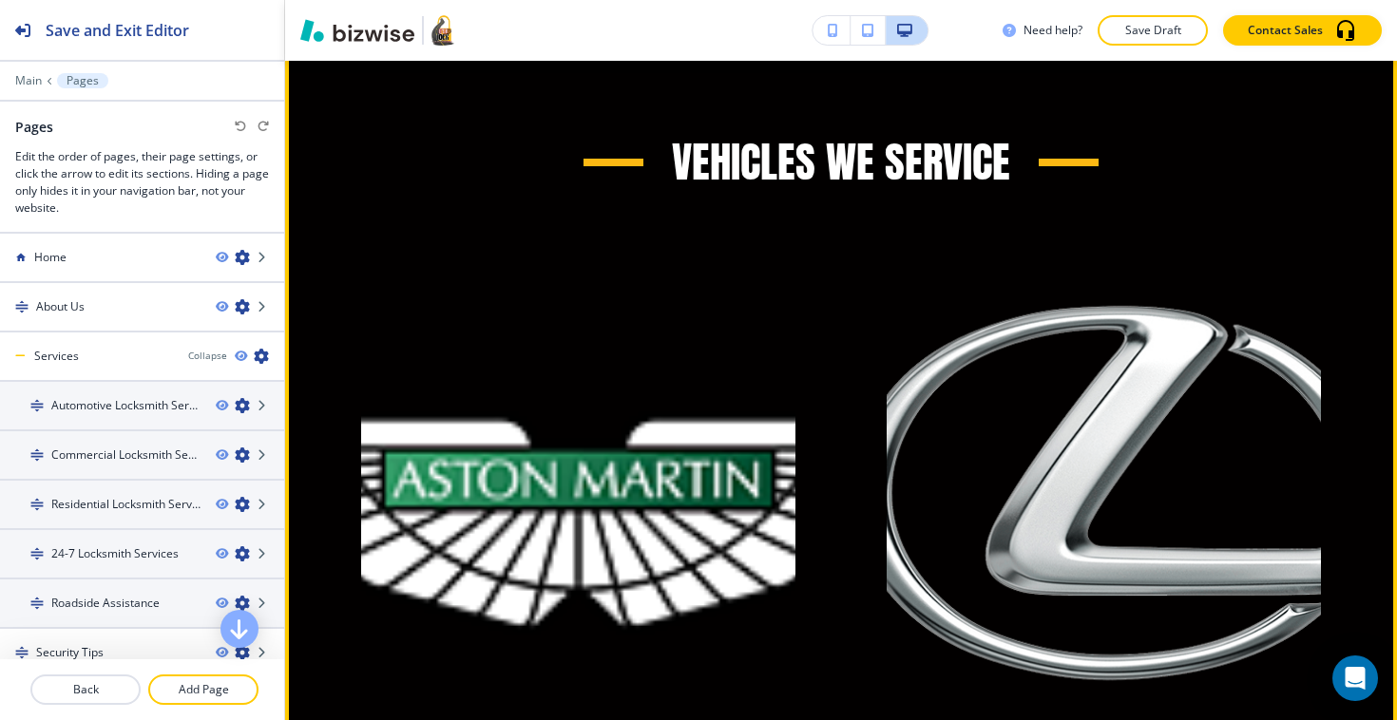
scroll to position [6081, 0]
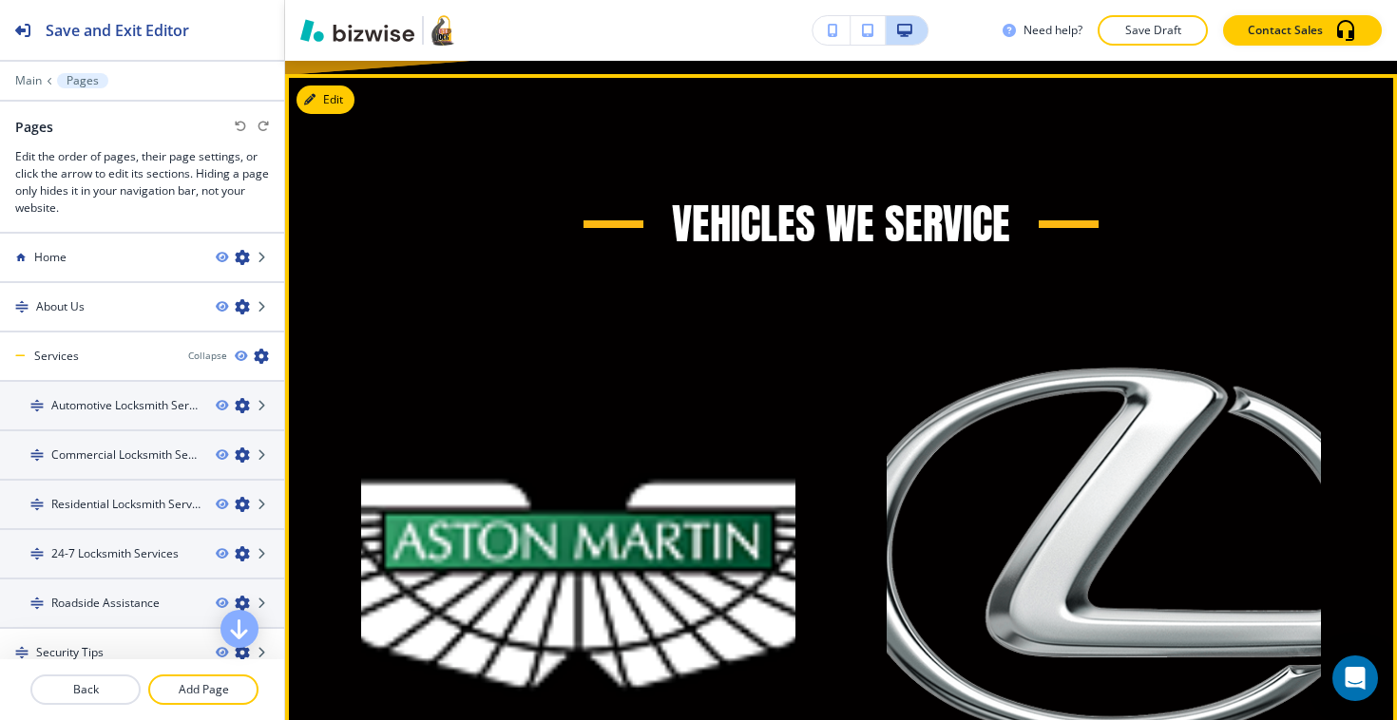
click at [361, 260] on div "VIEW DETAILS" at bounding box center [555, 563] width 525 height 607
click at [335, 105] on button "Edit This Section" at bounding box center [360, 100] width 128 height 29
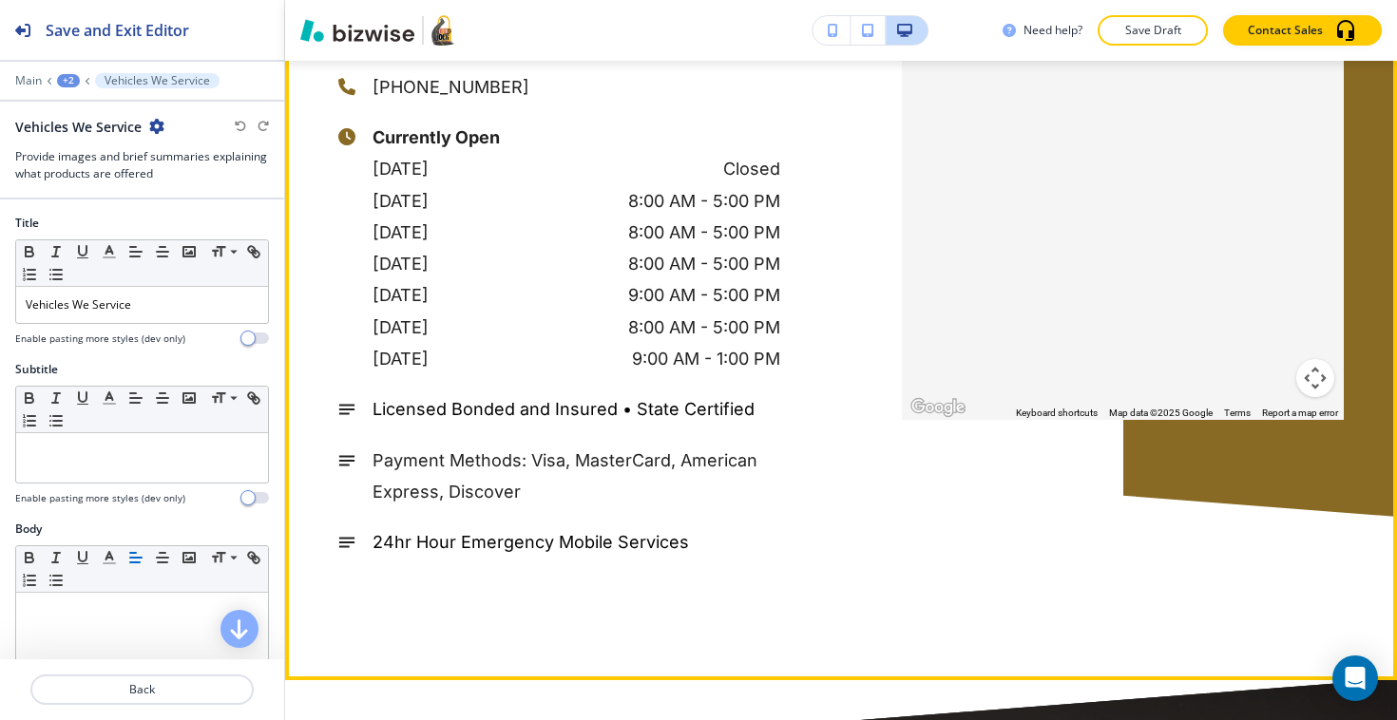
scroll to position [19217, 0]
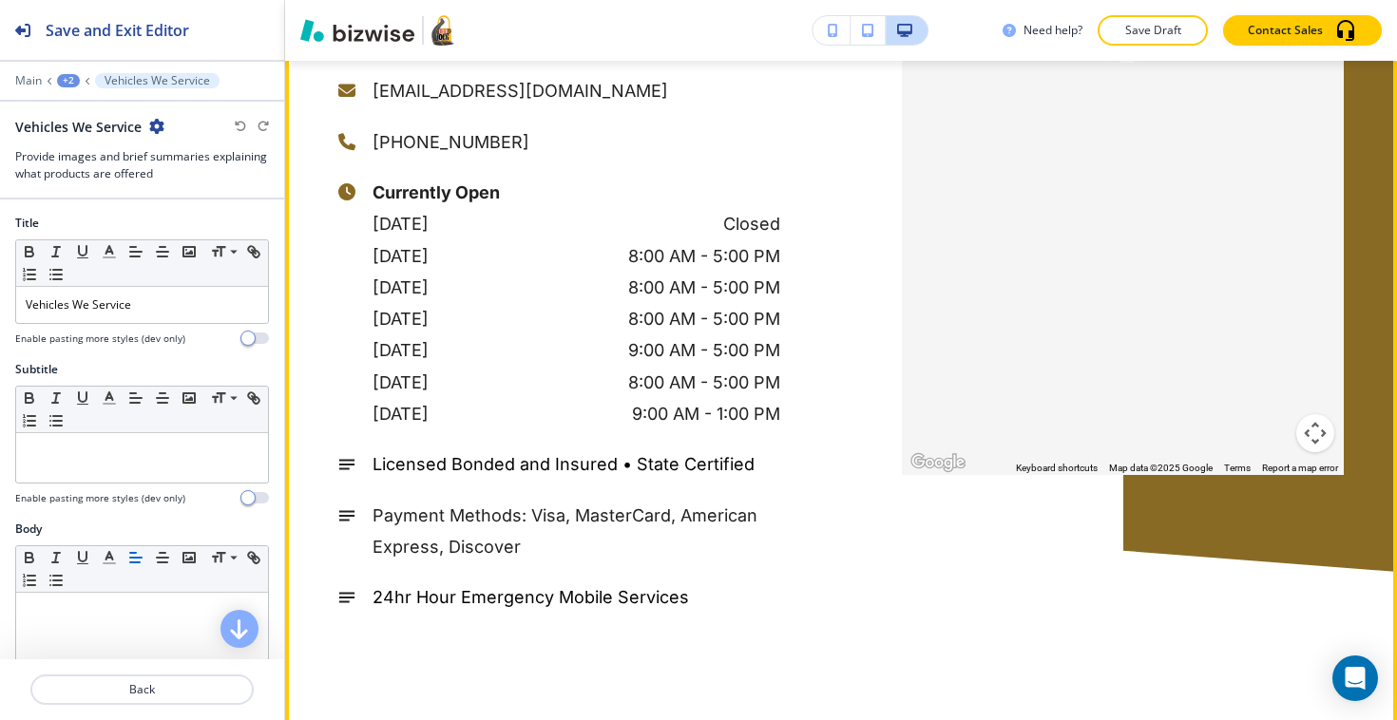
click at [417, 571] on div "[STREET_ADDRESS][US_STATE] Serving: [GEOGRAPHIC_DATA], [GEOGRAPHIC_DATA] [GEOGR…" at bounding box center [559, 167] width 442 height 892
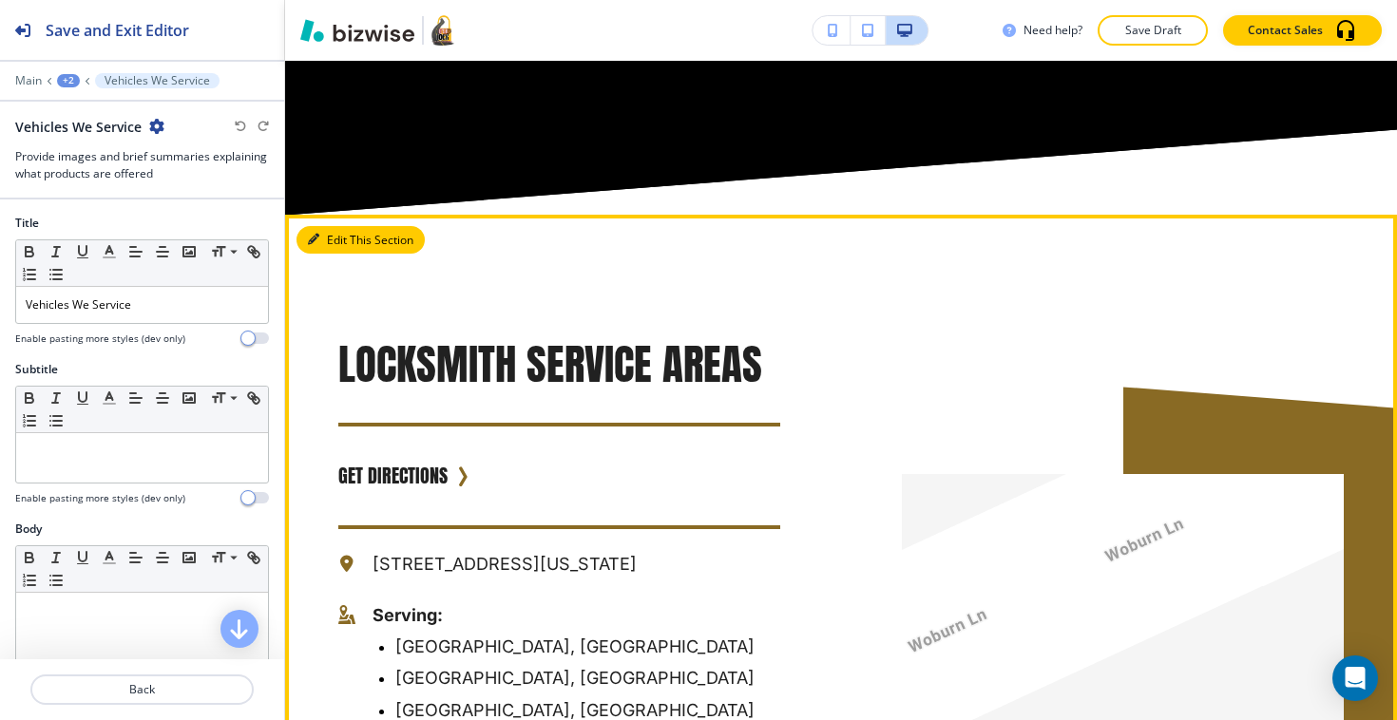
click at [337, 236] on button "Edit This Section" at bounding box center [360, 240] width 128 height 29
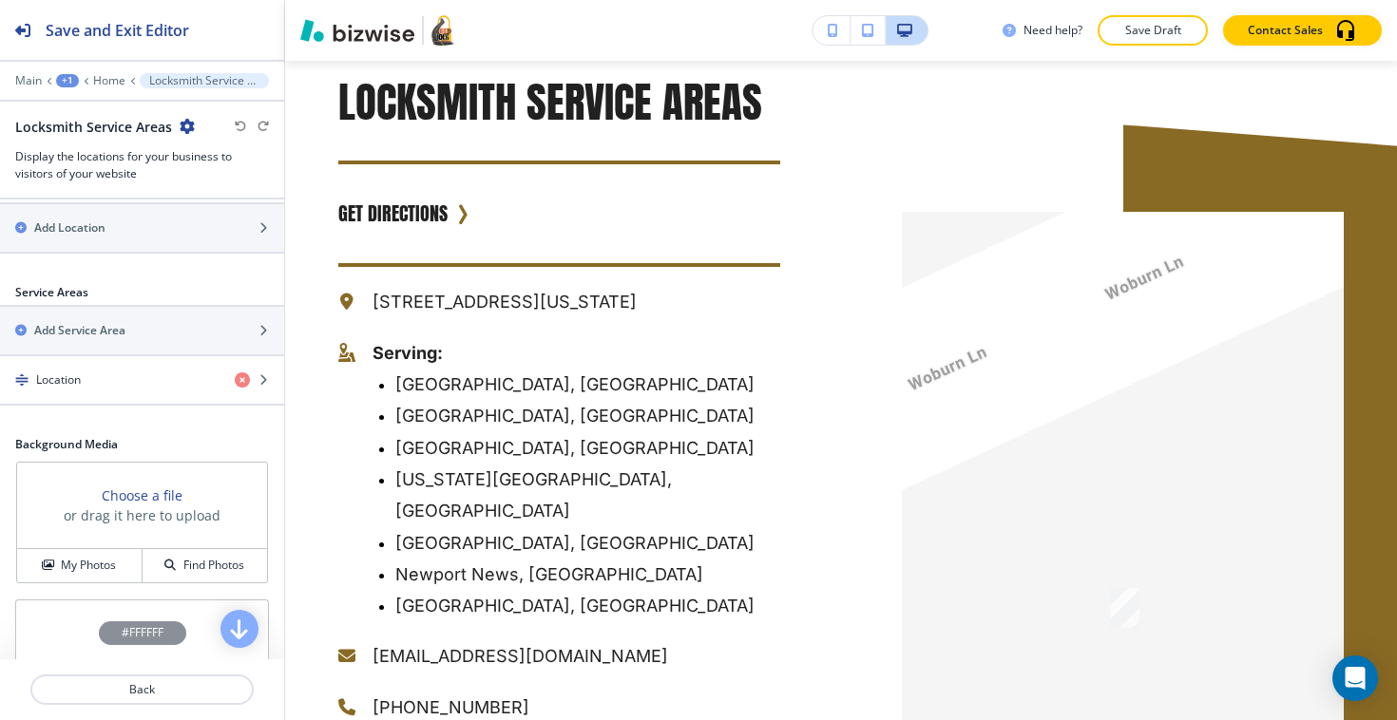
scroll to position [815, 0]
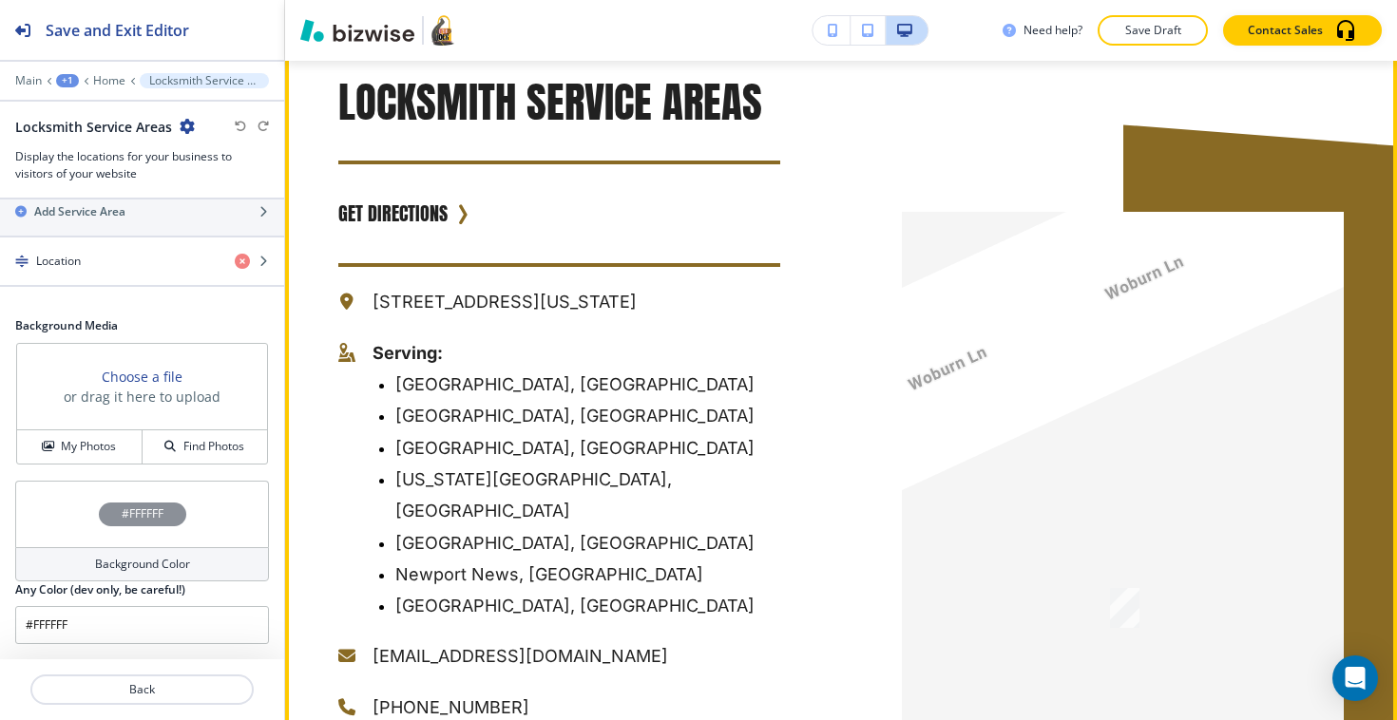
click at [452, 369] on p "Serving:" at bounding box center [576, 352] width 408 height 31
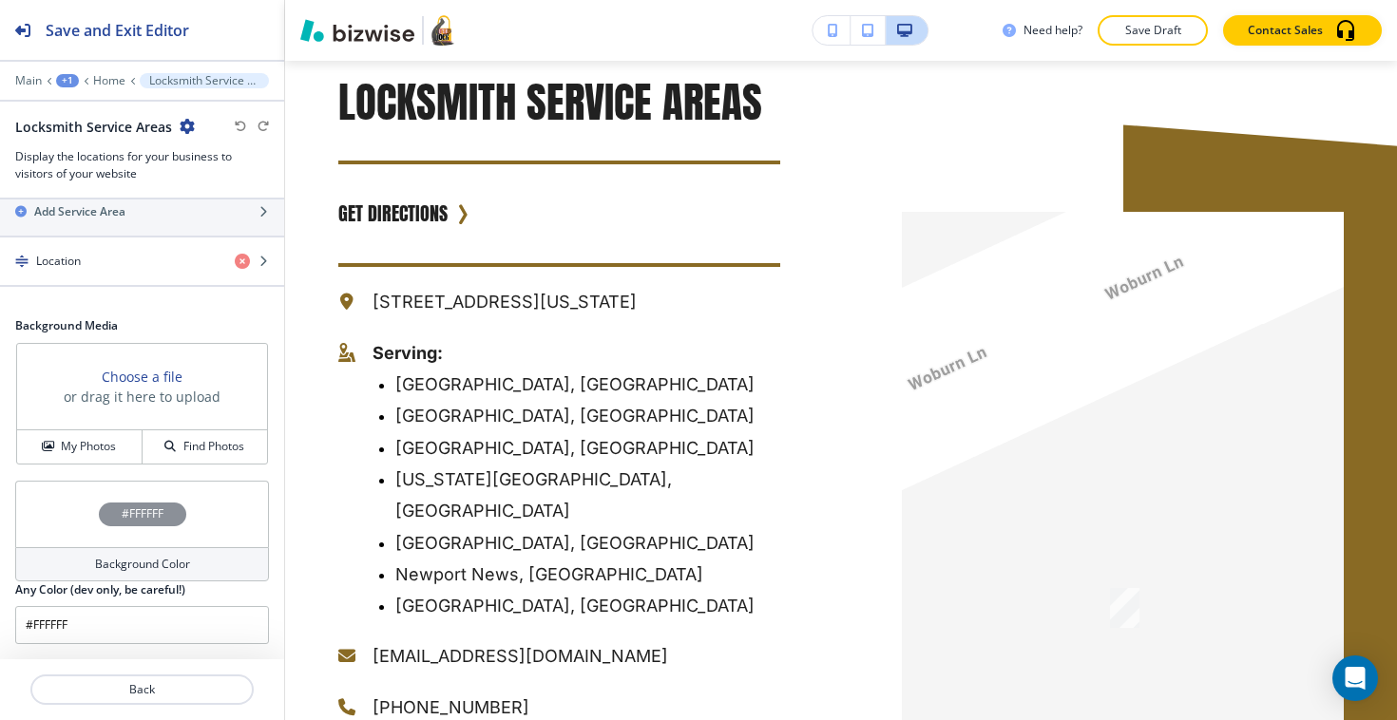
click at [42, 84] on div "Main +1 Home Locksmith Service Areas" at bounding box center [142, 80] width 254 height 15
click at [32, 81] on p "Main" at bounding box center [28, 80] width 27 height 13
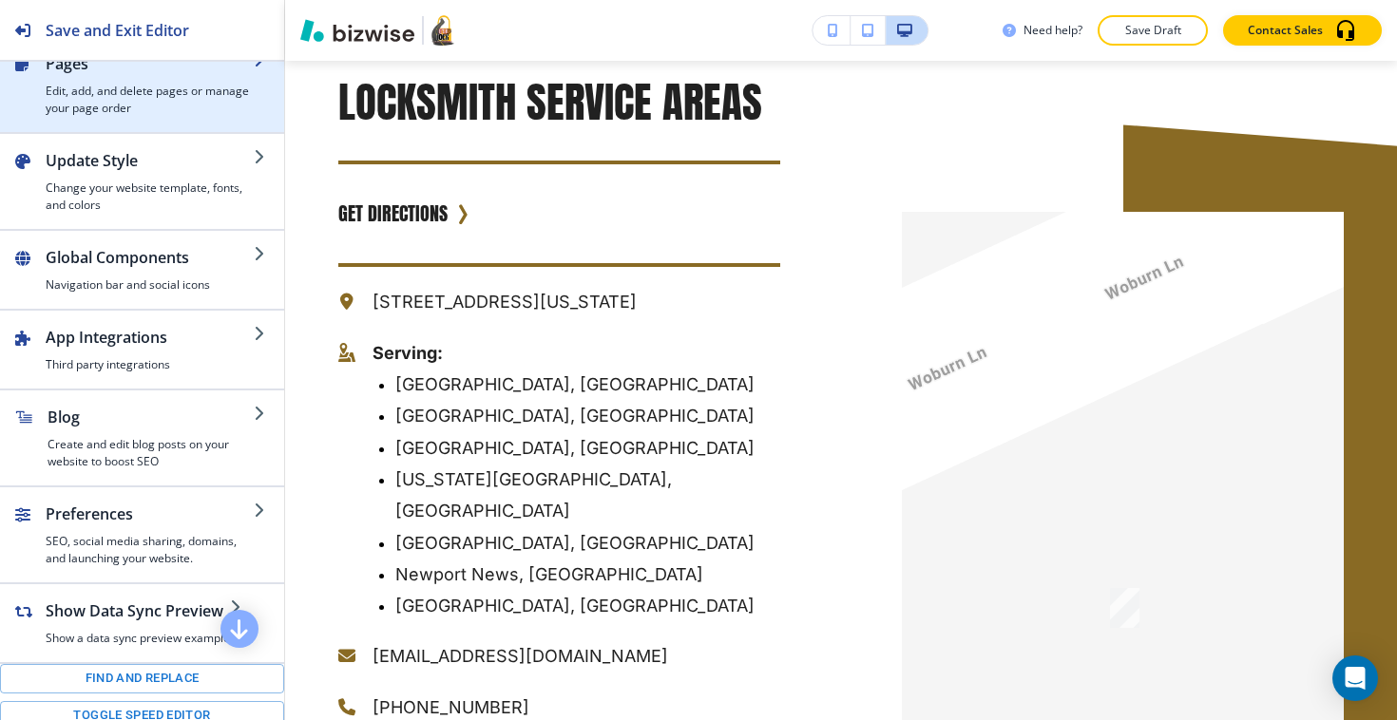
scroll to position [0, 0]
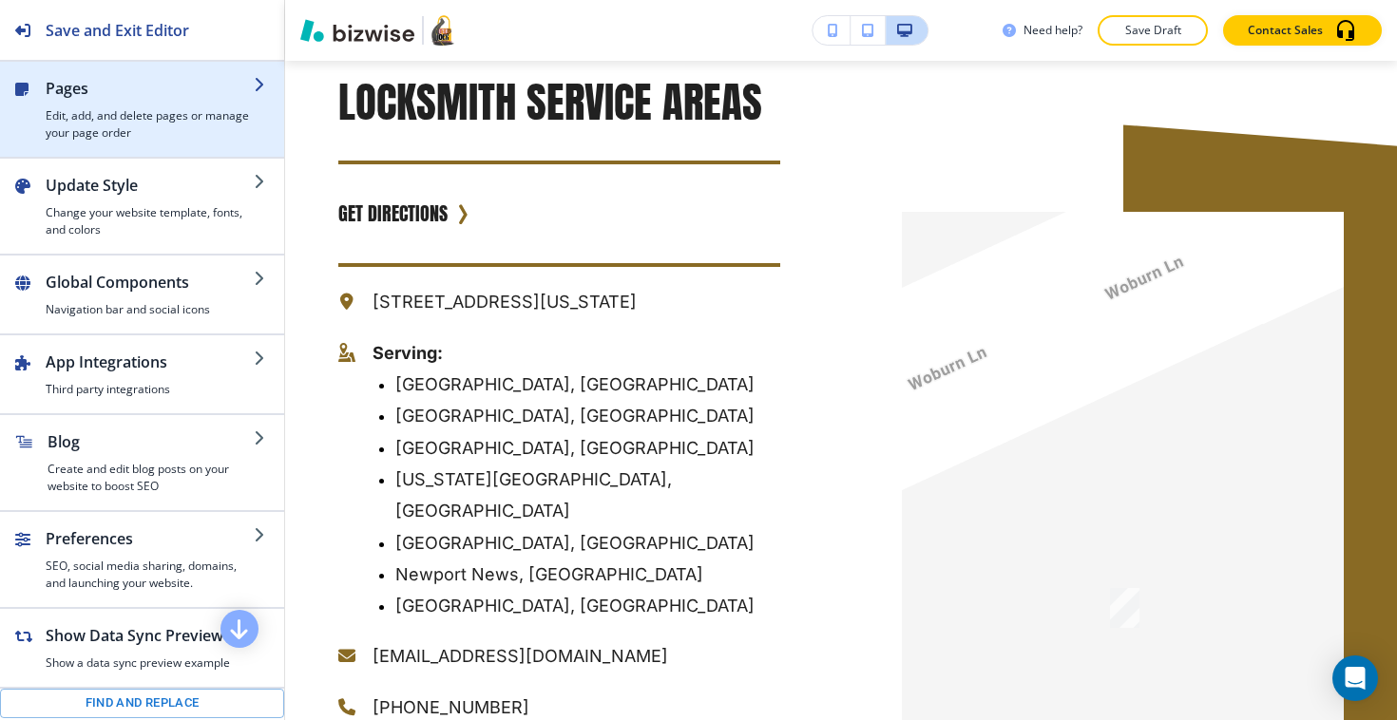
click at [180, 107] on h4 "Edit, add, and delete pages or manage your page order" at bounding box center [150, 124] width 208 height 34
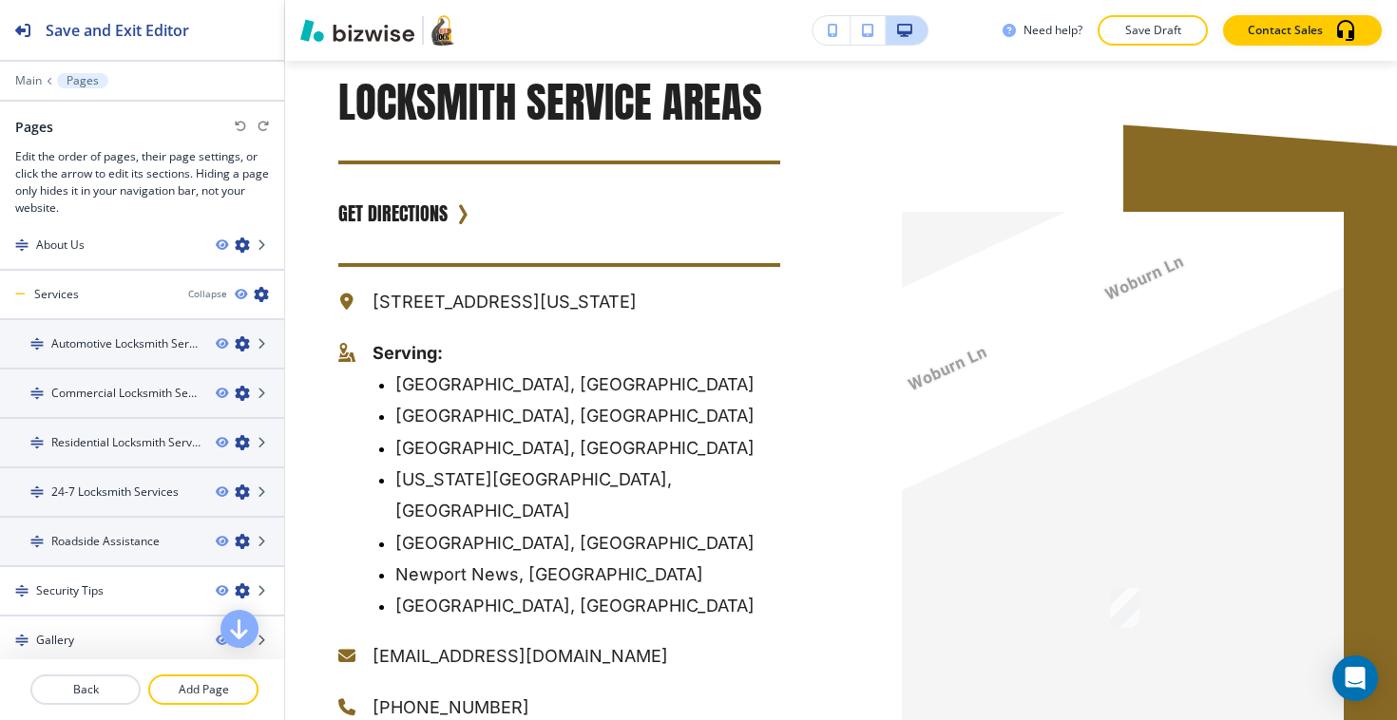
scroll to position [92, 0]
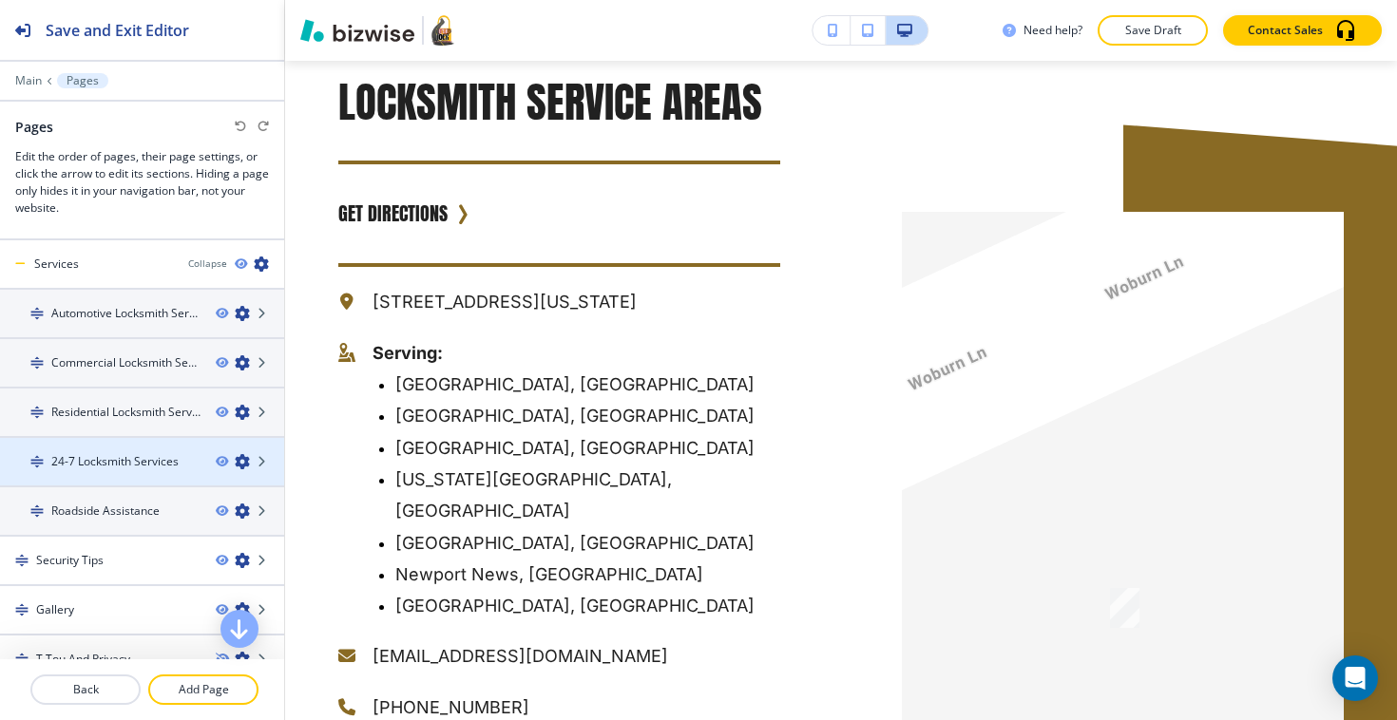
click at [99, 462] on h4 "24-7 Locksmith Services" at bounding box center [114, 461] width 127 height 17
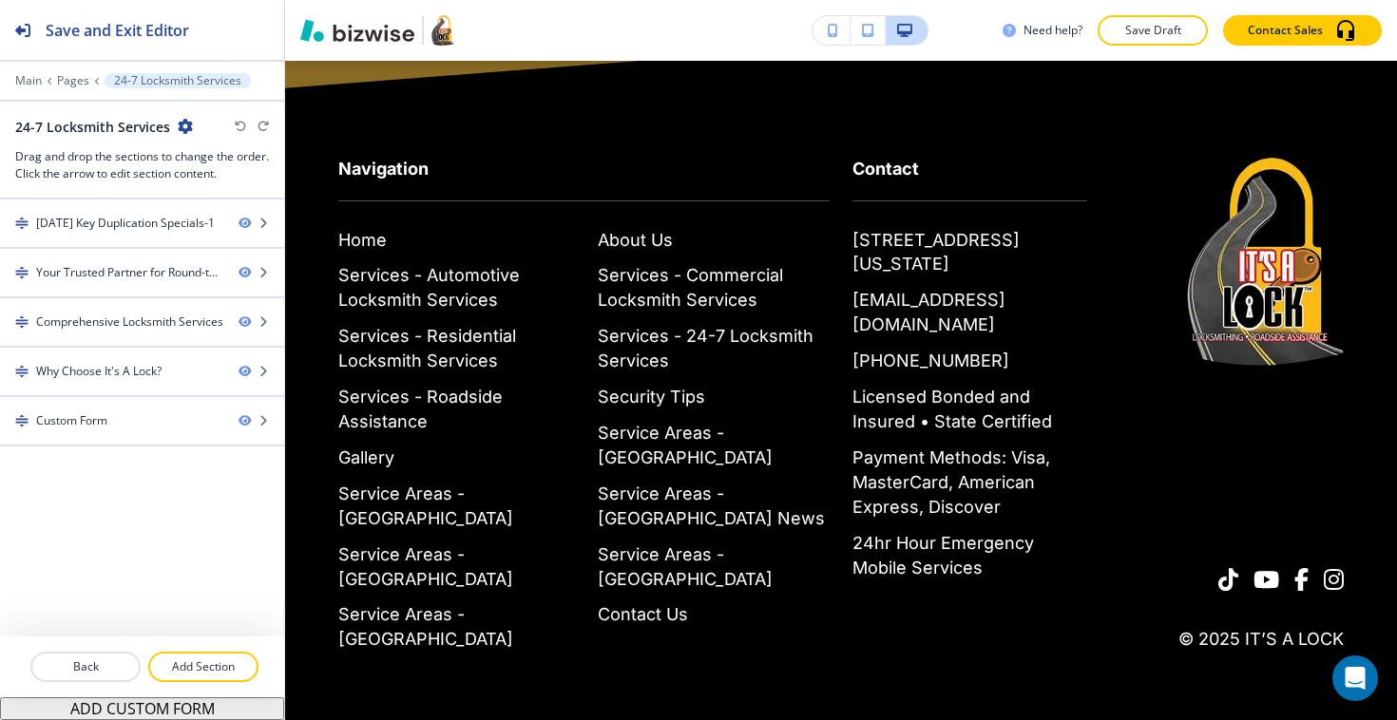
scroll to position [0, 0]
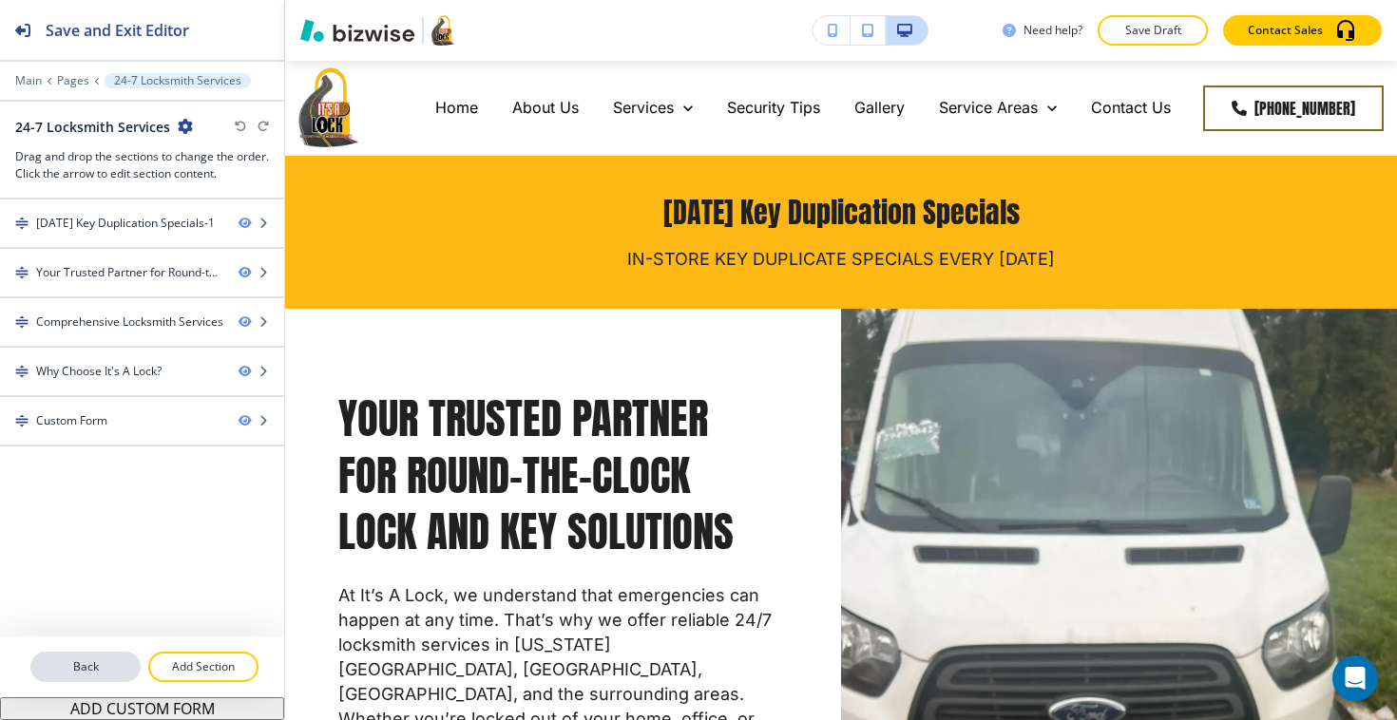
click at [78, 658] on p "Back" at bounding box center [85, 666] width 106 height 17
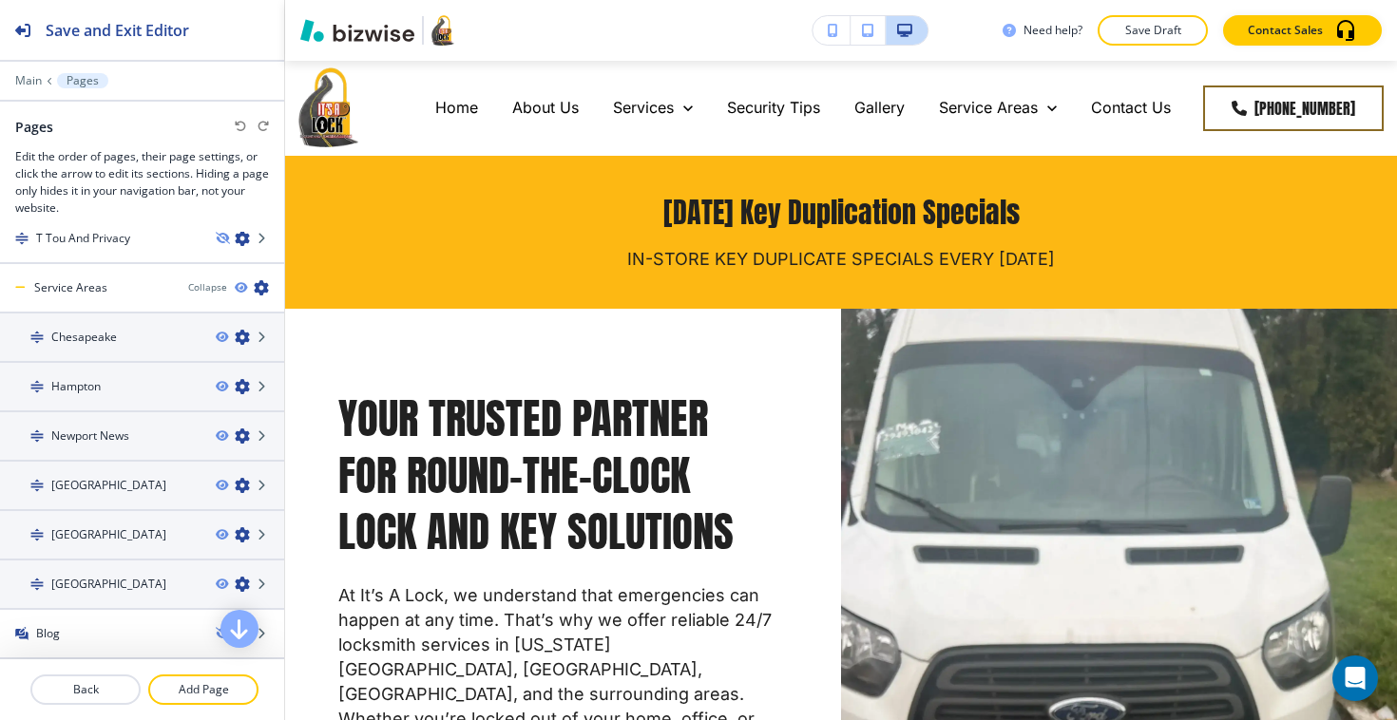
scroll to position [562, 0]
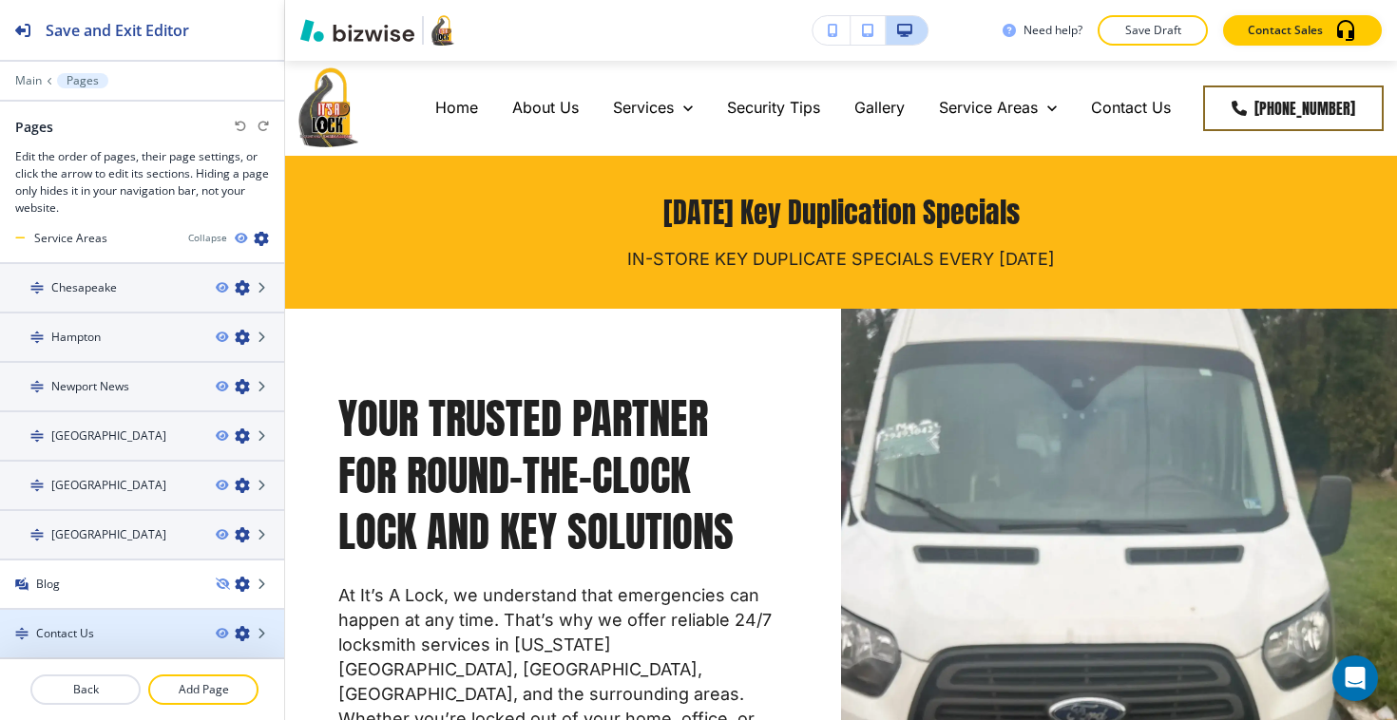
click at [101, 634] on div "Contact Us" at bounding box center [100, 633] width 200 height 17
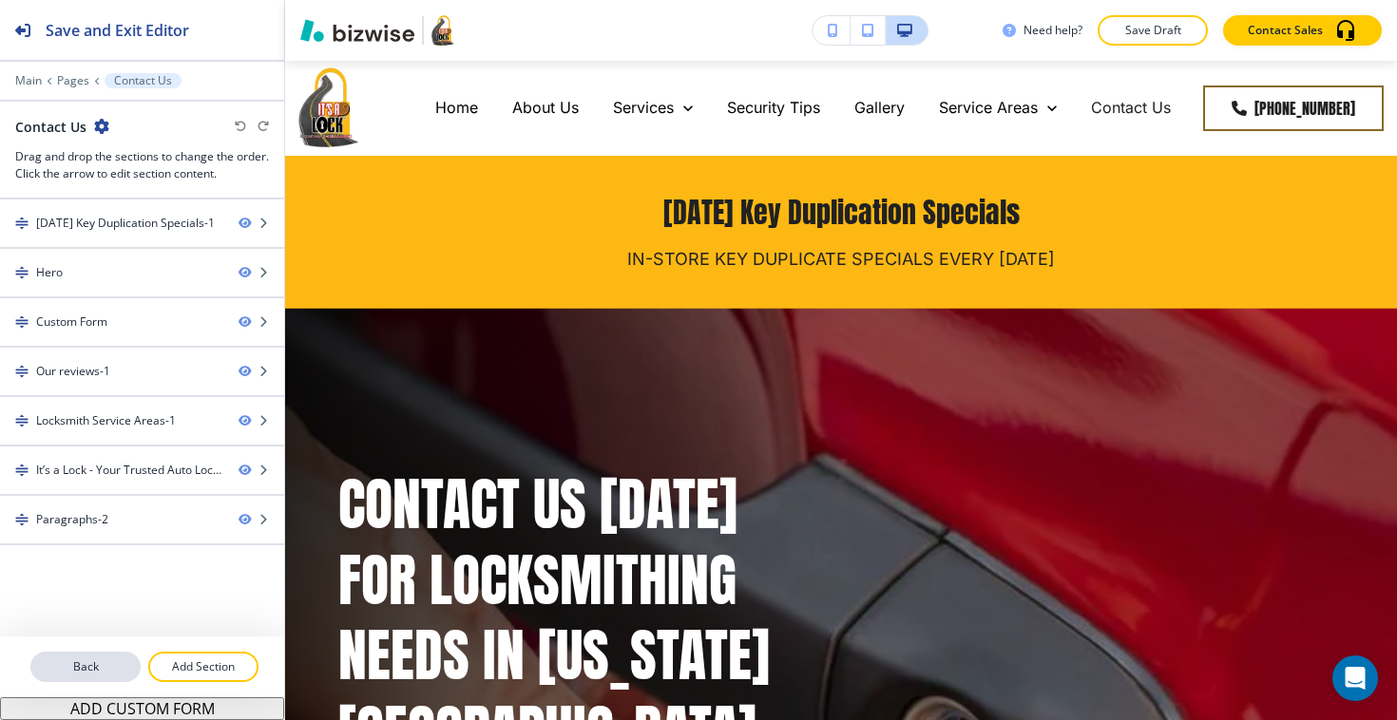
click at [97, 660] on p "Back" at bounding box center [85, 666] width 106 height 17
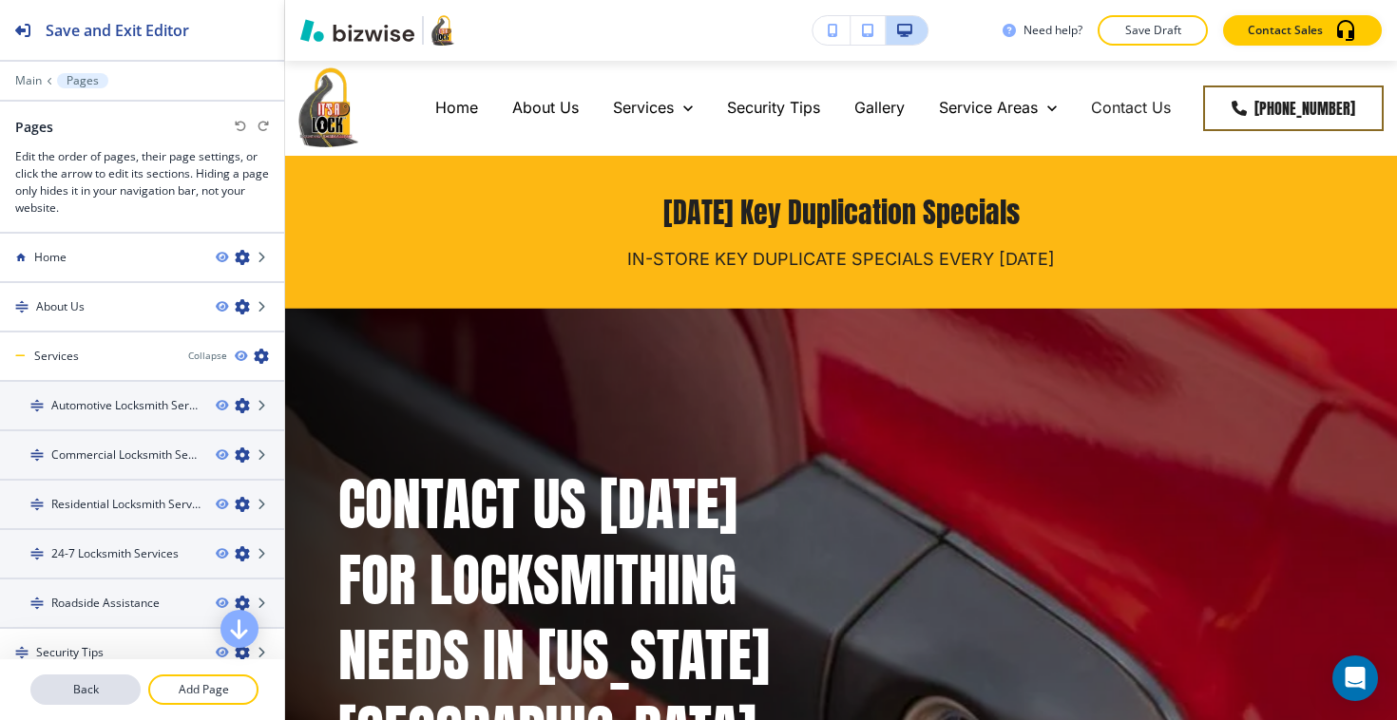
click at [94, 685] on p "Back" at bounding box center [85, 689] width 106 height 17
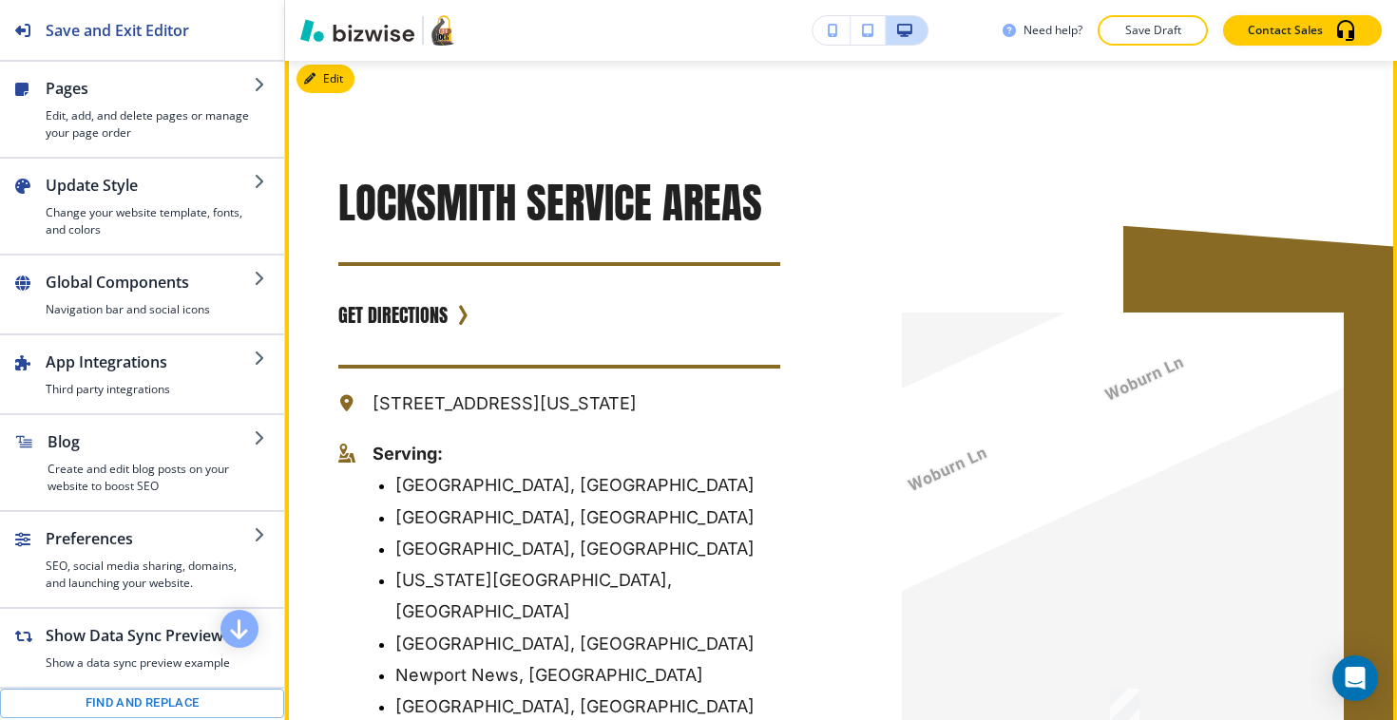
scroll to position [3406, 0]
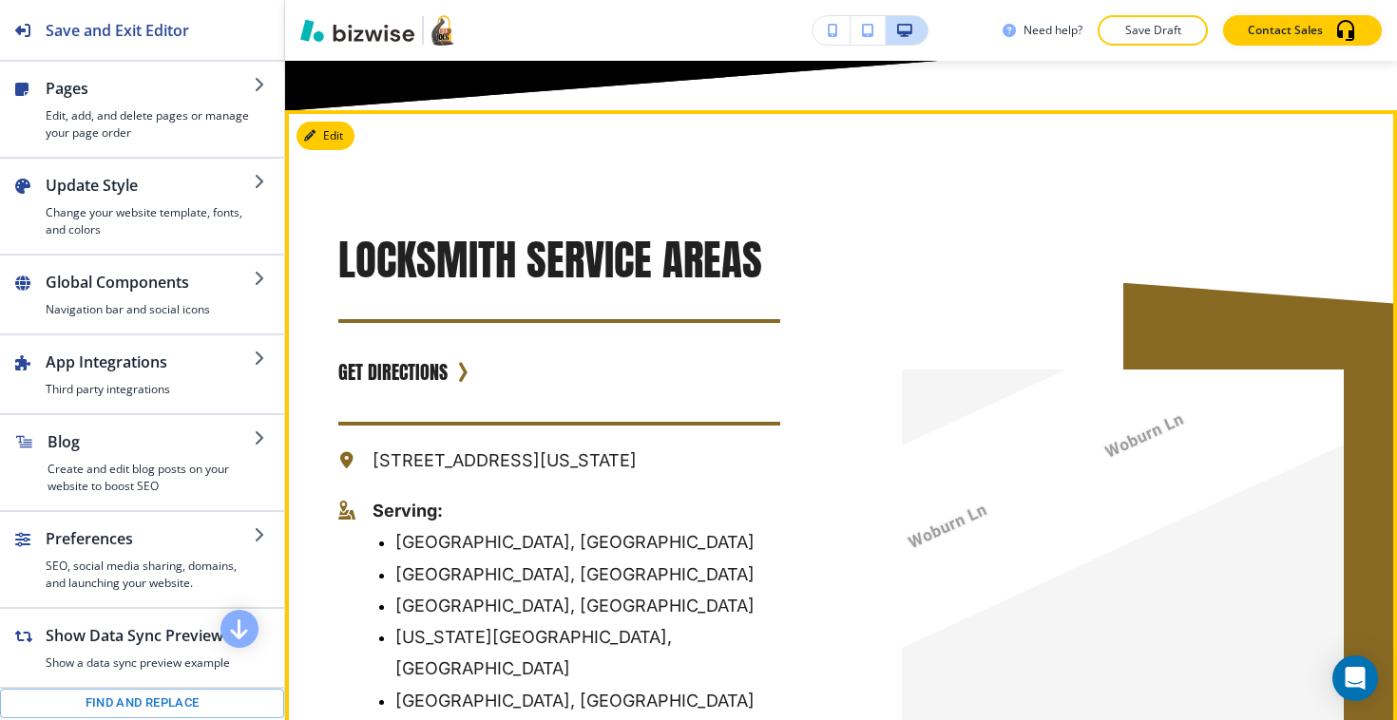
click at [550, 232] on h3 "Locksmith Service Areas" at bounding box center [559, 260] width 442 height 57
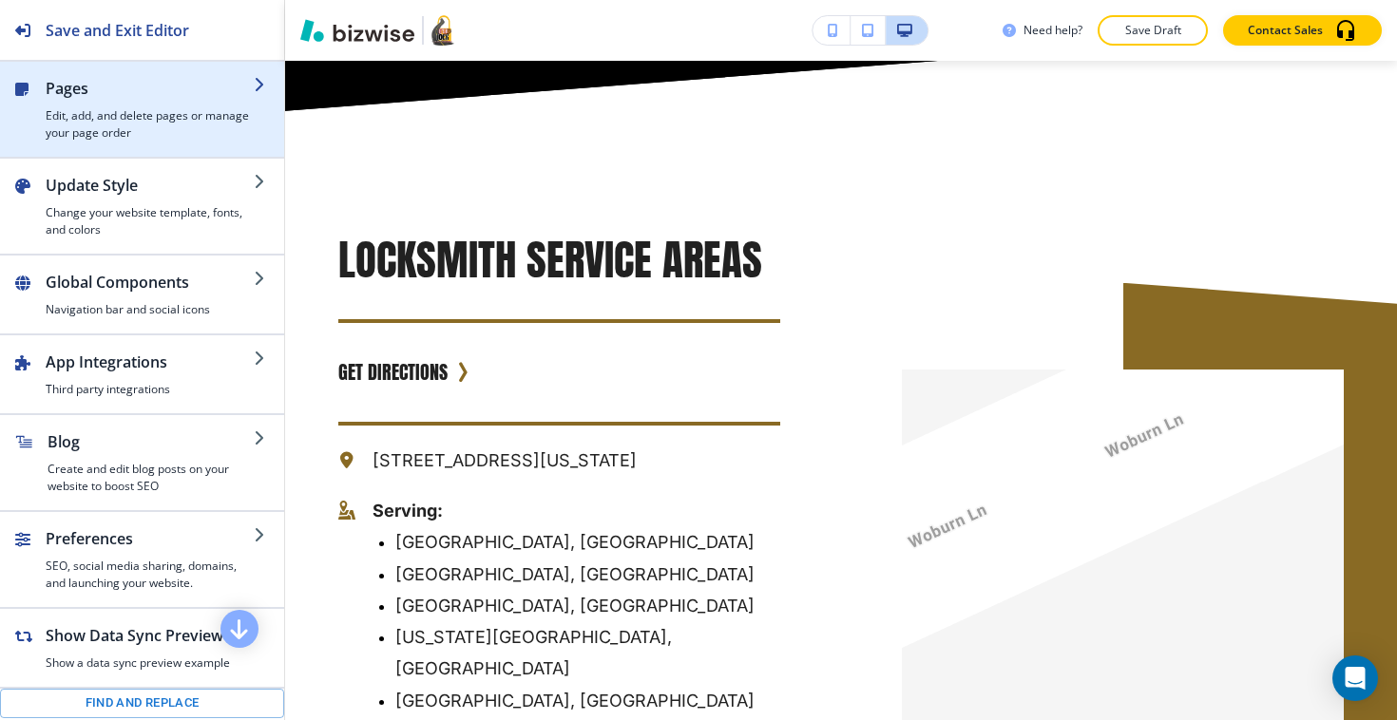
click at [196, 155] on div "button" at bounding box center [142, 149] width 284 height 15
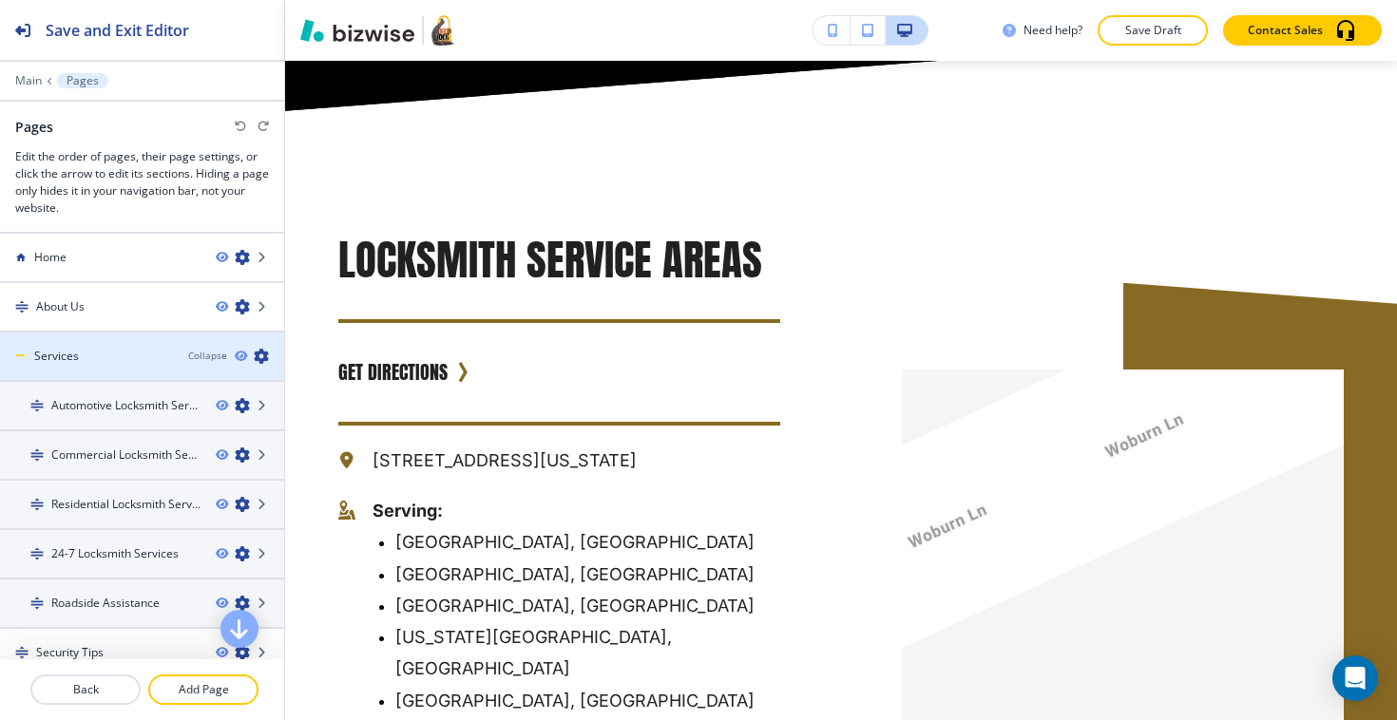
scroll to position [29, 0]
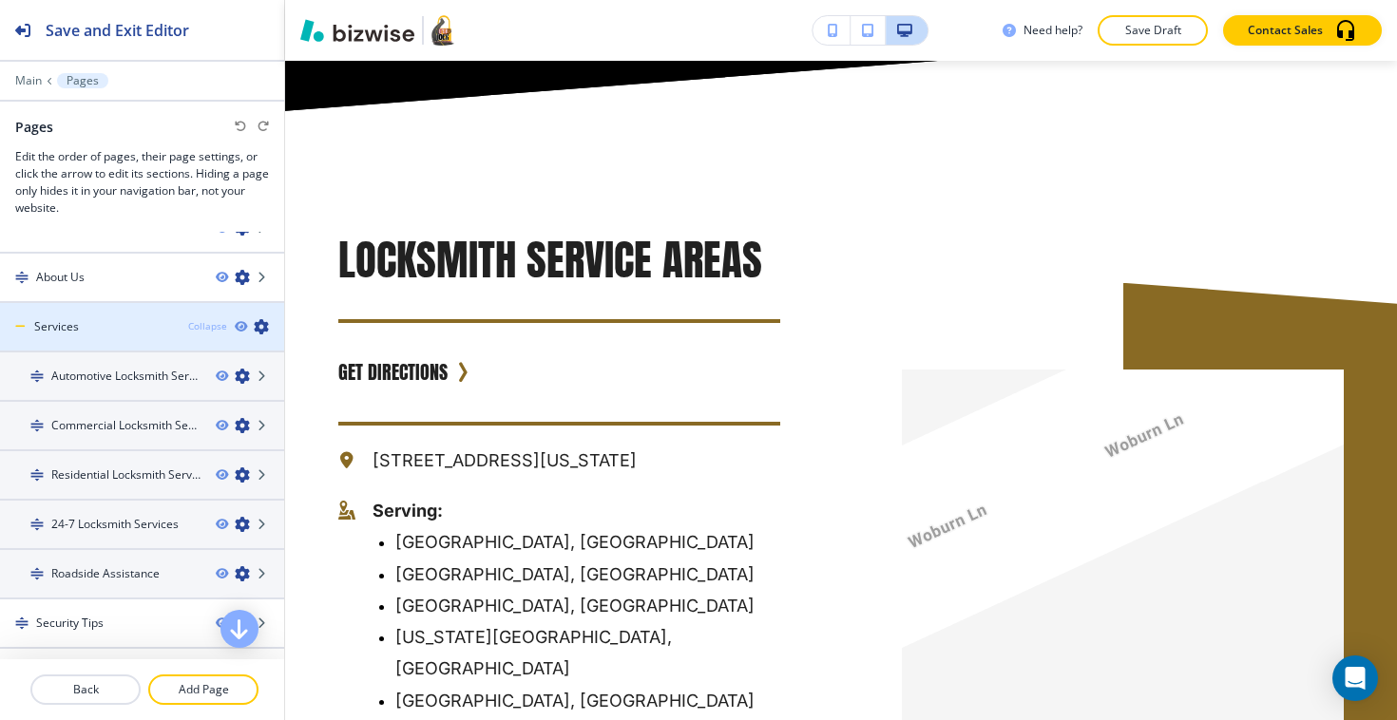
click at [219, 323] on div "Collapse" at bounding box center [207, 326] width 39 height 14
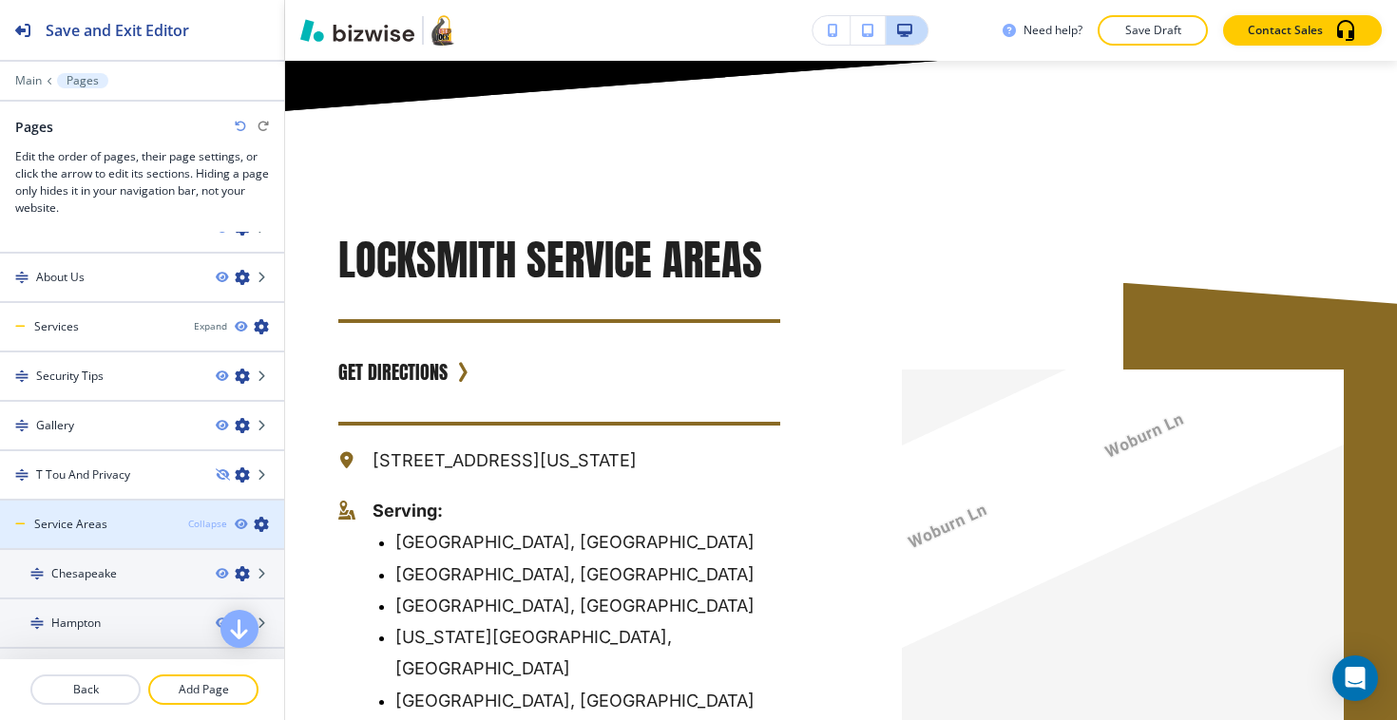
click at [209, 525] on div "Collapse" at bounding box center [207, 524] width 39 height 14
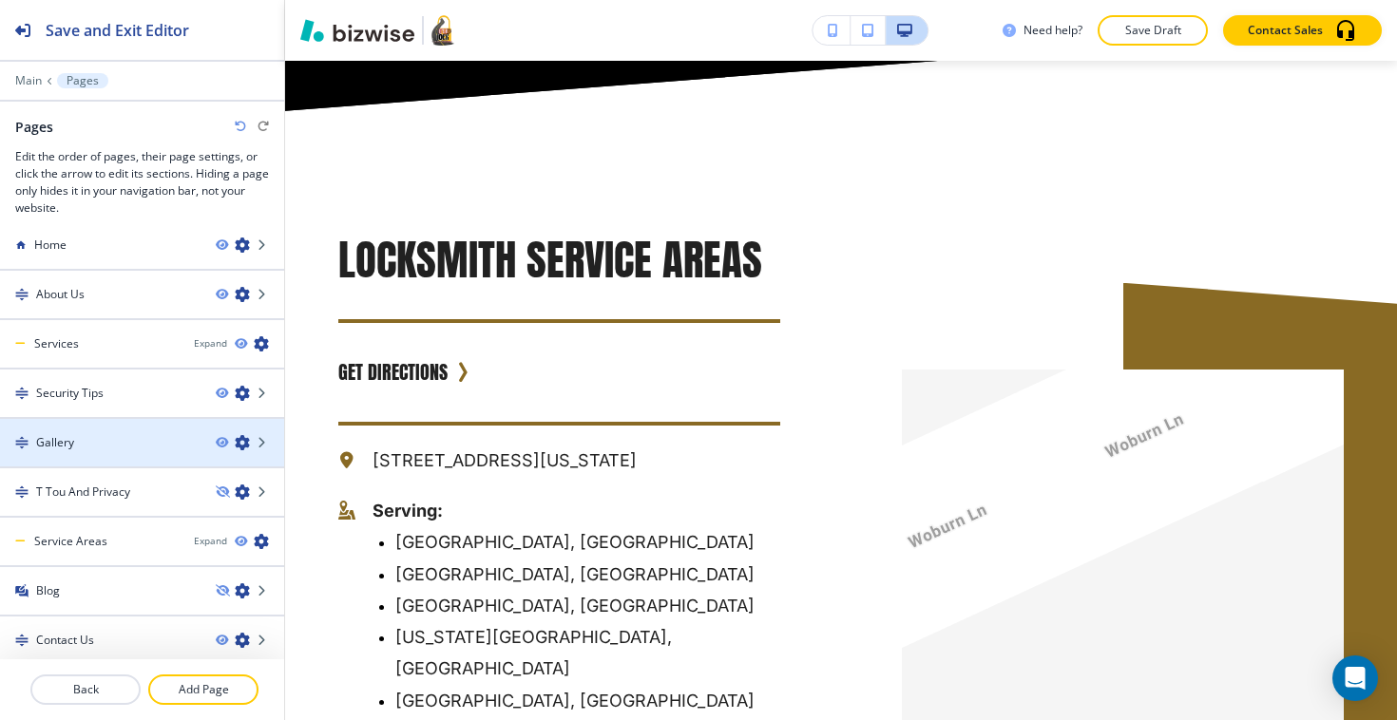
scroll to position [23, 0]
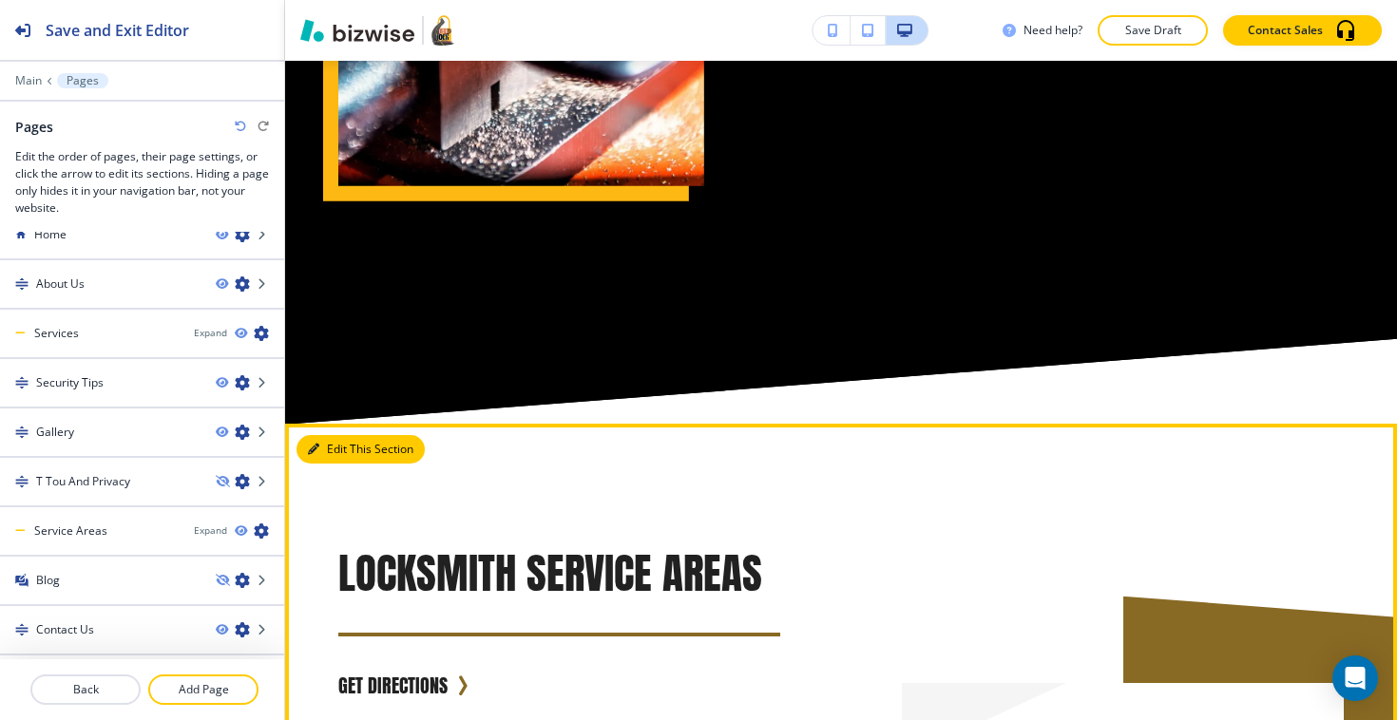
click at [336, 435] on button "Edit This Section" at bounding box center [360, 449] width 128 height 29
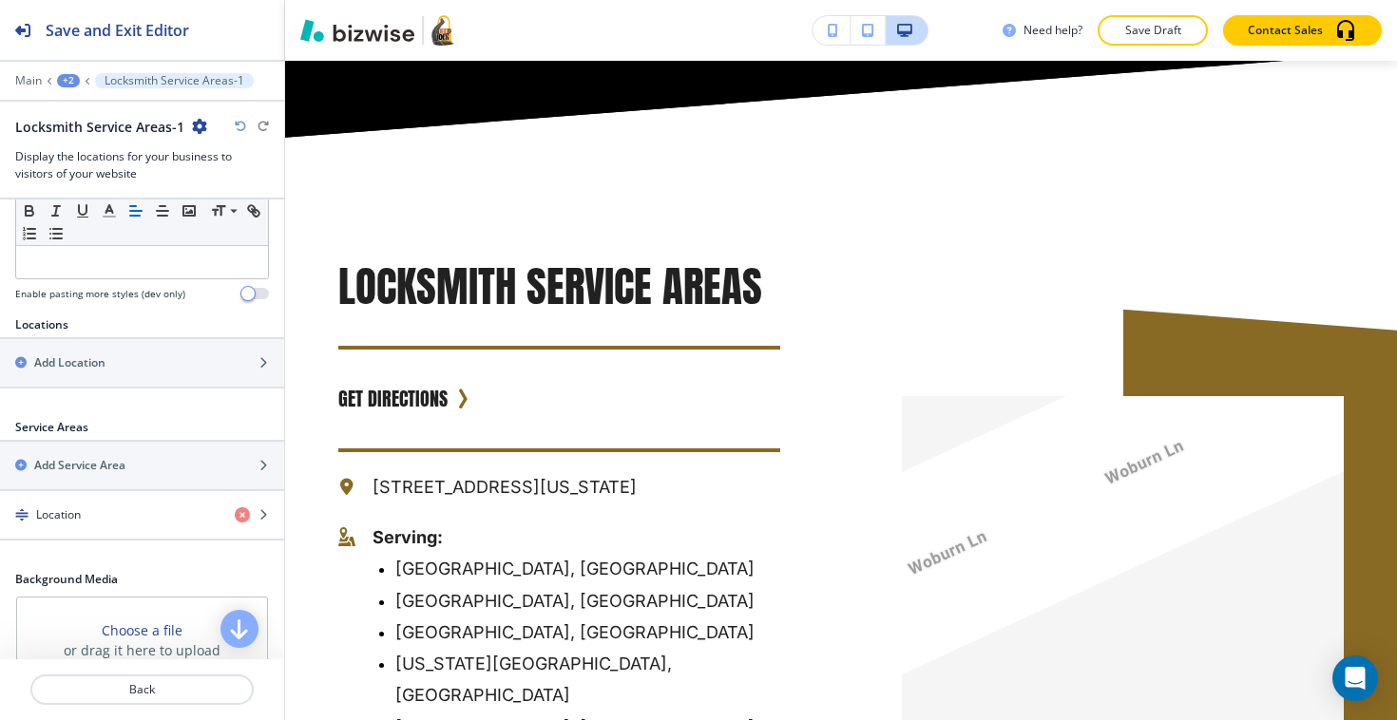
scroll to position [563, 0]
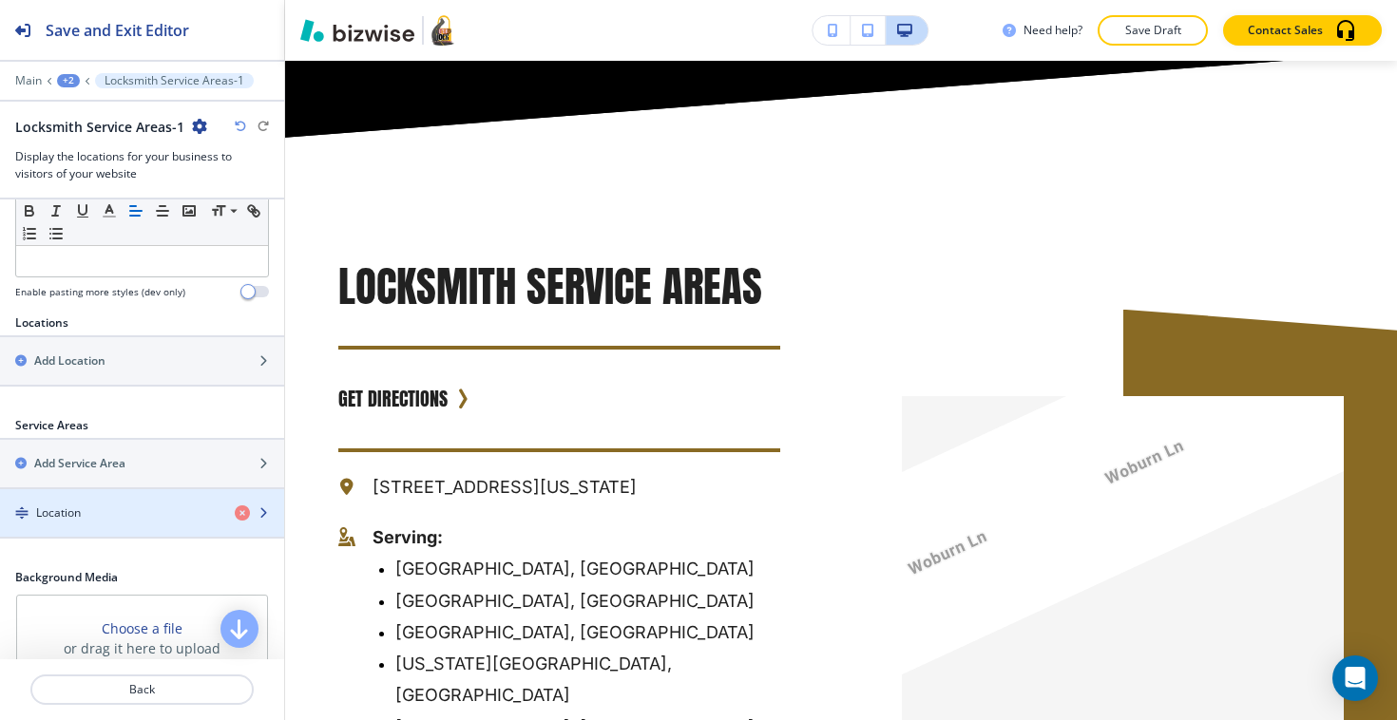
click at [121, 500] on div "button" at bounding box center [142, 496] width 284 height 15
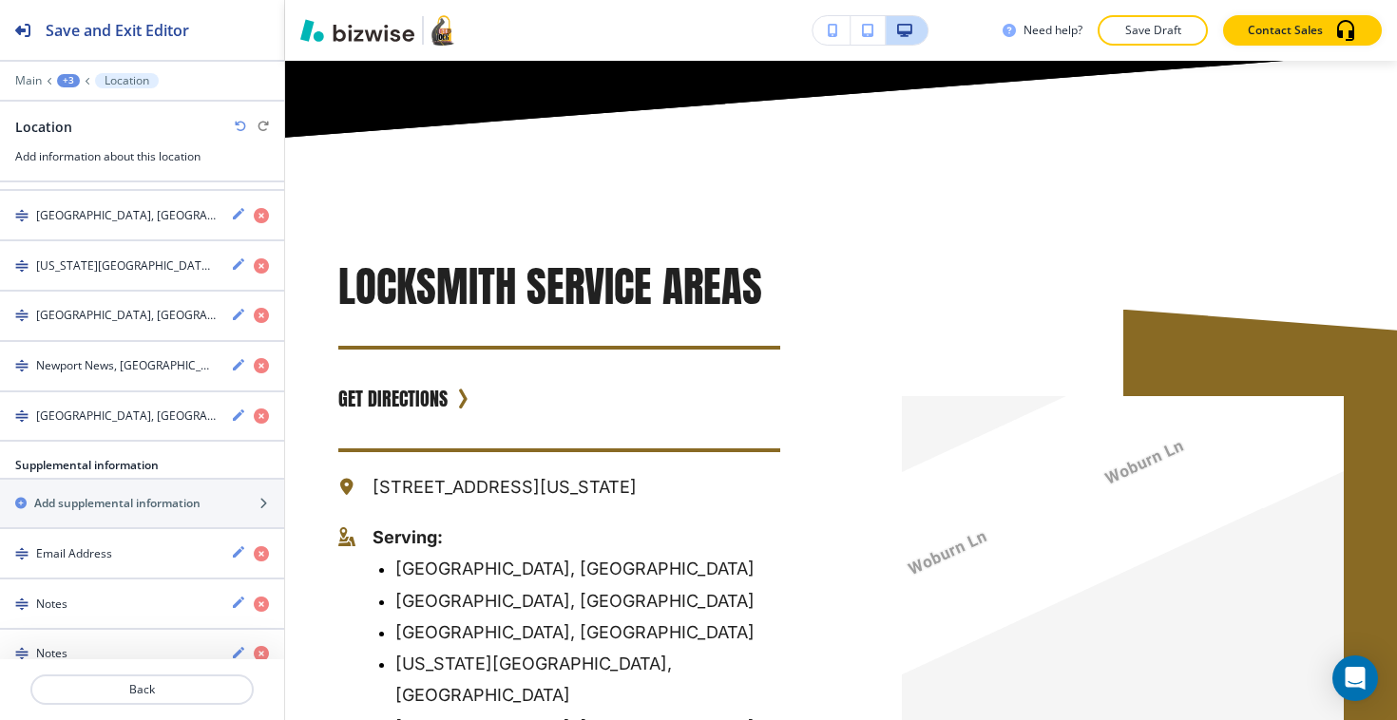
scroll to position [611, 0]
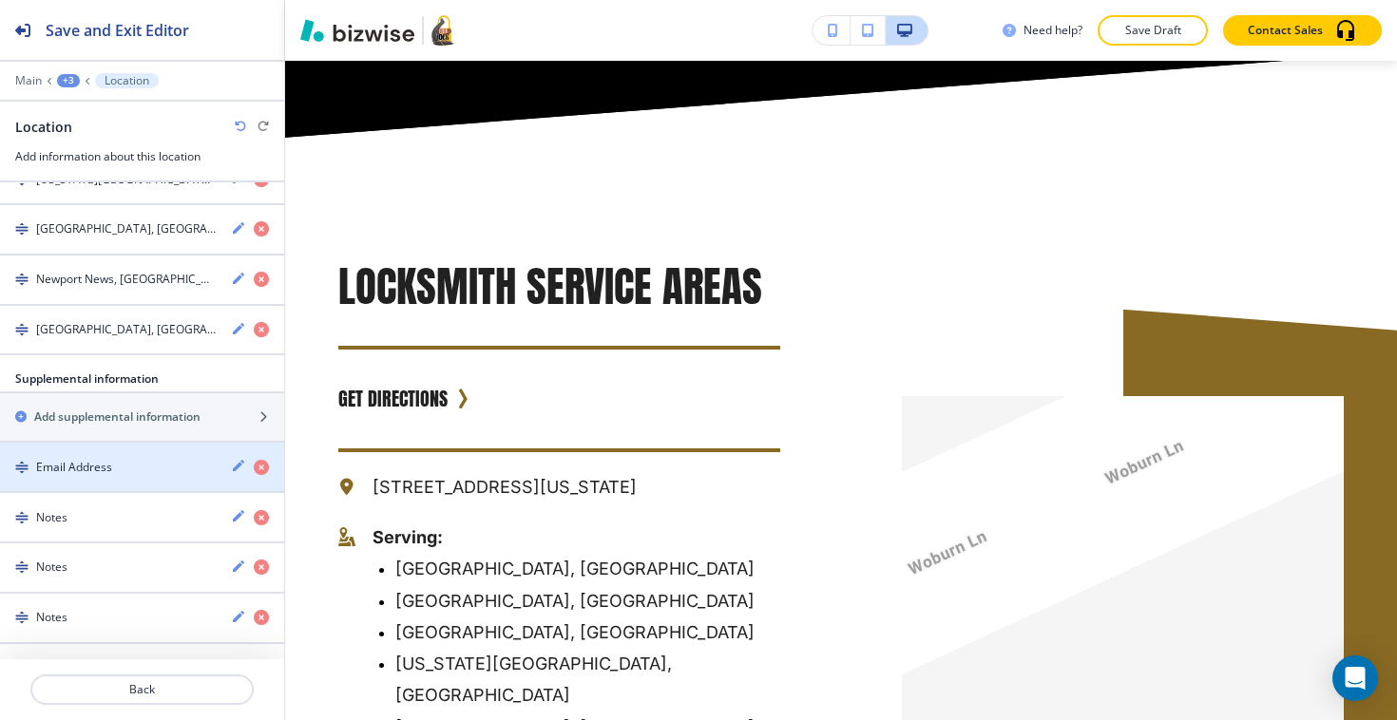
click at [113, 478] on div "button" at bounding box center [142, 483] width 284 height 15
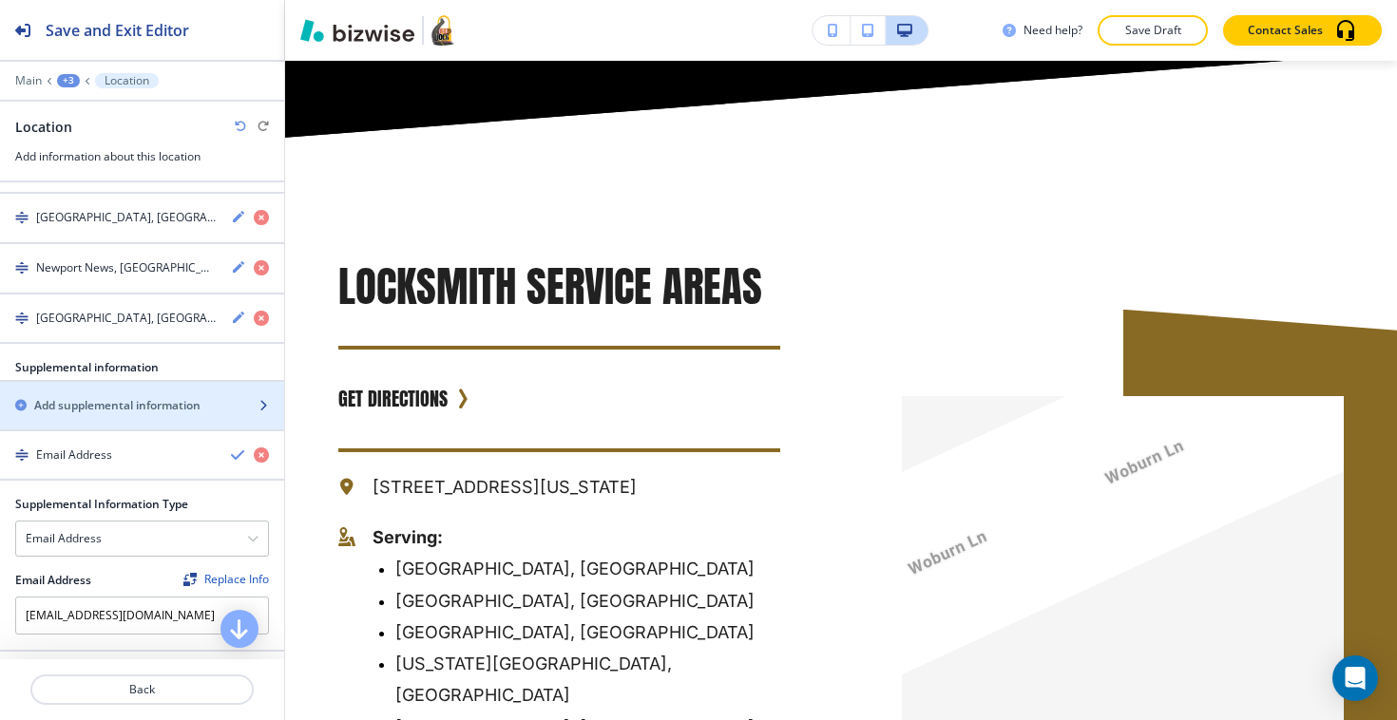
scroll to position [782, 0]
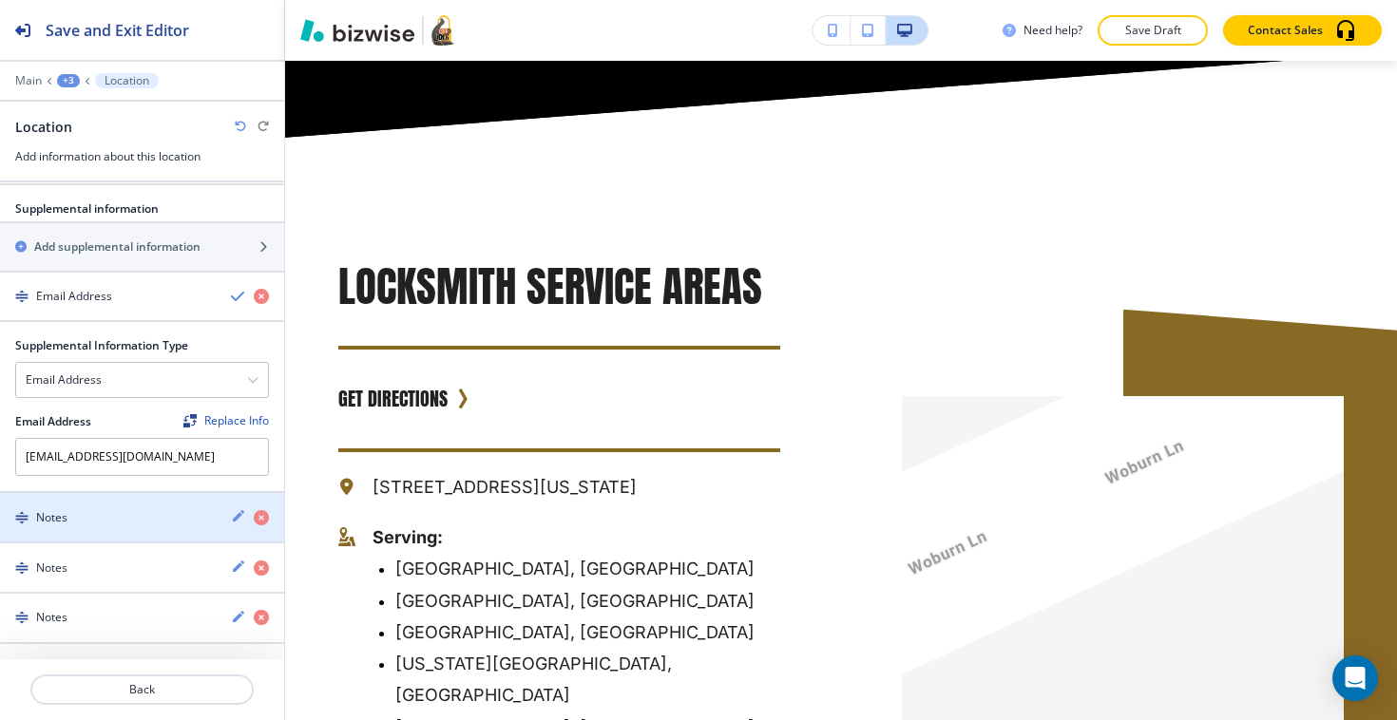
click at [104, 514] on div "Notes" at bounding box center [108, 517] width 216 height 17
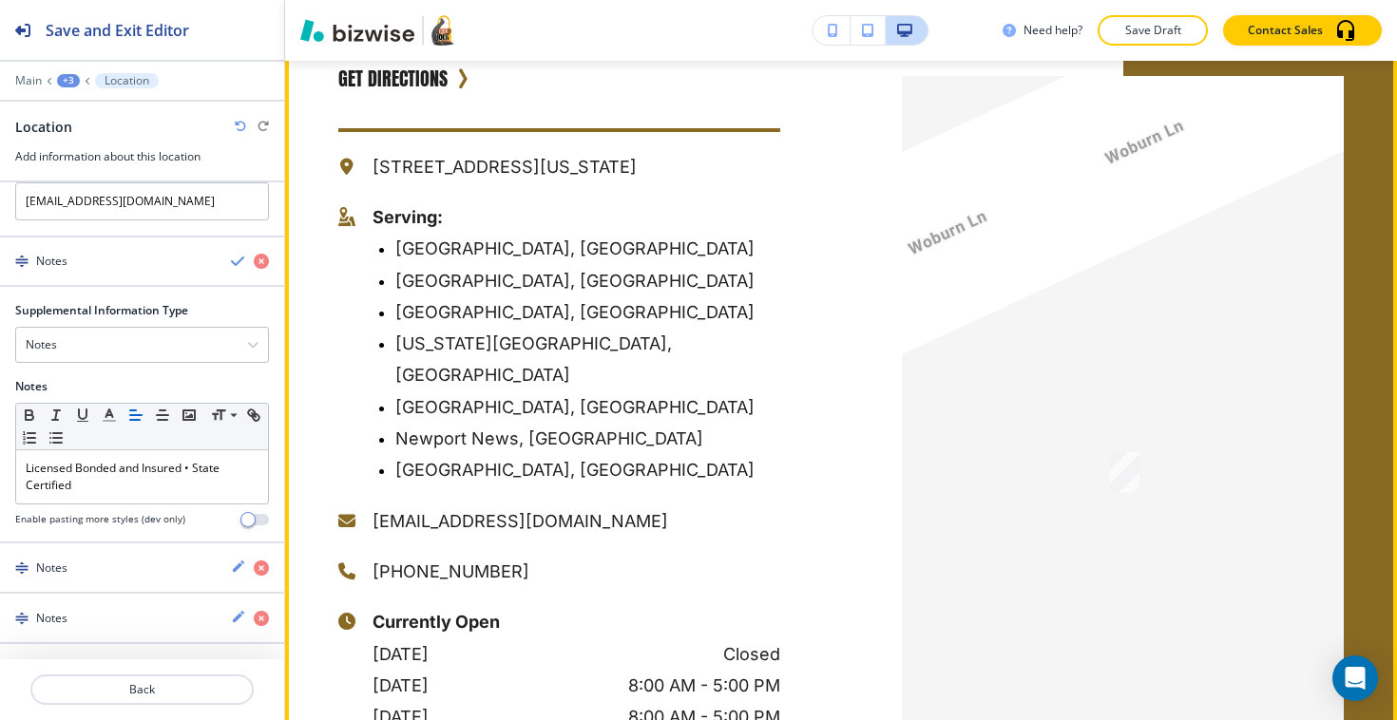
scroll to position [3707, 0]
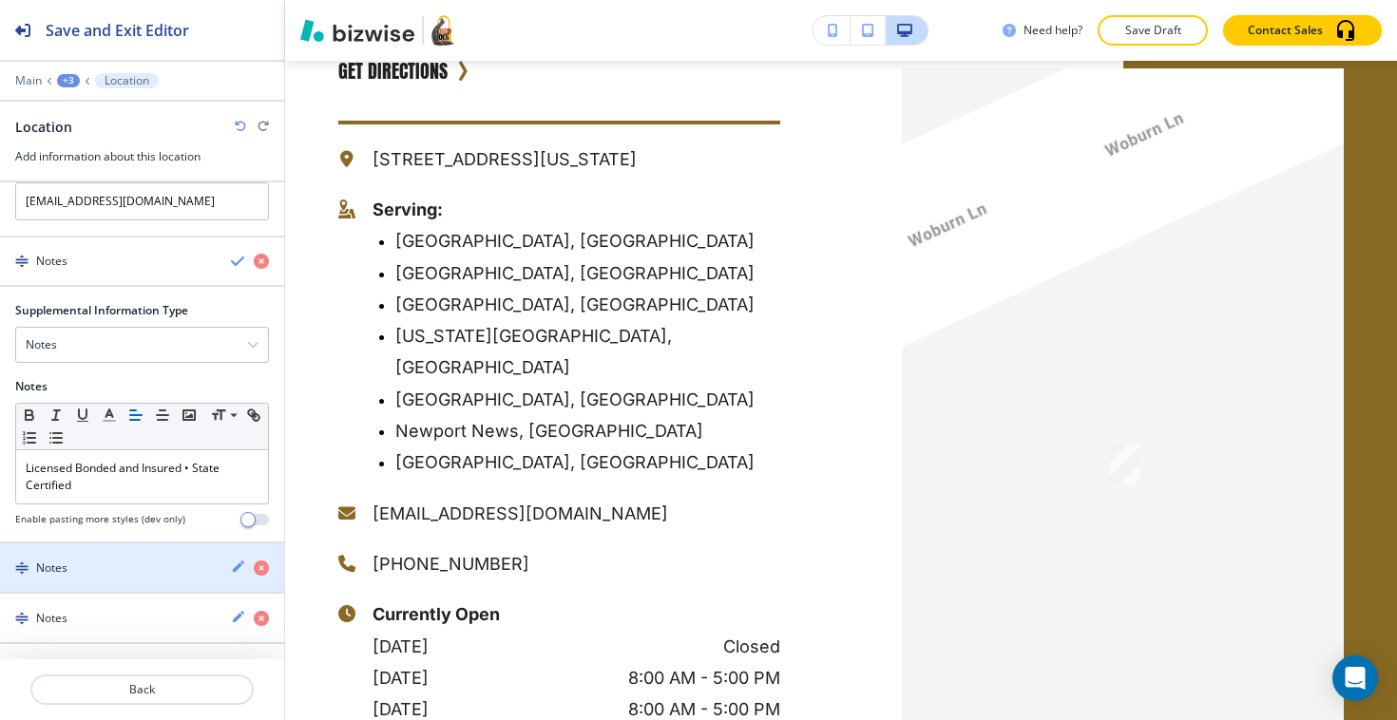
click at [38, 572] on h4 "Notes" at bounding box center [51, 568] width 31 height 17
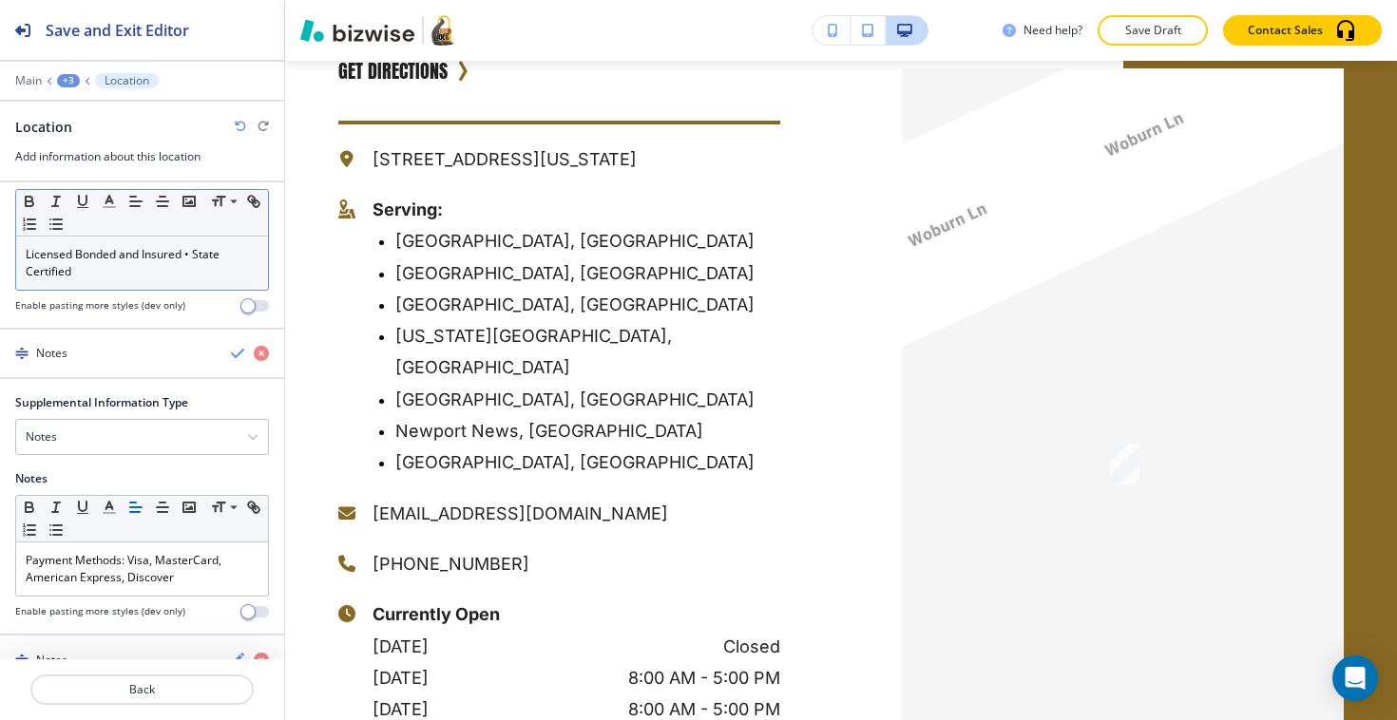
scroll to position [1294, 0]
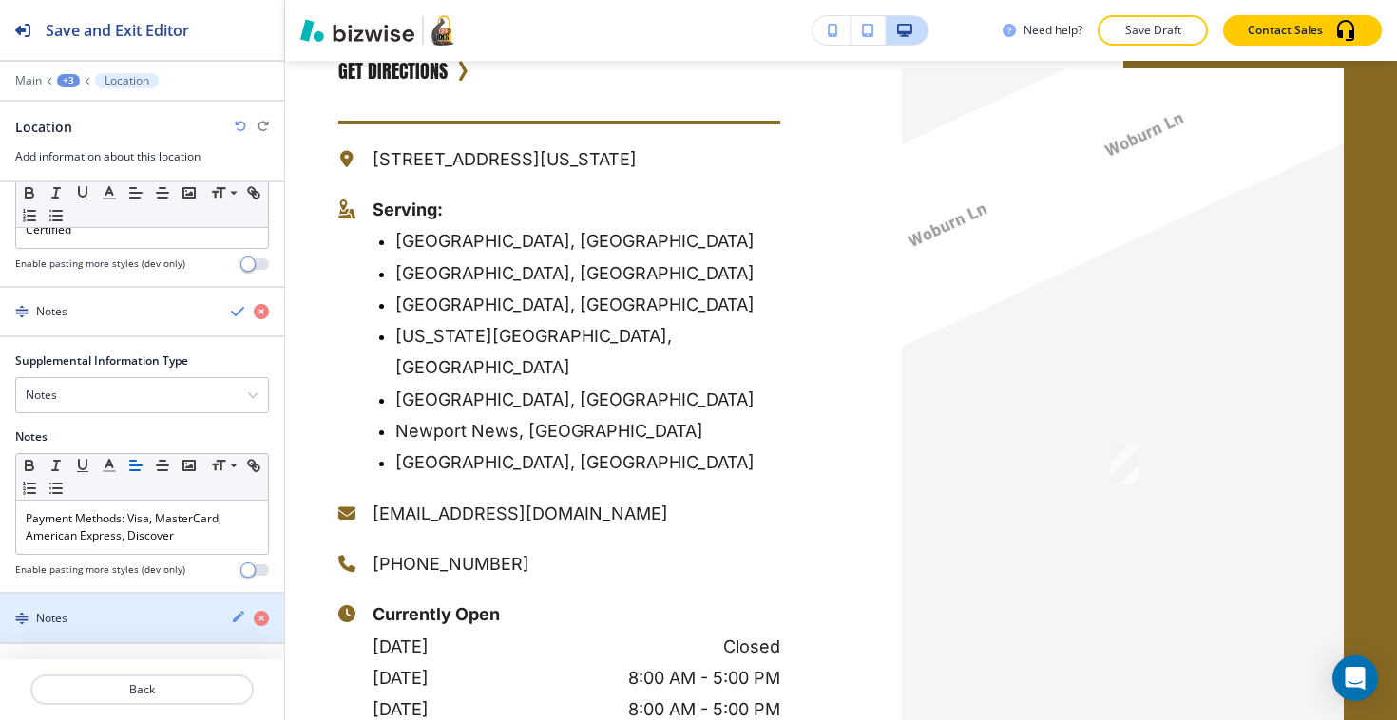
click at [84, 603] on div "button" at bounding box center [142, 601] width 284 height 15
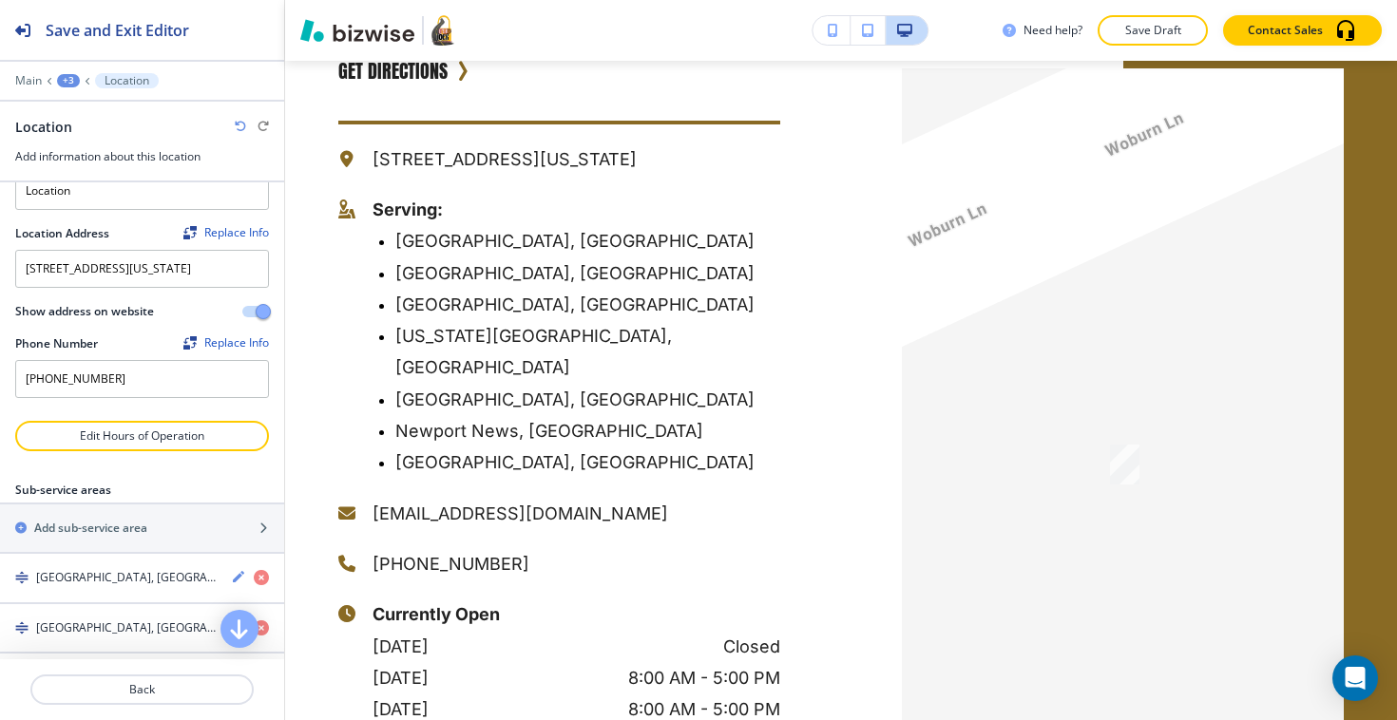
scroll to position [0, 0]
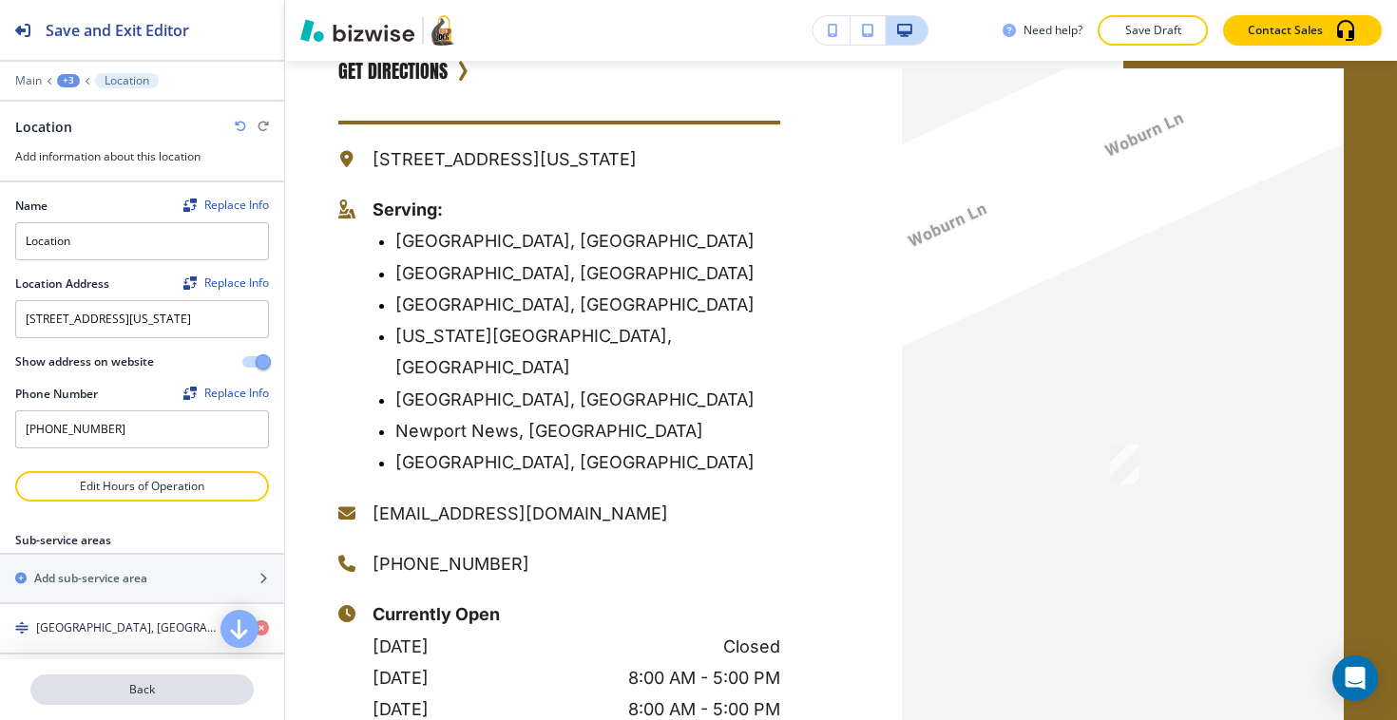
click at [133, 680] on button "Back" at bounding box center [141, 690] width 223 height 30
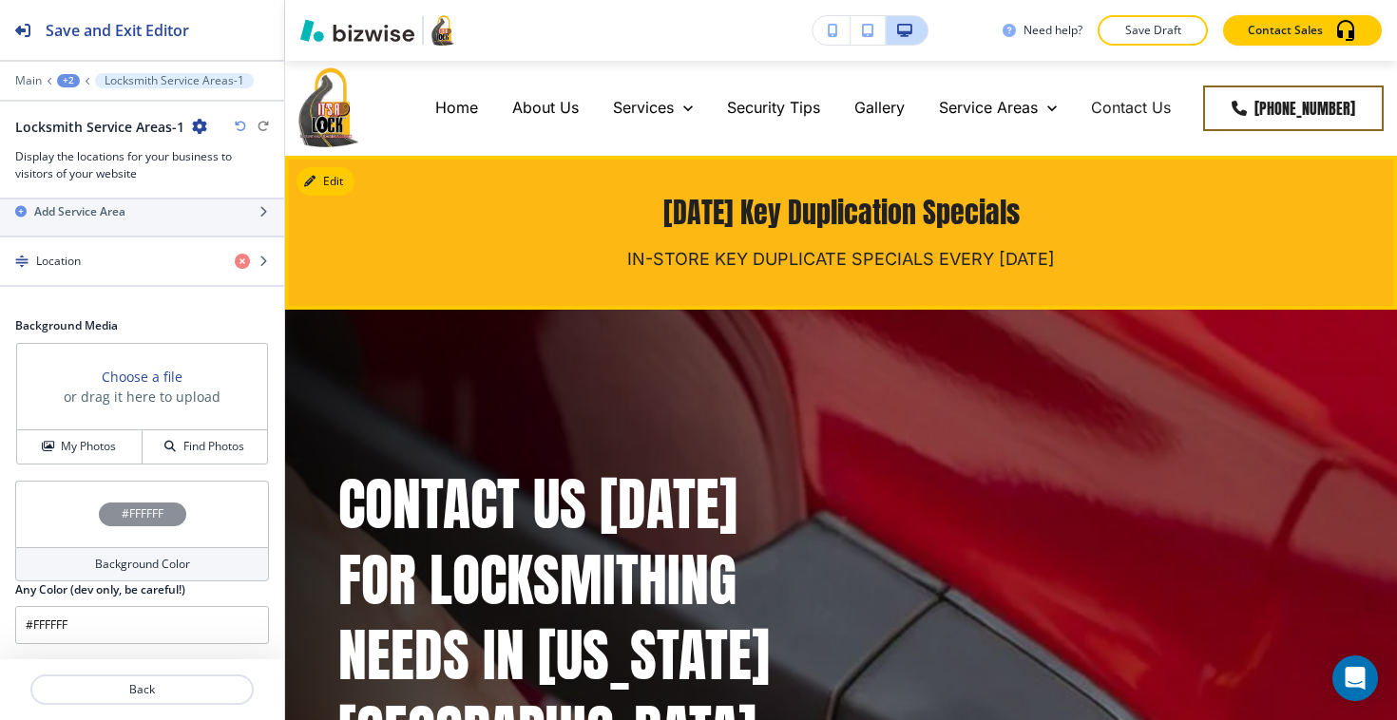
scroll to position [20, 0]
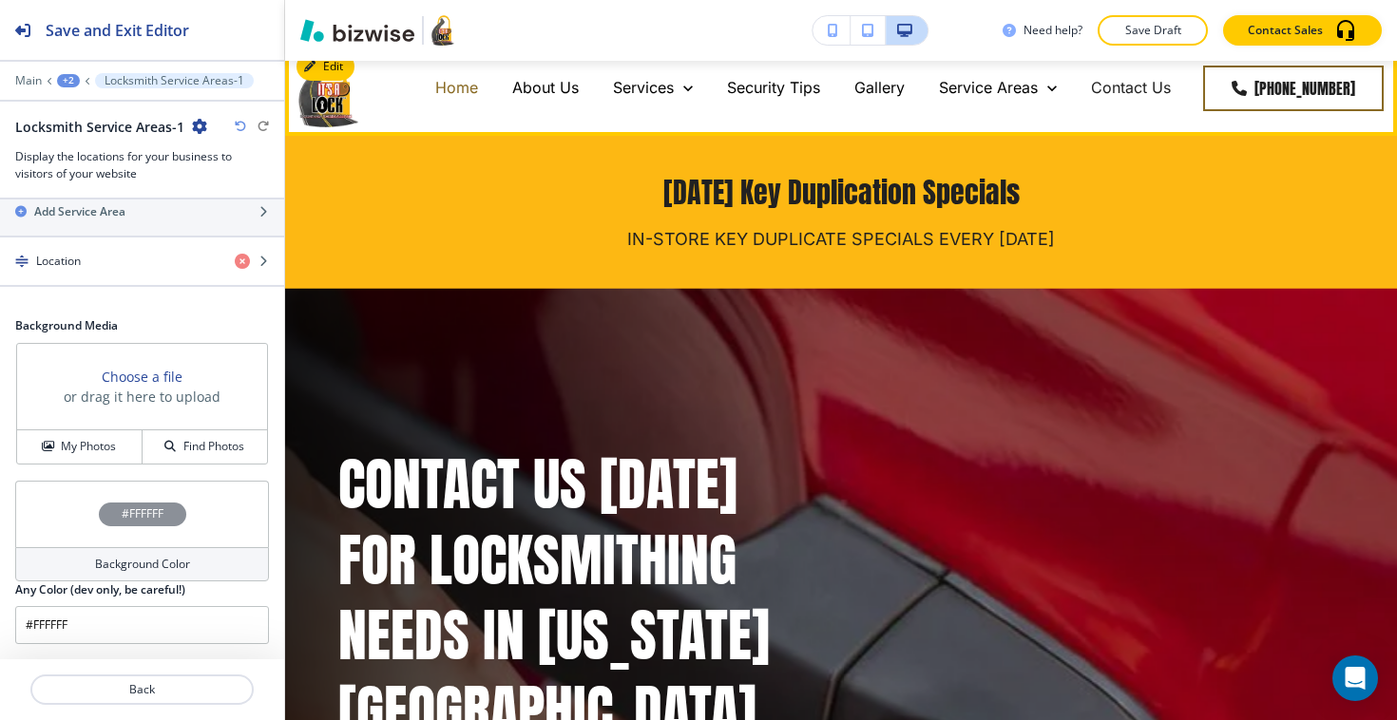
click at [478, 88] on p "Home" at bounding box center [456, 88] width 43 height 22
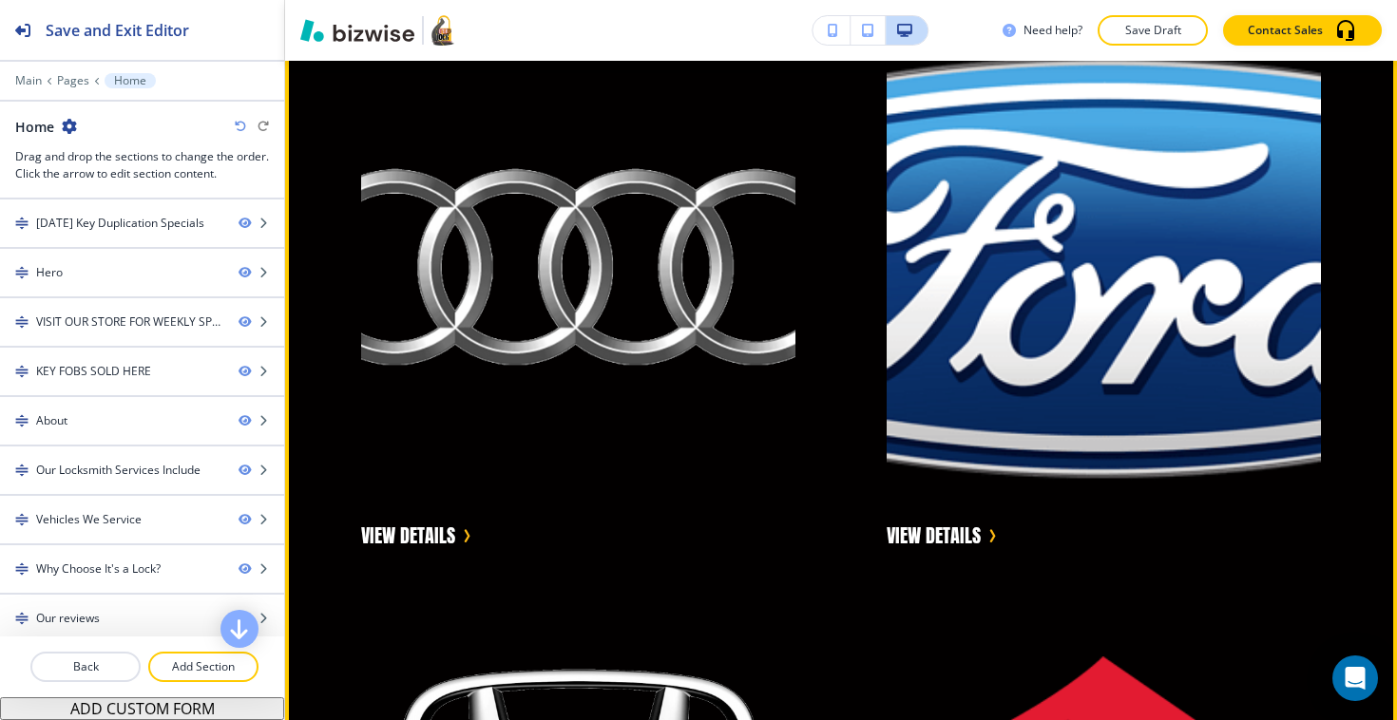
scroll to position [13117, 0]
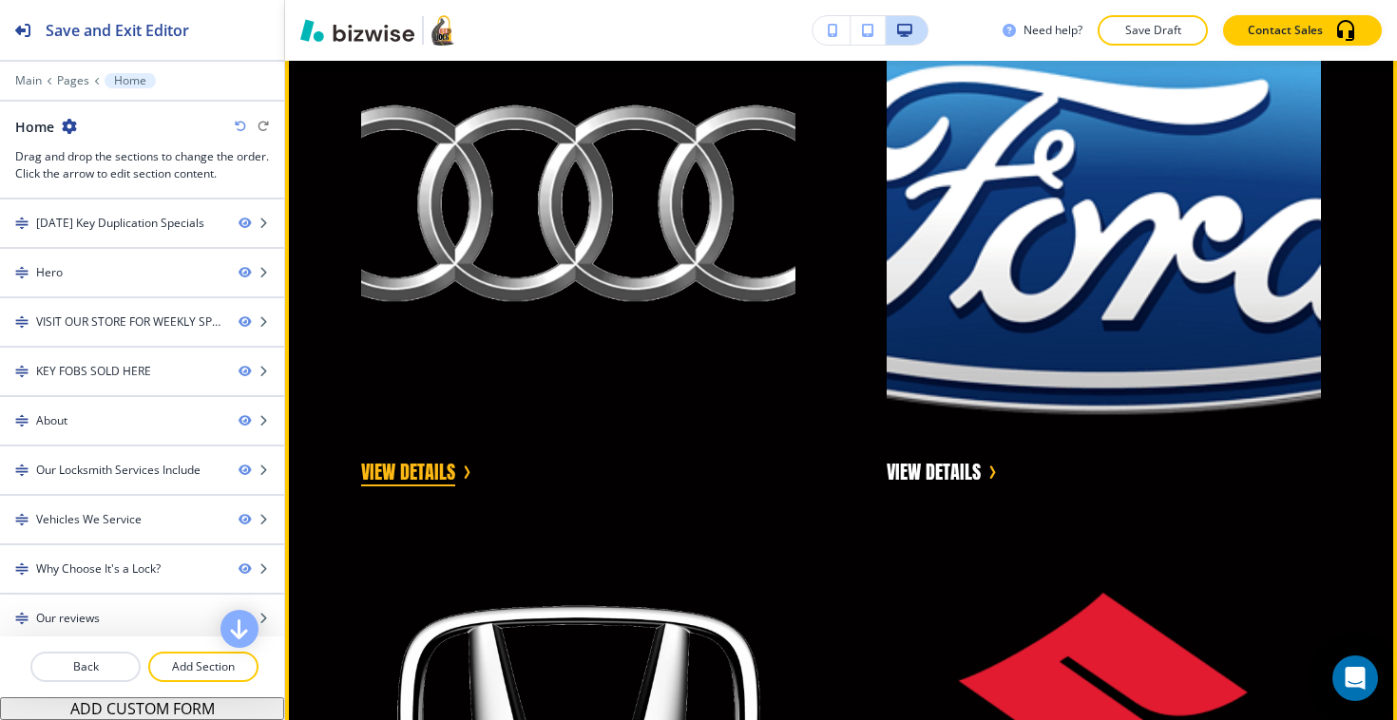
click at [439, 477] on button "VIEW DETAILS" at bounding box center [408, 472] width 94 height 29
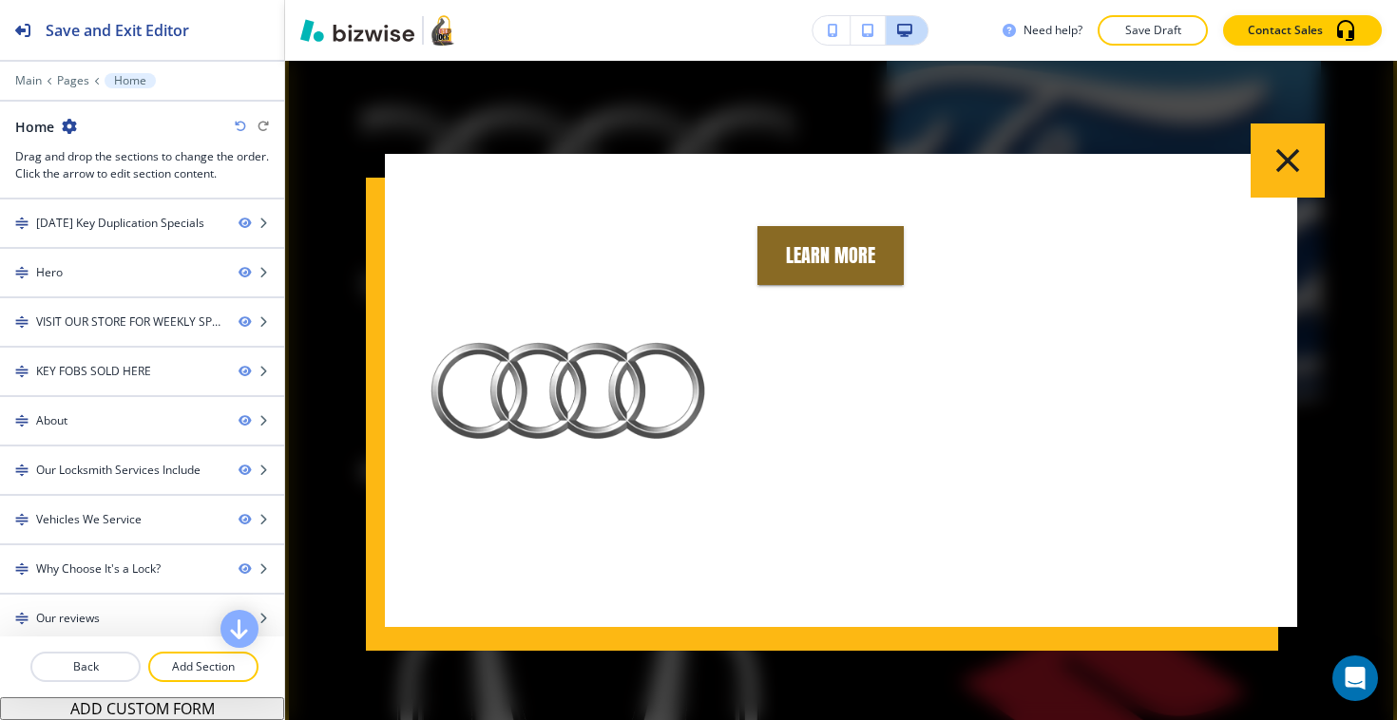
click at [1268, 175] on icon "button" at bounding box center [1287, 161] width 40 height 40
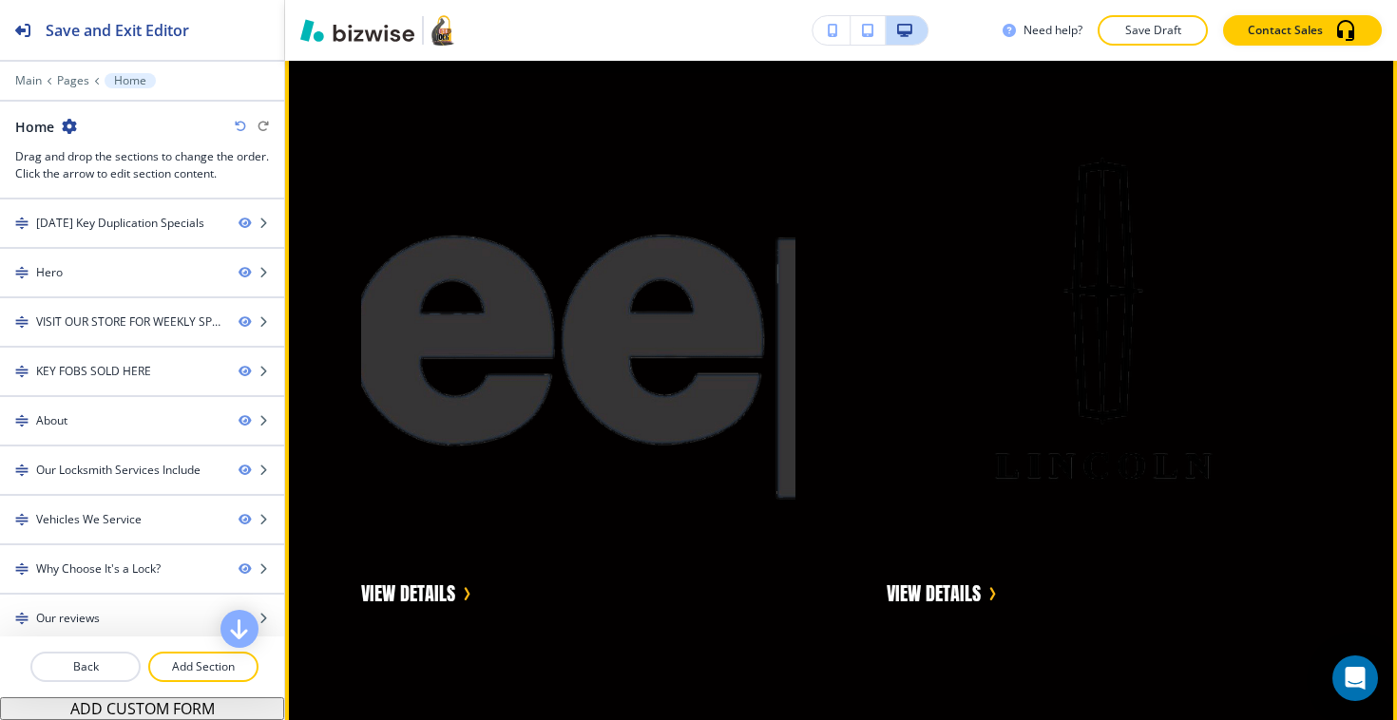
scroll to position [14812, 0]
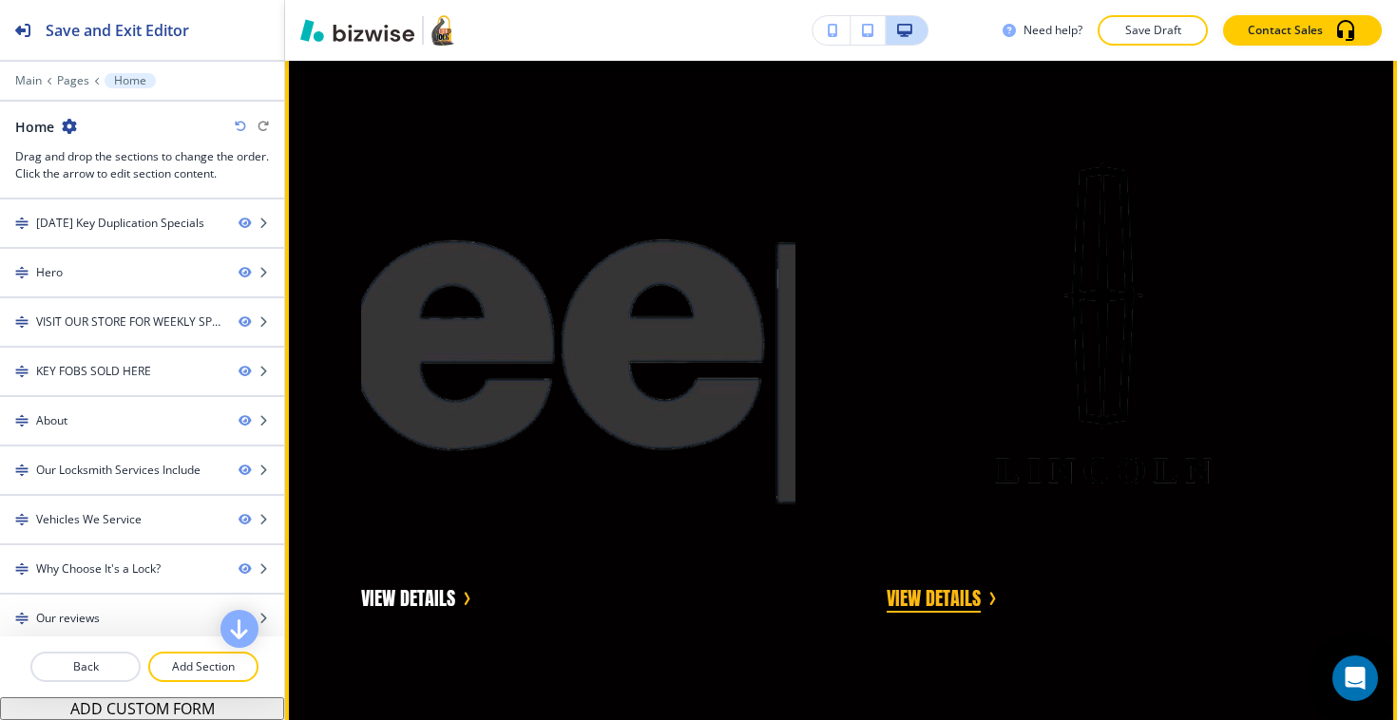
click at [976, 596] on button "VIEW DETAILS" at bounding box center [933, 598] width 94 height 29
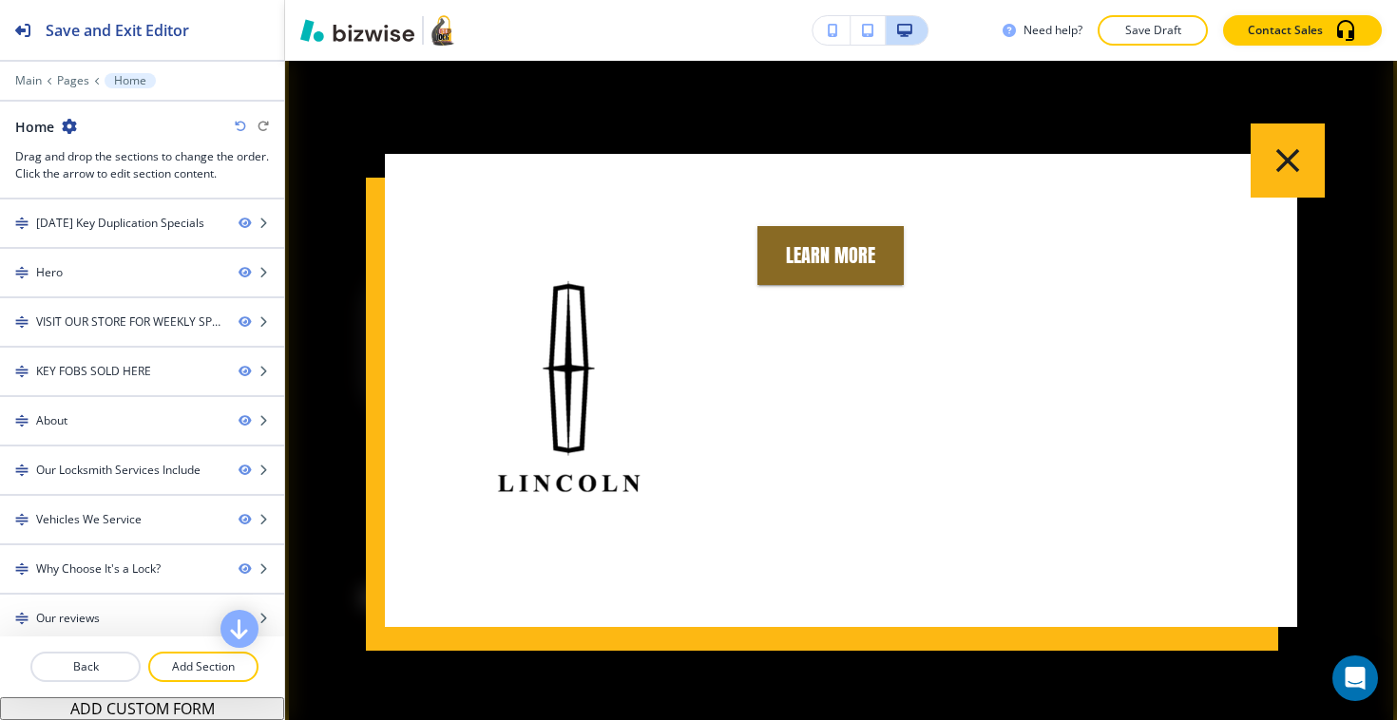
click at [1286, 192] on button "button" at bounding box center [1287, 161] width 74 height 74
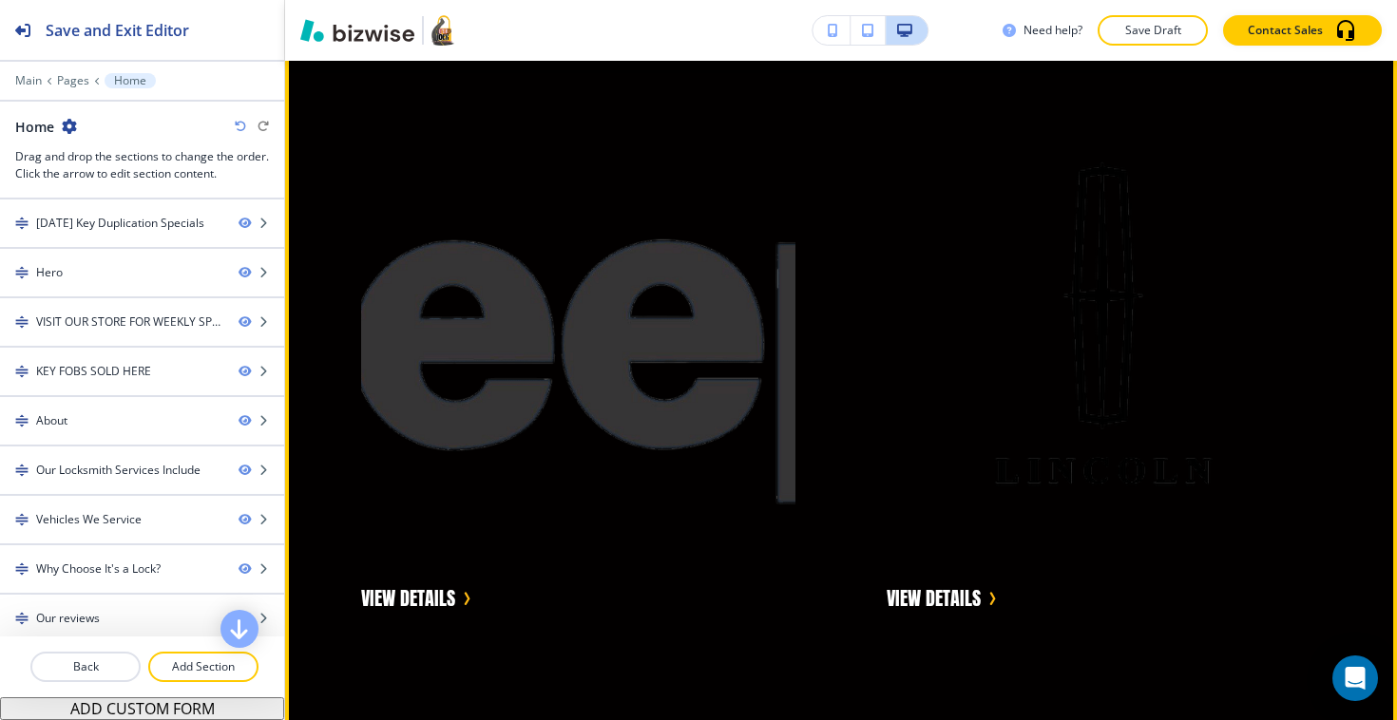
click at [492, 384] on img "button" at bounding box center [578, 329] width 434 height 434
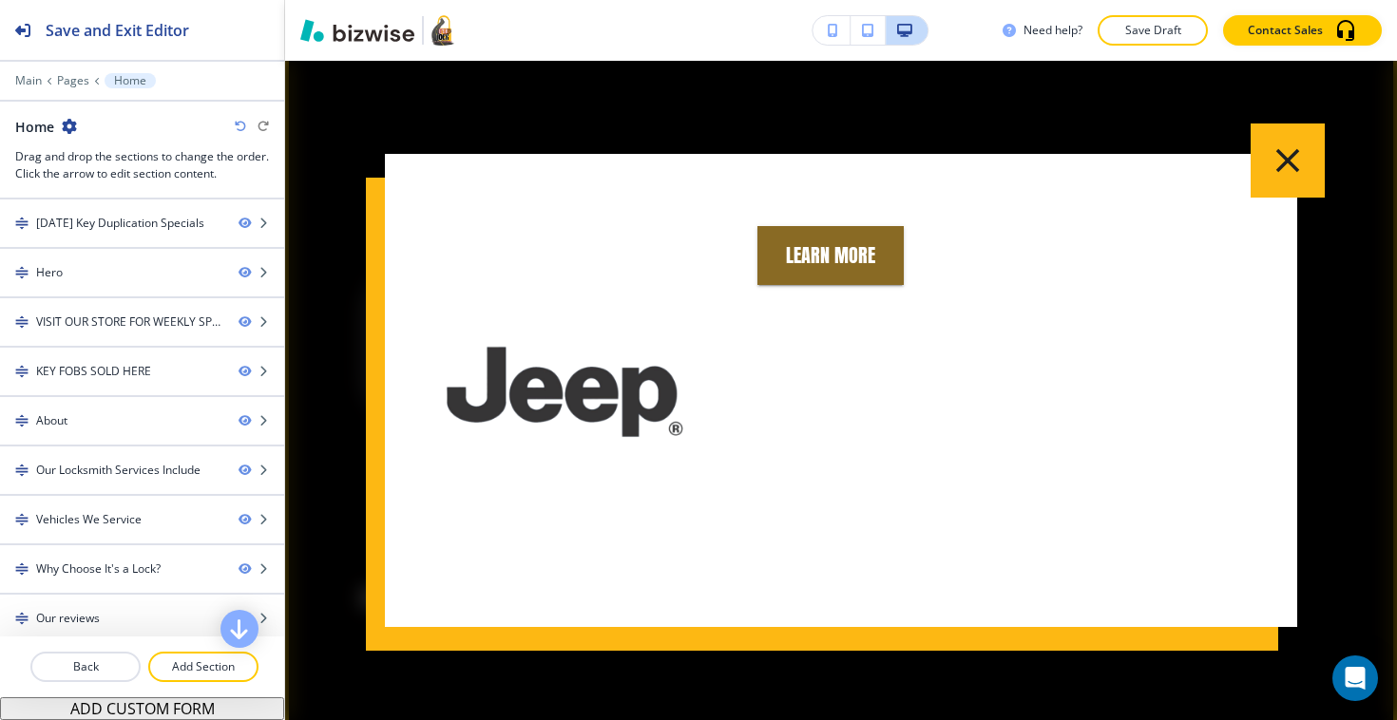
click at [1324, 134] on button "button" at bounding box center [1287, 161] width 74 height 74
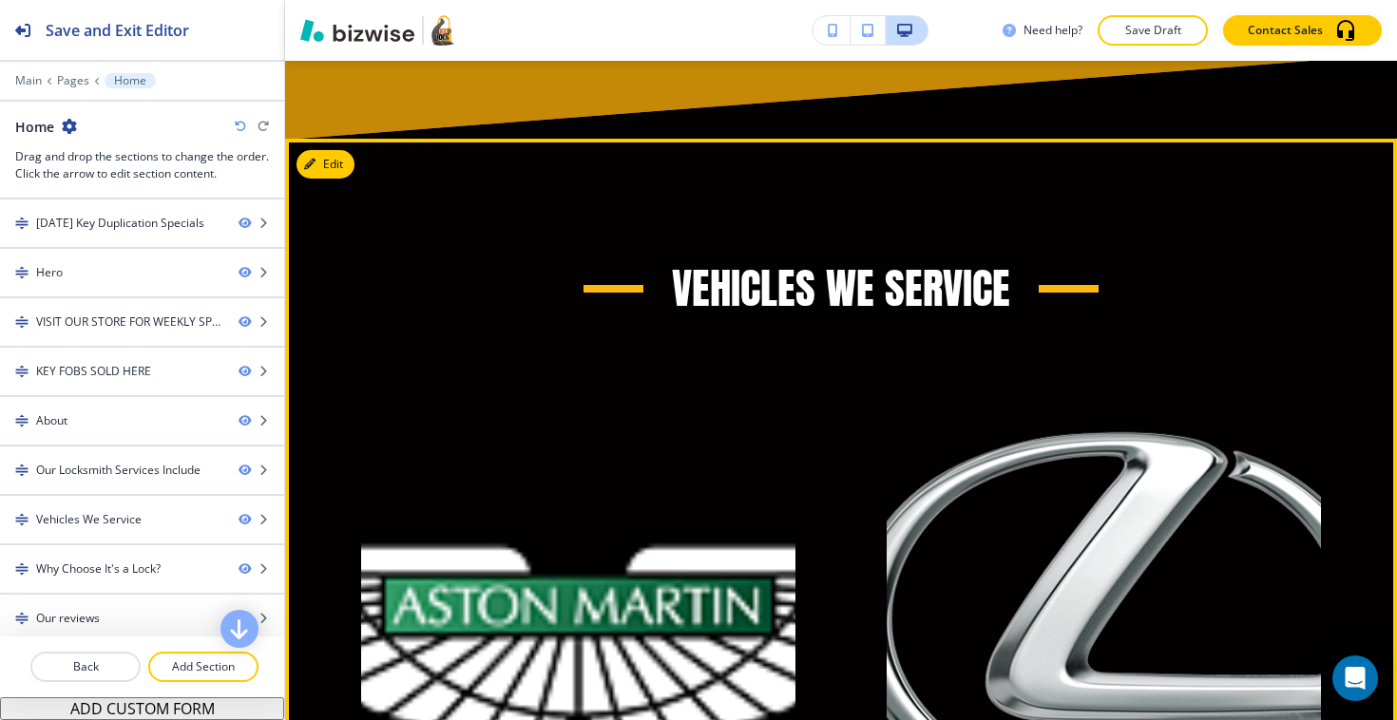
scroll to position [5993, 0]
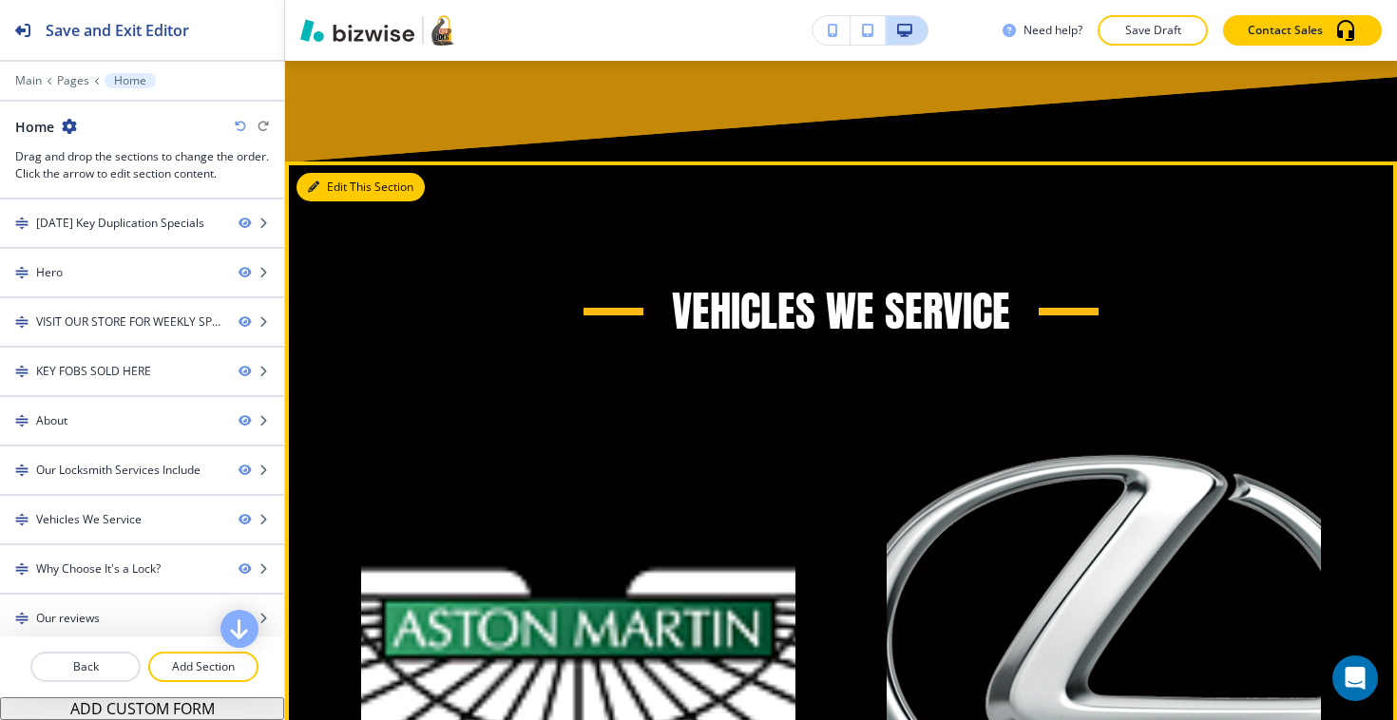
click at [334, 185] on button "Edit This Section" at bounding box center [360, 187] width 128 height 29
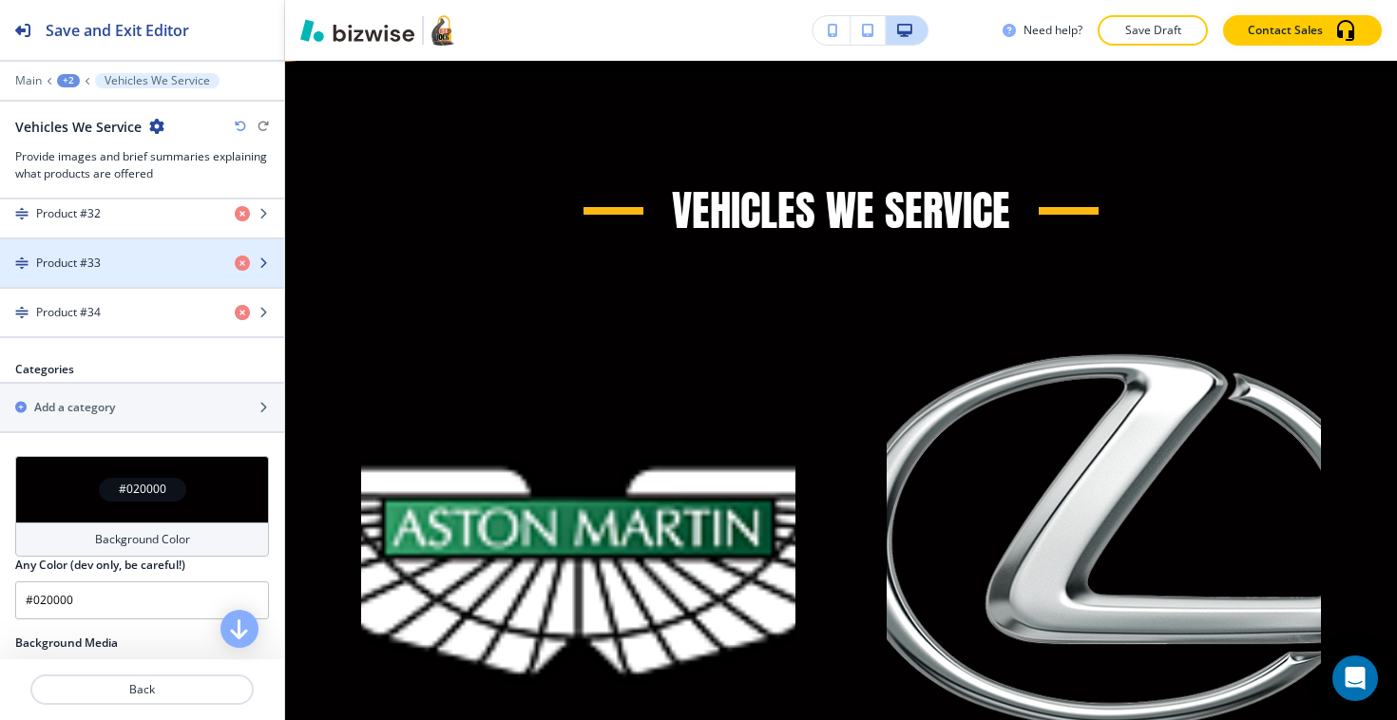
scroll to position [2236, 0]
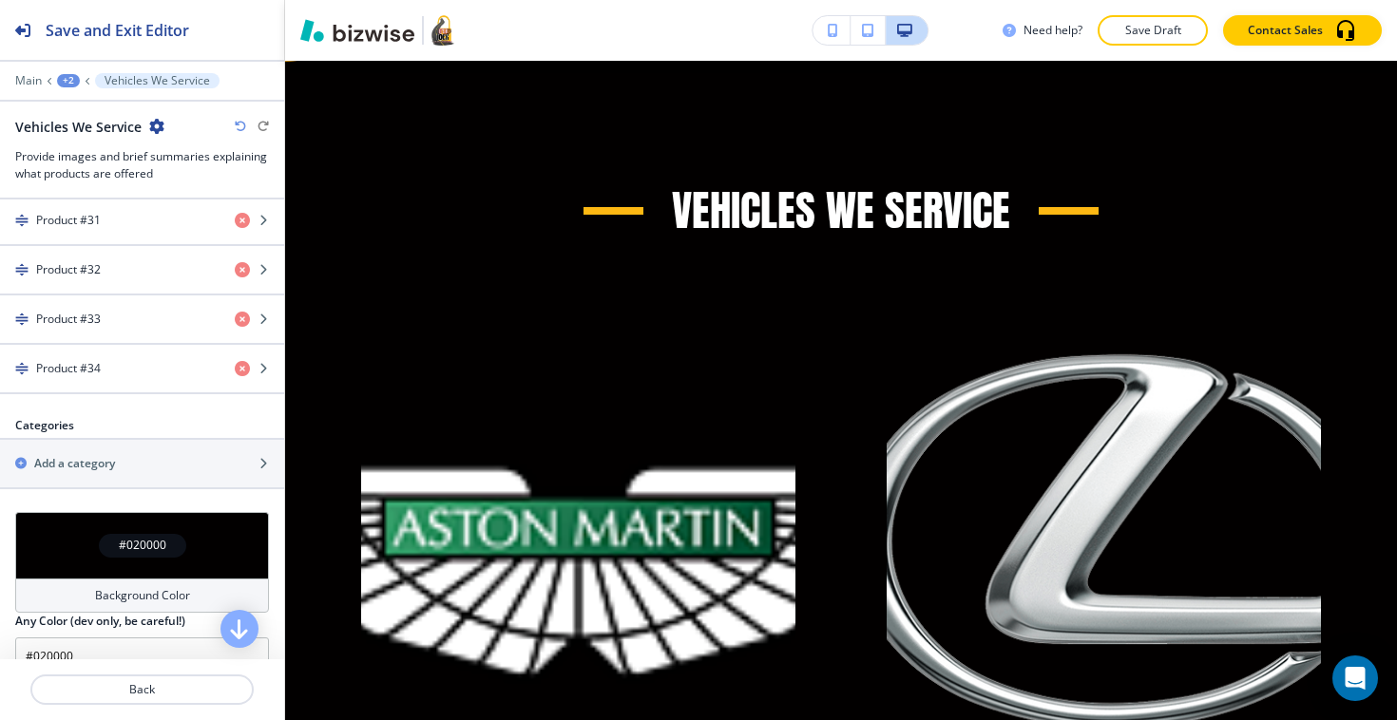
click at [156, 128] on icon "button" at bounding box center [156, 126] width 15 height 15
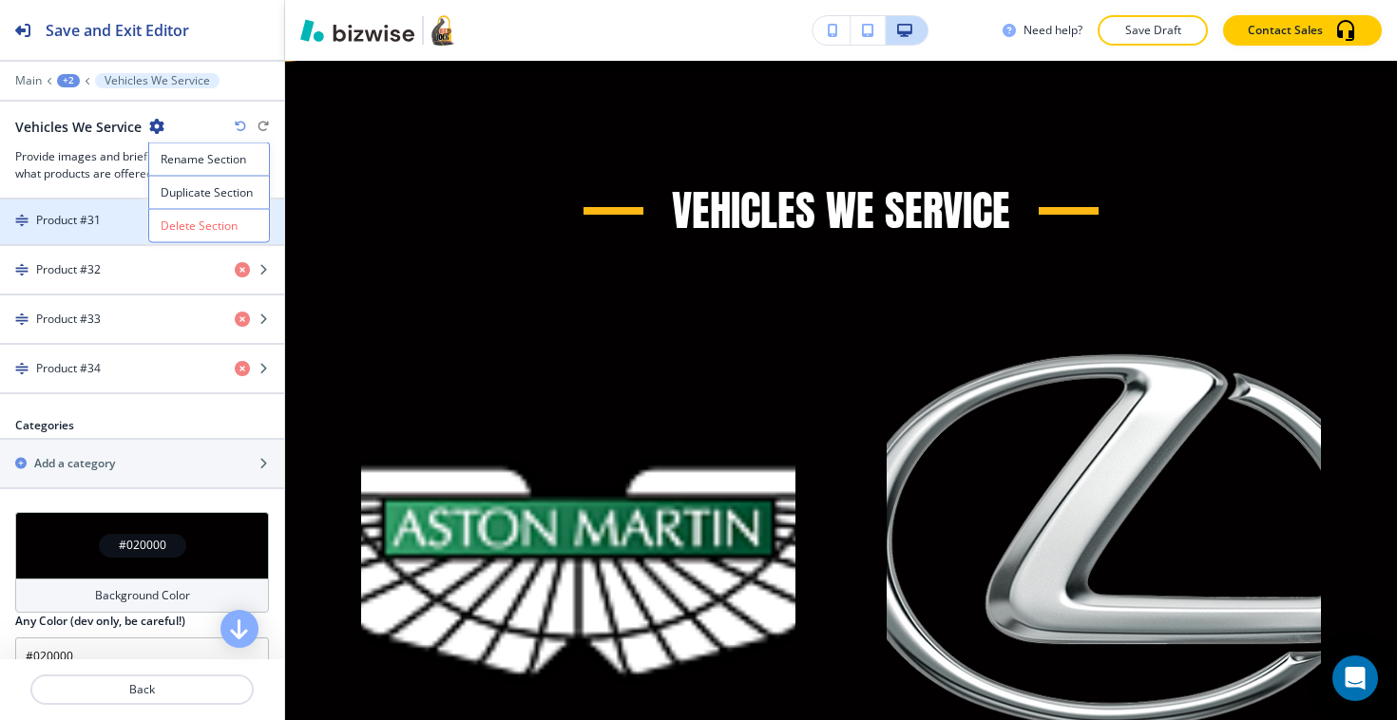
scroll to position [2430, 0]
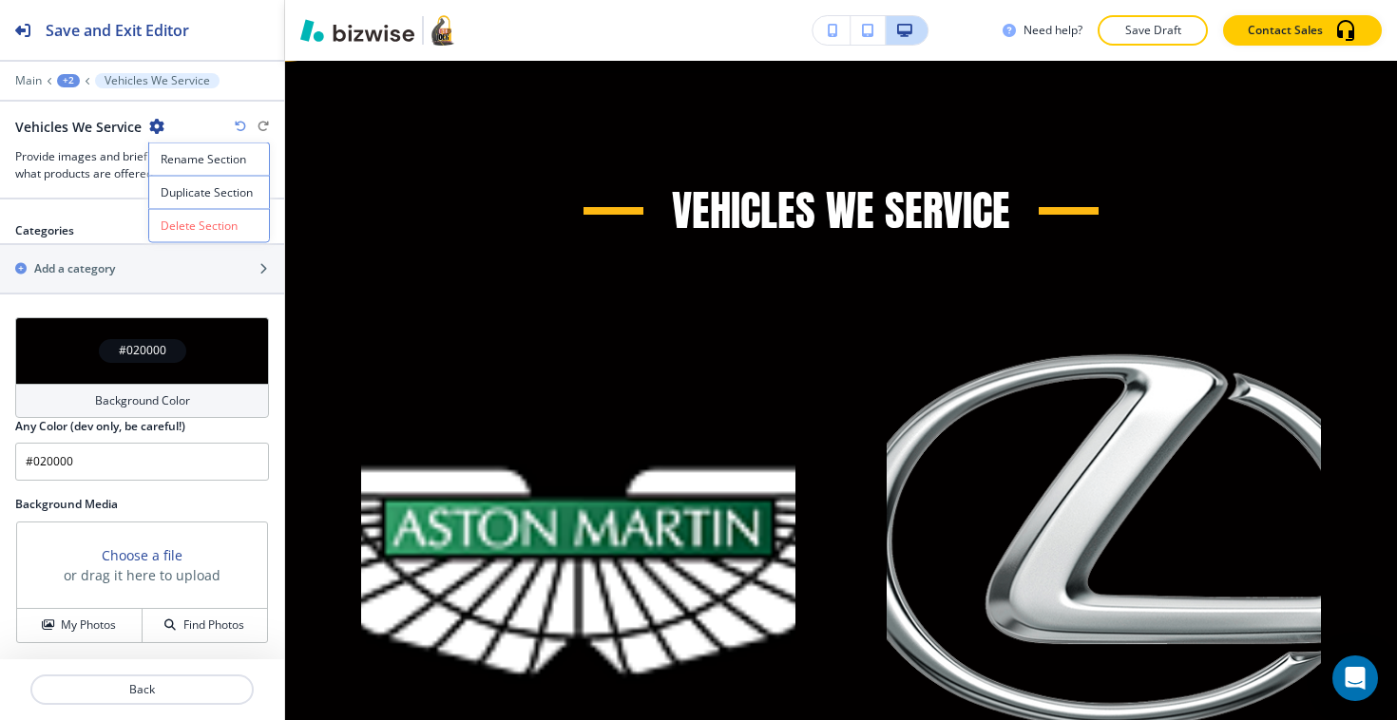
click at [174, 504] on h2 "Background Media" at bounding box center [142, 504] width 254 height 17
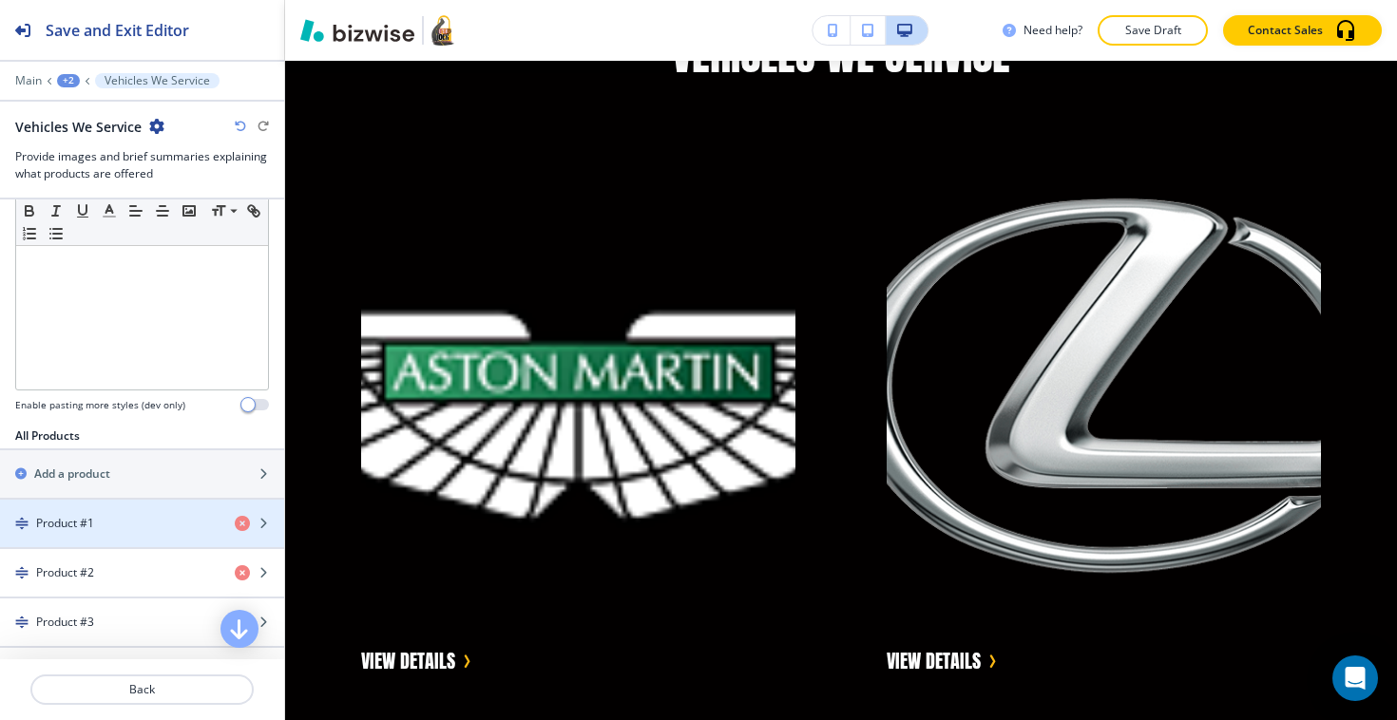
scroll to position [548, 0]
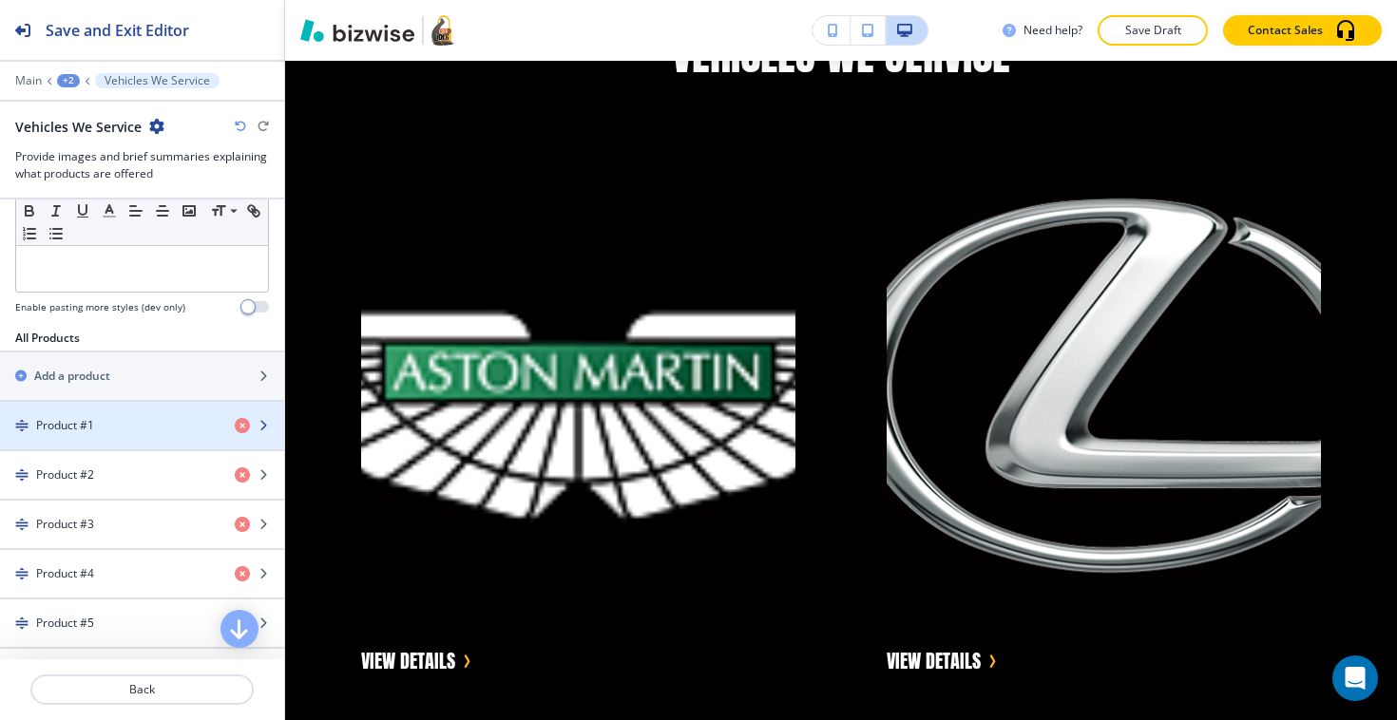
click at [119, 419] on div "Product #1" at bounding box center [109, 425] width 219 height 17
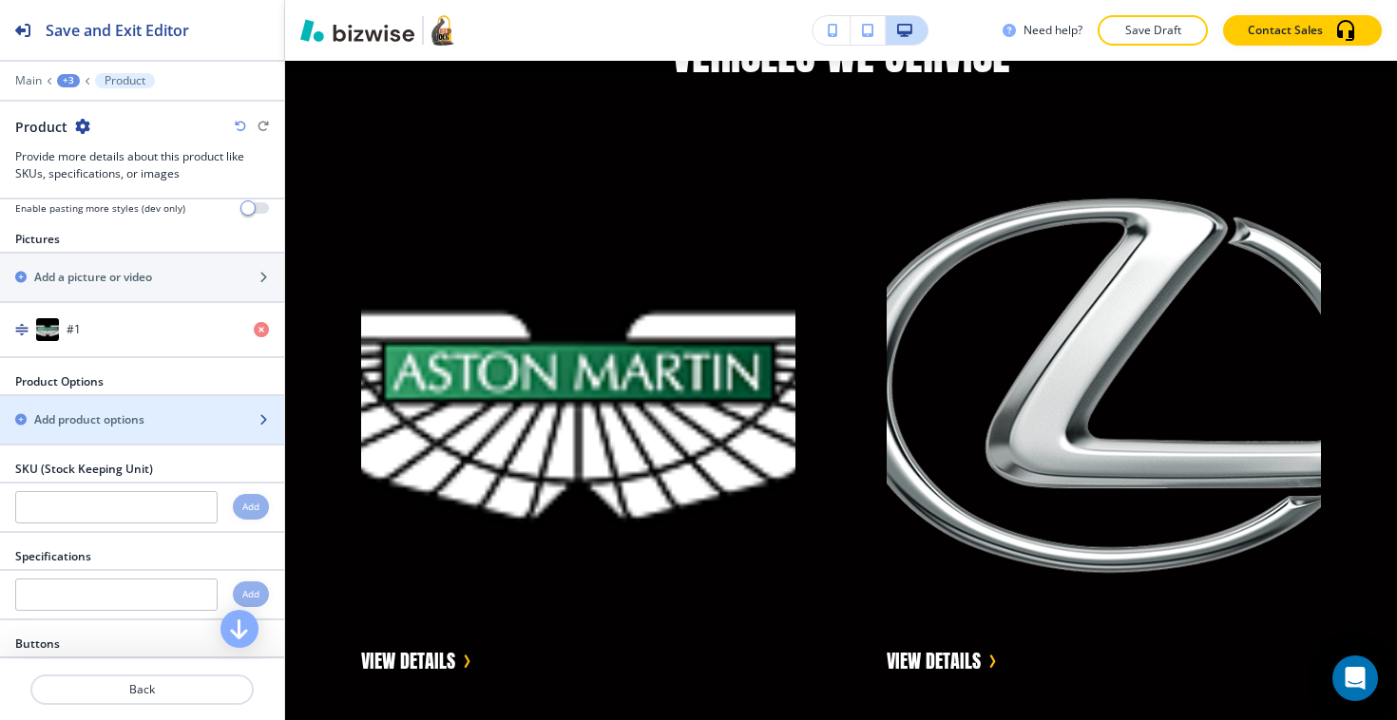
scroll to position [289, 0]
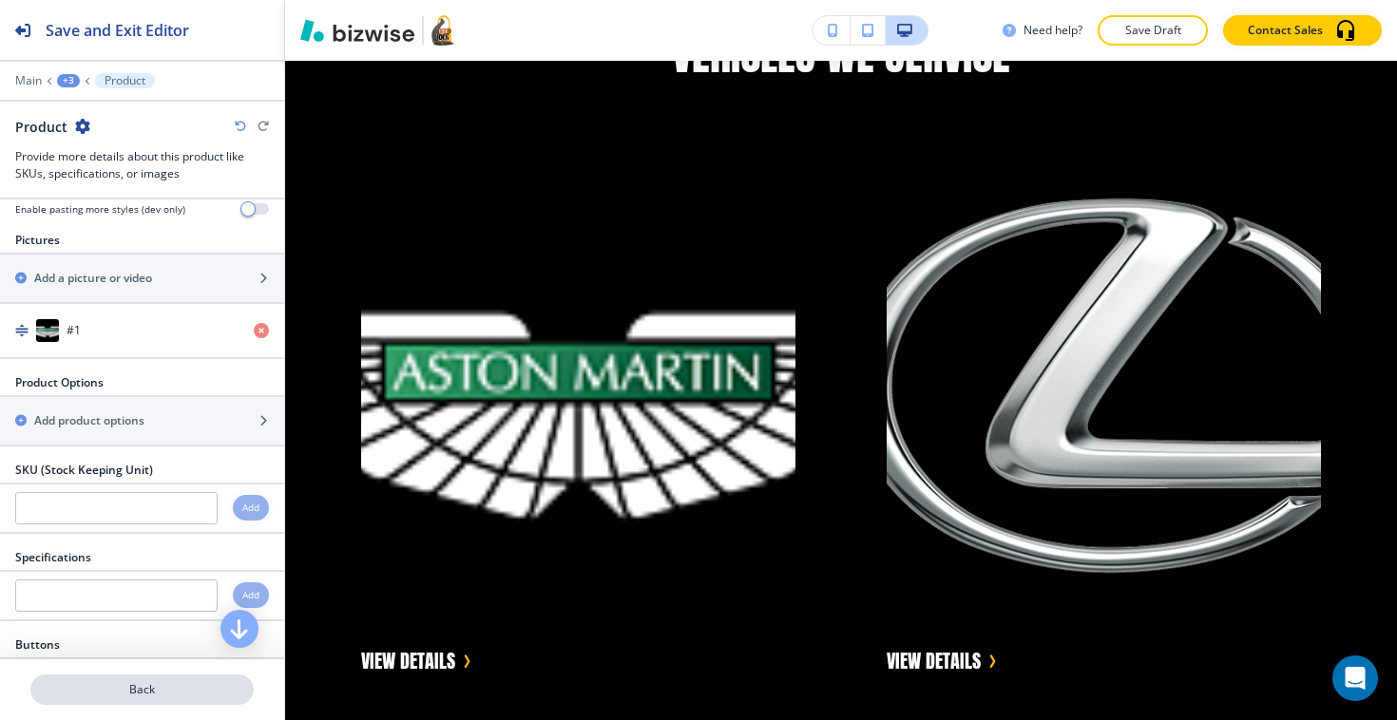
click at [141, 698] on button "Back" at bounding box center [141, 690] width 223 height 30
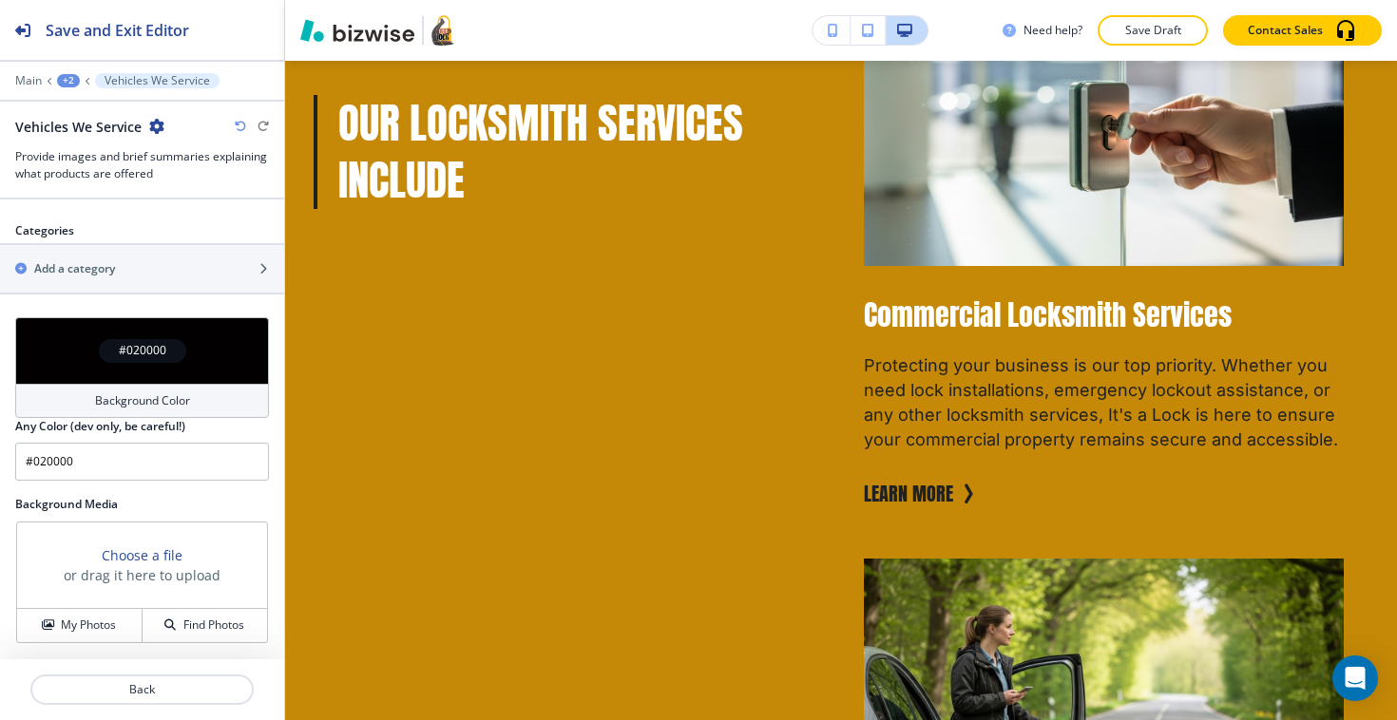
scroll to position [19424, 0]
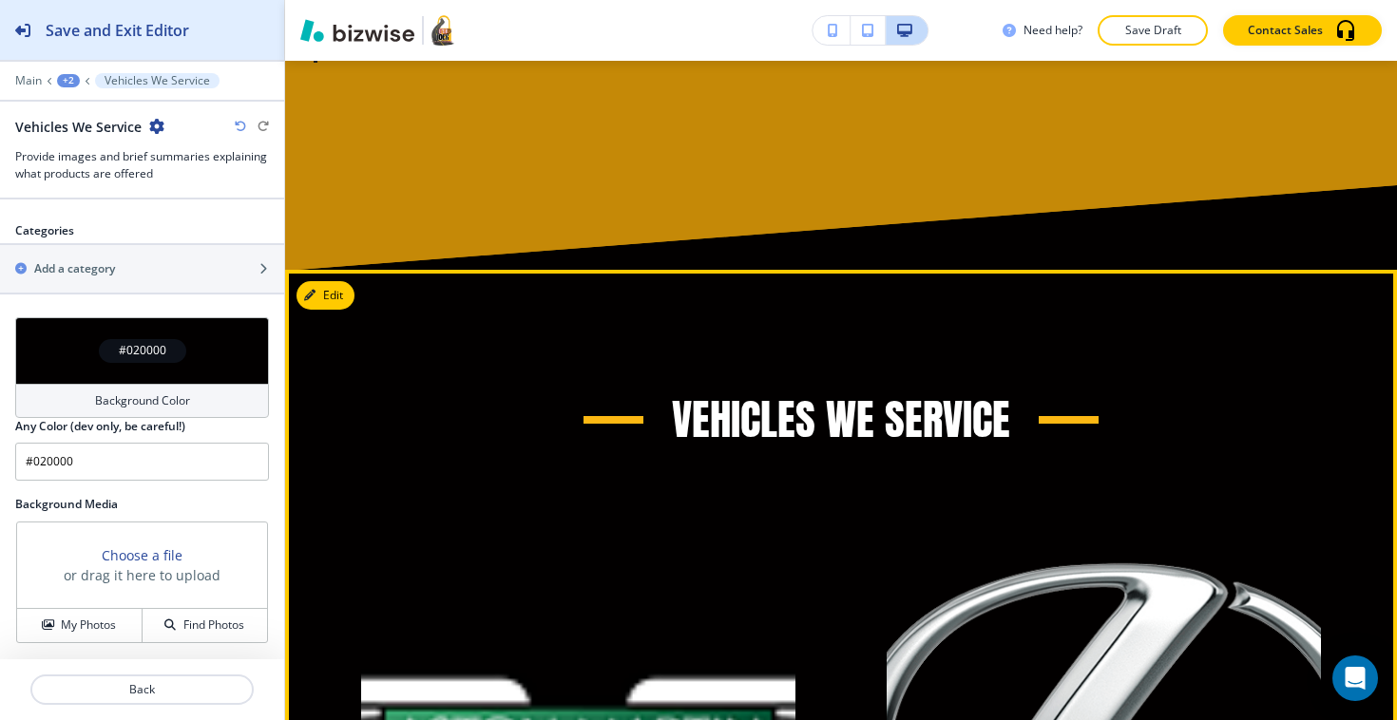
scroll to position [5793, 0]
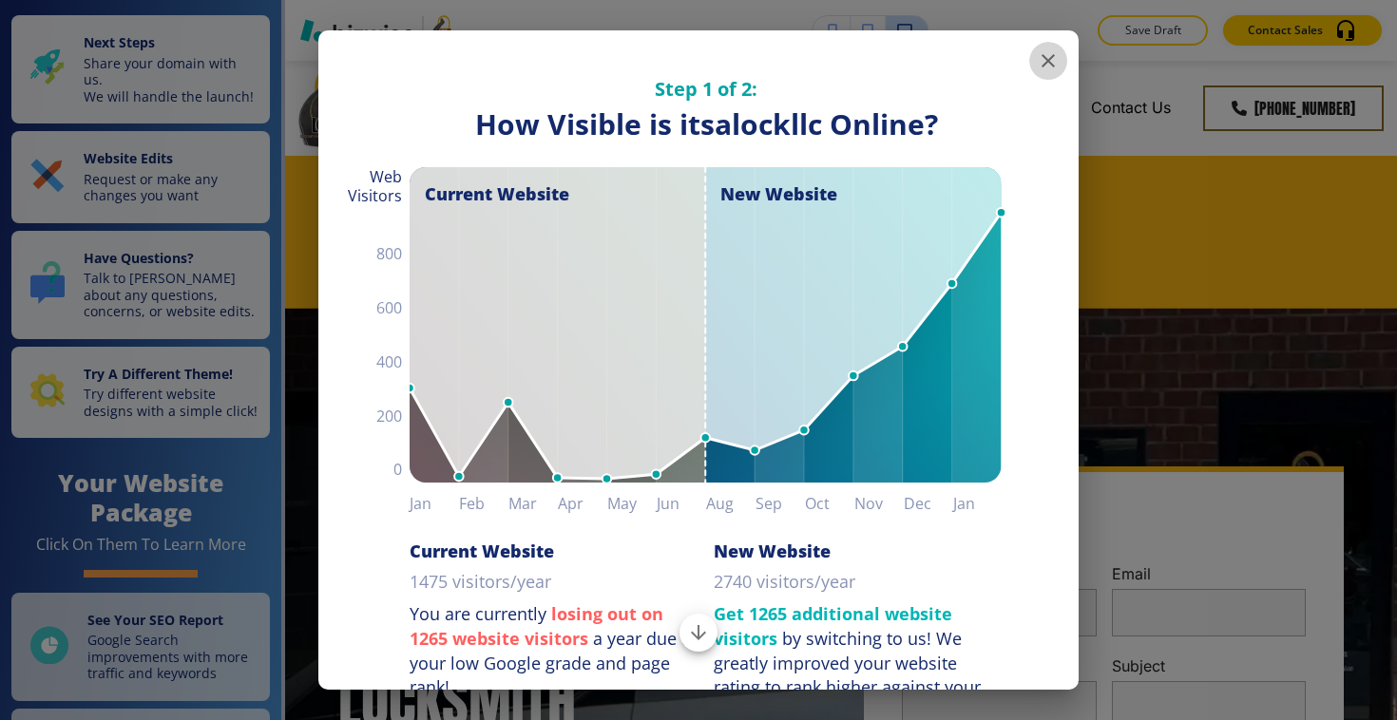
click at [1035, 53] on button "button" at bounding box center [1048, 61] width 38 height 38
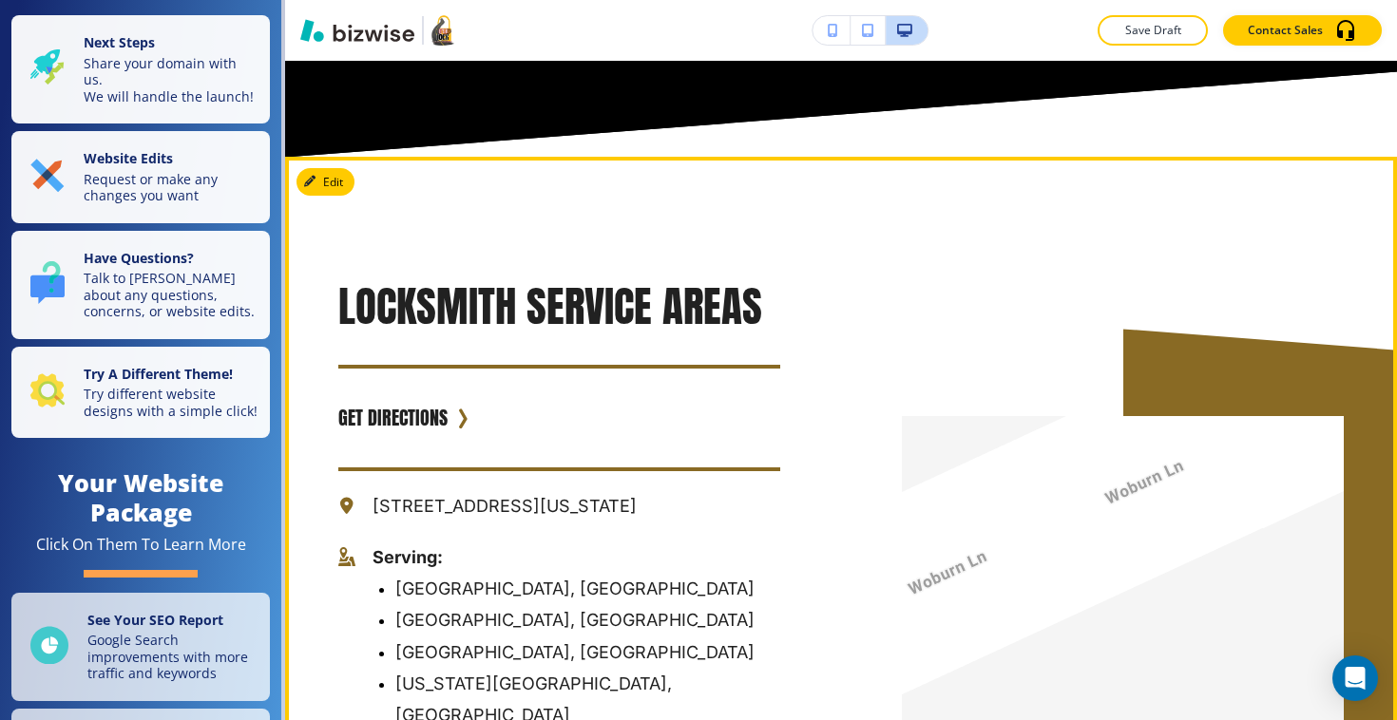
scroll to position [18426, 0]
